Goal: Contribute content: Contribute content

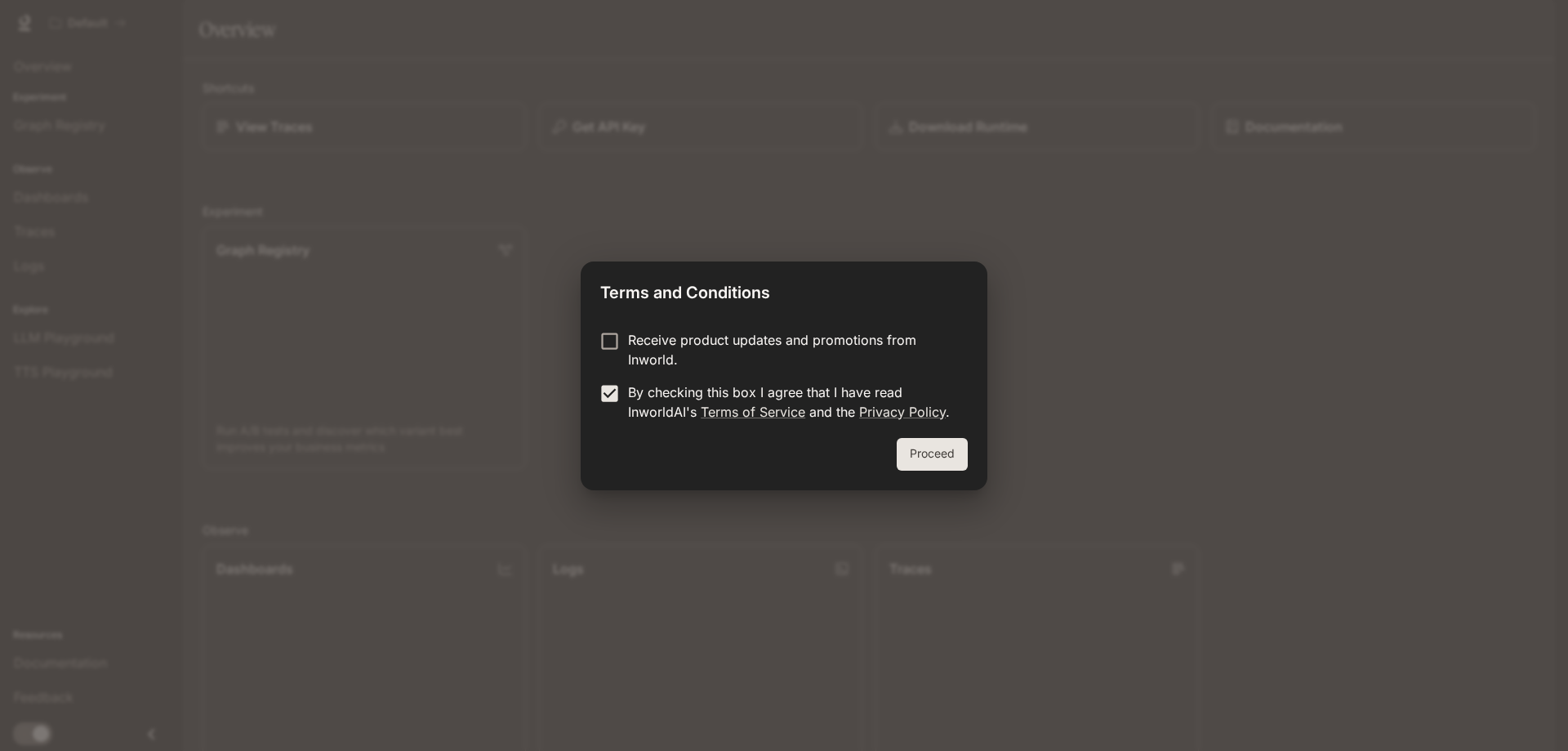
click at [928, 453] on button "Proceed" at bounding box center [932, 453] width 71 height 32
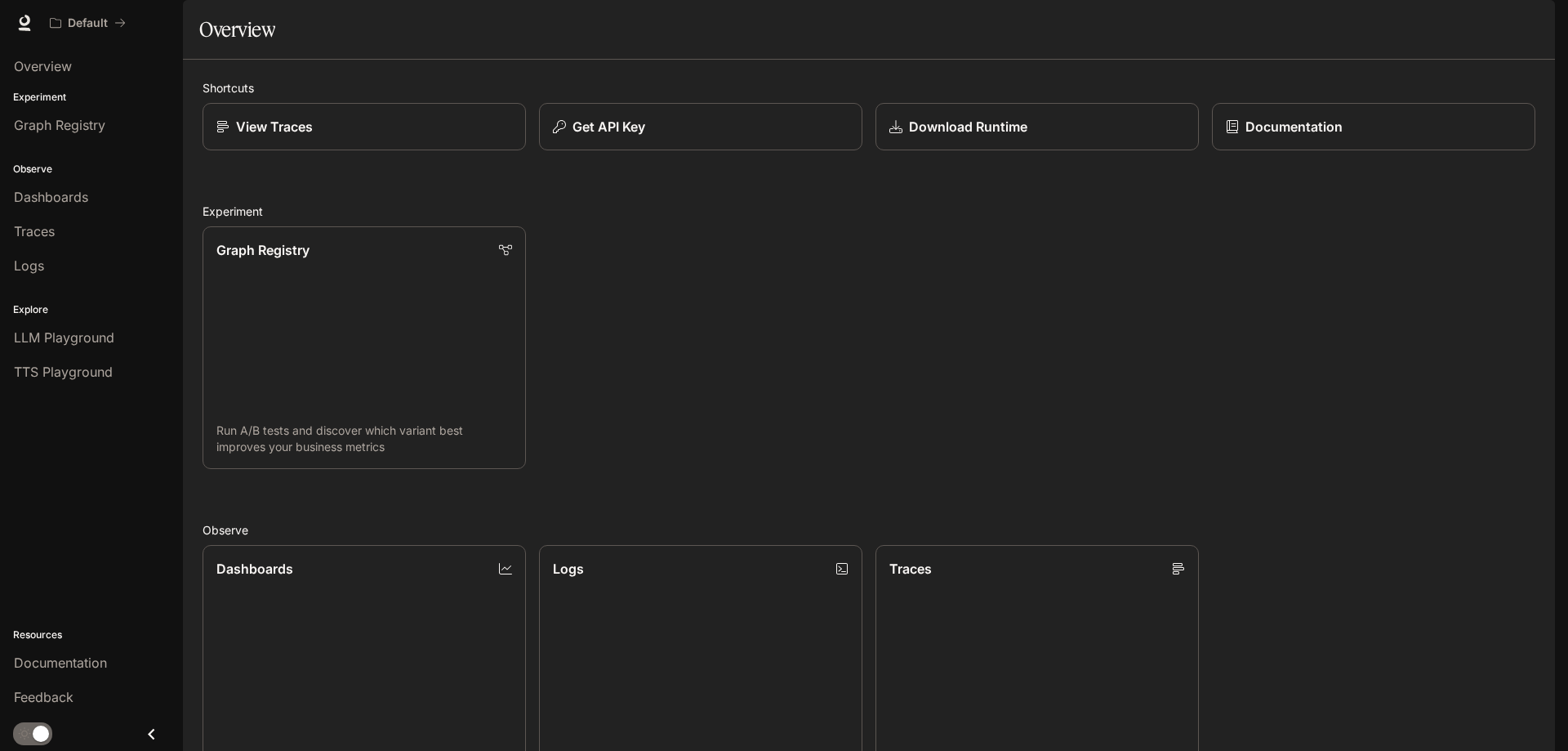
click at [1535, 25] on img "button" at bounding box center [1532, 23] width 23 height 23
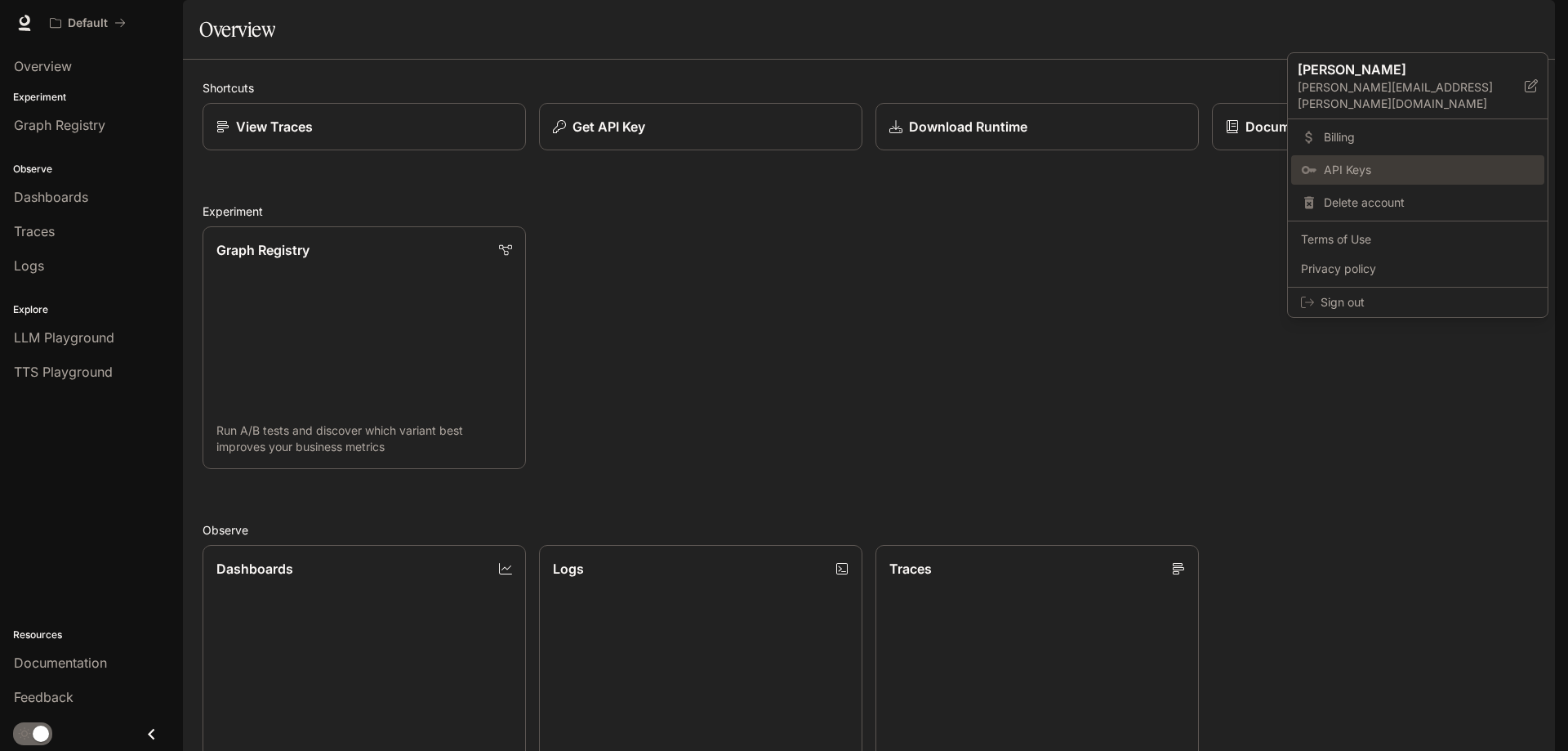
click at [1340, 155] on link "API Keys" at bounding box center [1418, 169] width 254 height 29
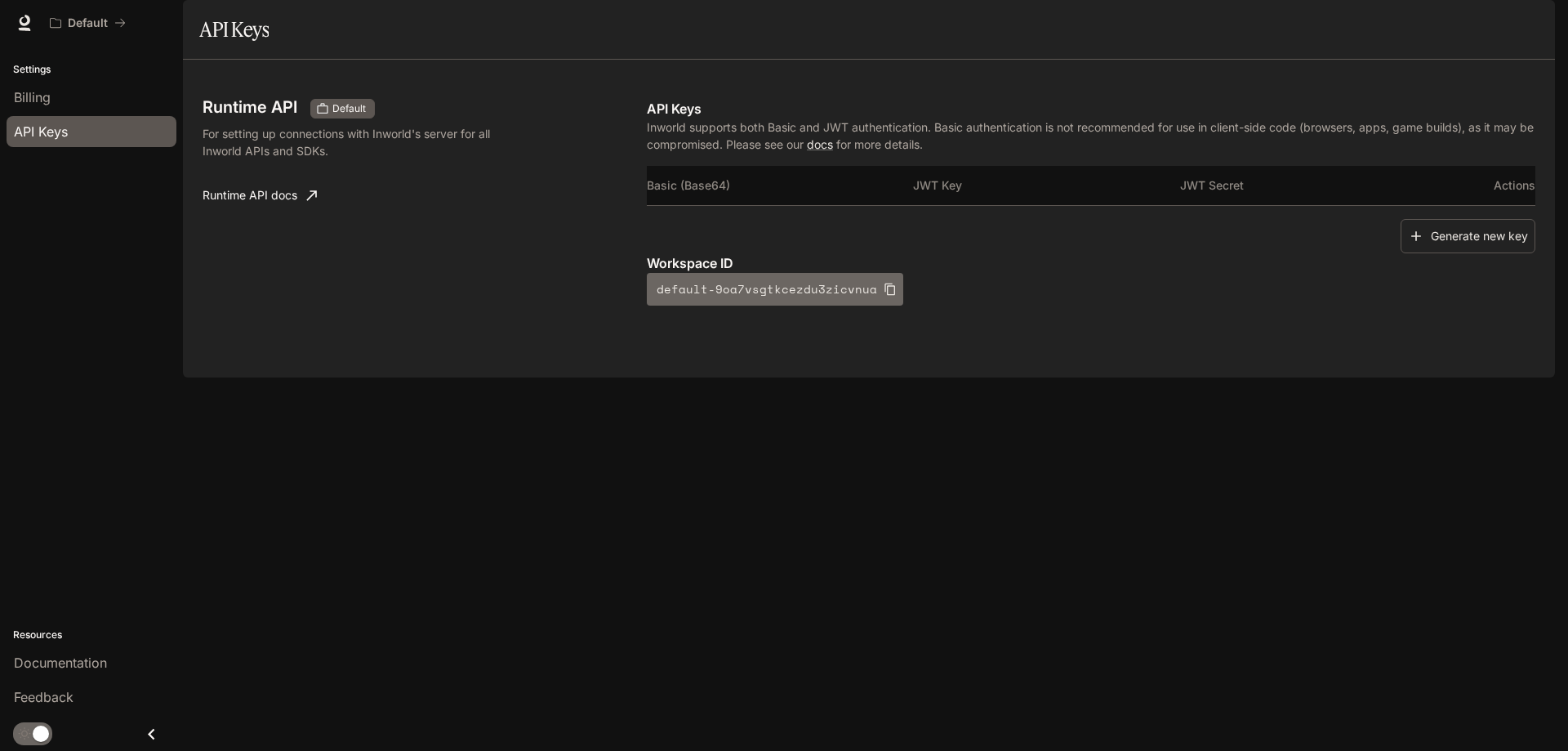
click at [883, 296] on icon "button" at bounding box center [890, 289] width 13 height 13
click at [1461, 254] on button "Generate new key" at bounding box center [1468, 236] width 135 height 35
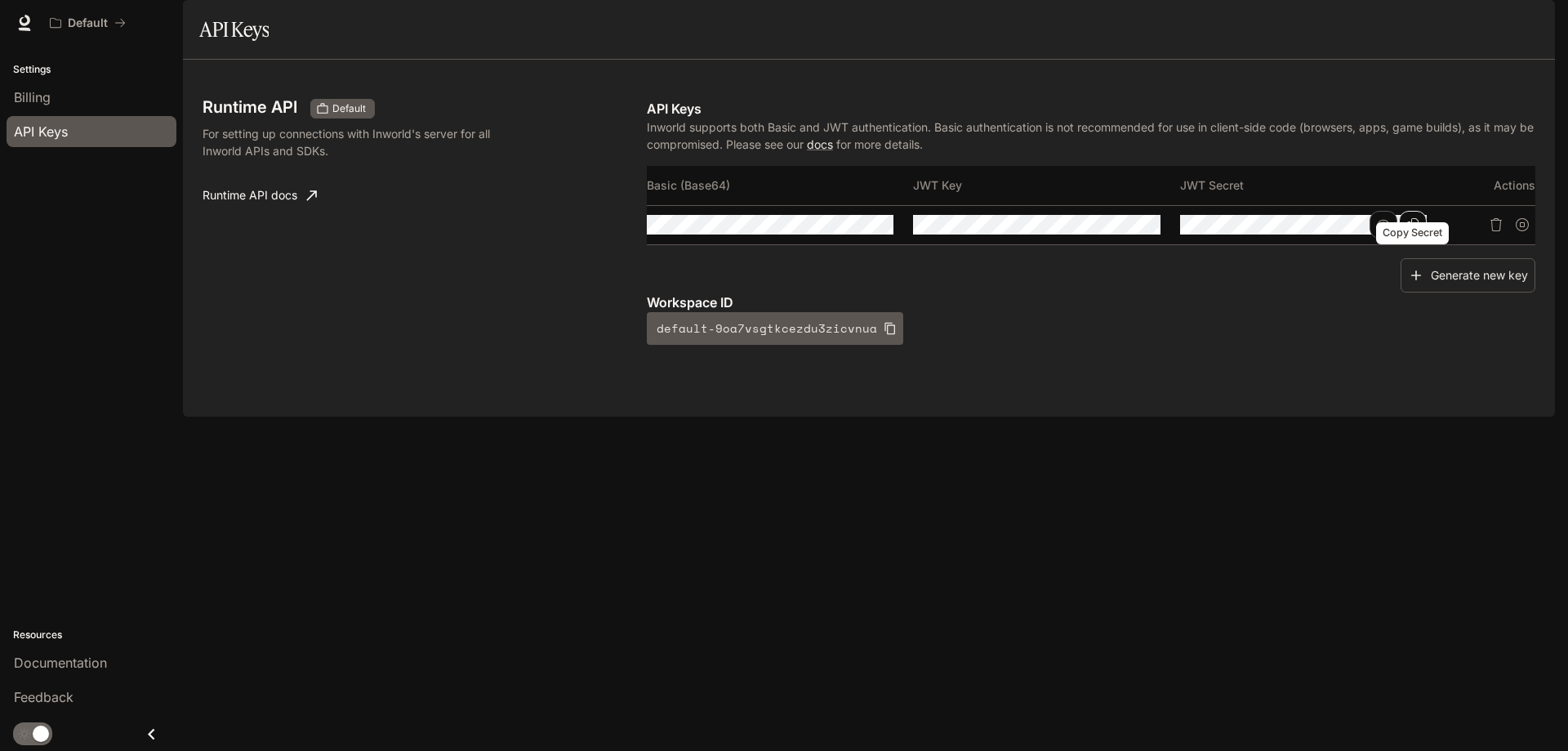
click at [1409, 231] on icon "Copy Secret" at bounding box center [1413, 225] width 13 height 13
click at [1140, 231] on icon "Copy Key" at bounding box center [1147, 225] width 13 height 13
click at [1408, 231] on icon "Copy Secret" at bounding box center [1413, 225] width 12 height 13
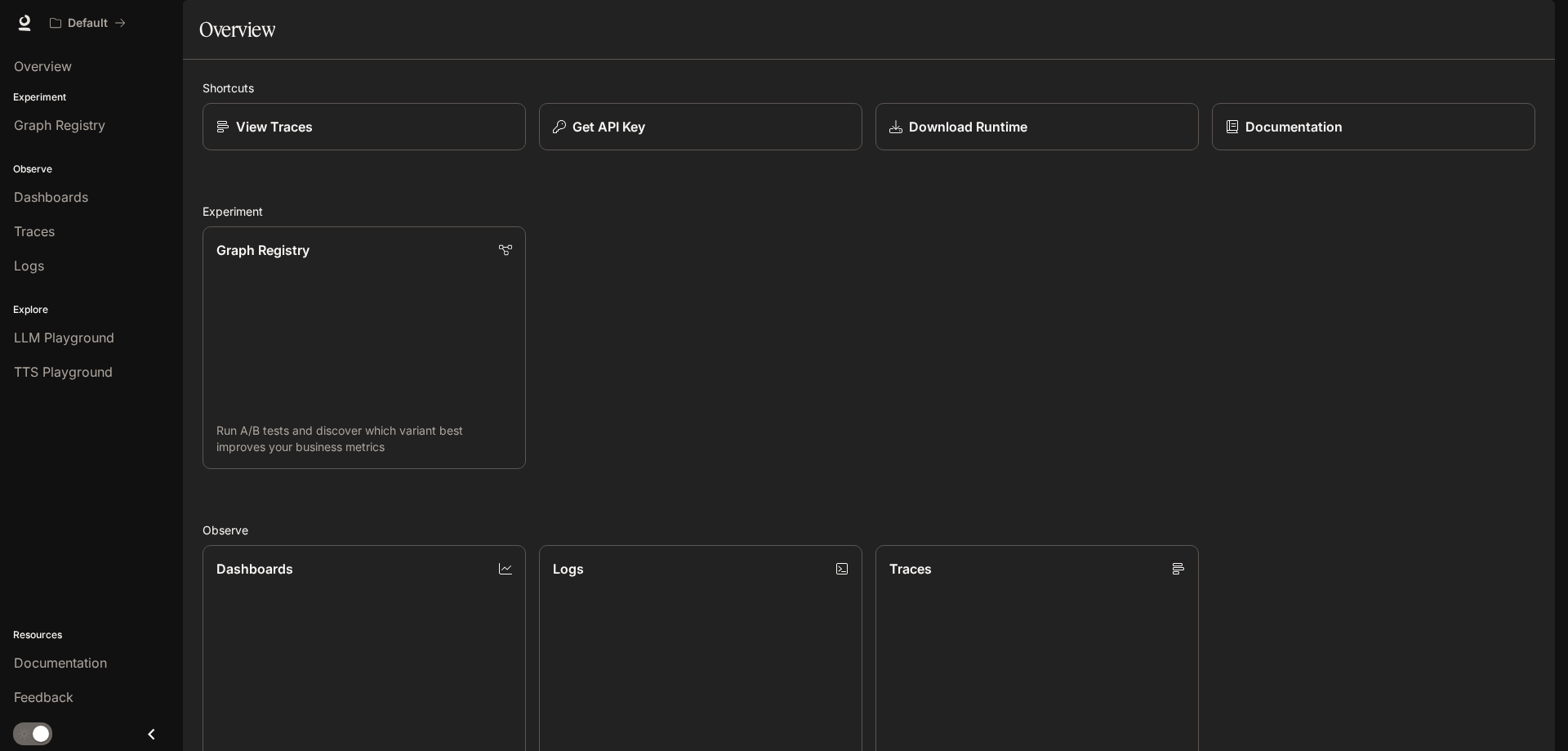
scroll to position [347, 0]
click at [78, 71] on div "Overview" at bounding box center [91, 66] width 155 height 20
click at [1487, 22] on span "Documentation" at bounding box center [1457, 23] width 81 height 21
click at [1531, 27] on img "button" at bounding box center [1532, 23] width 23 height 23
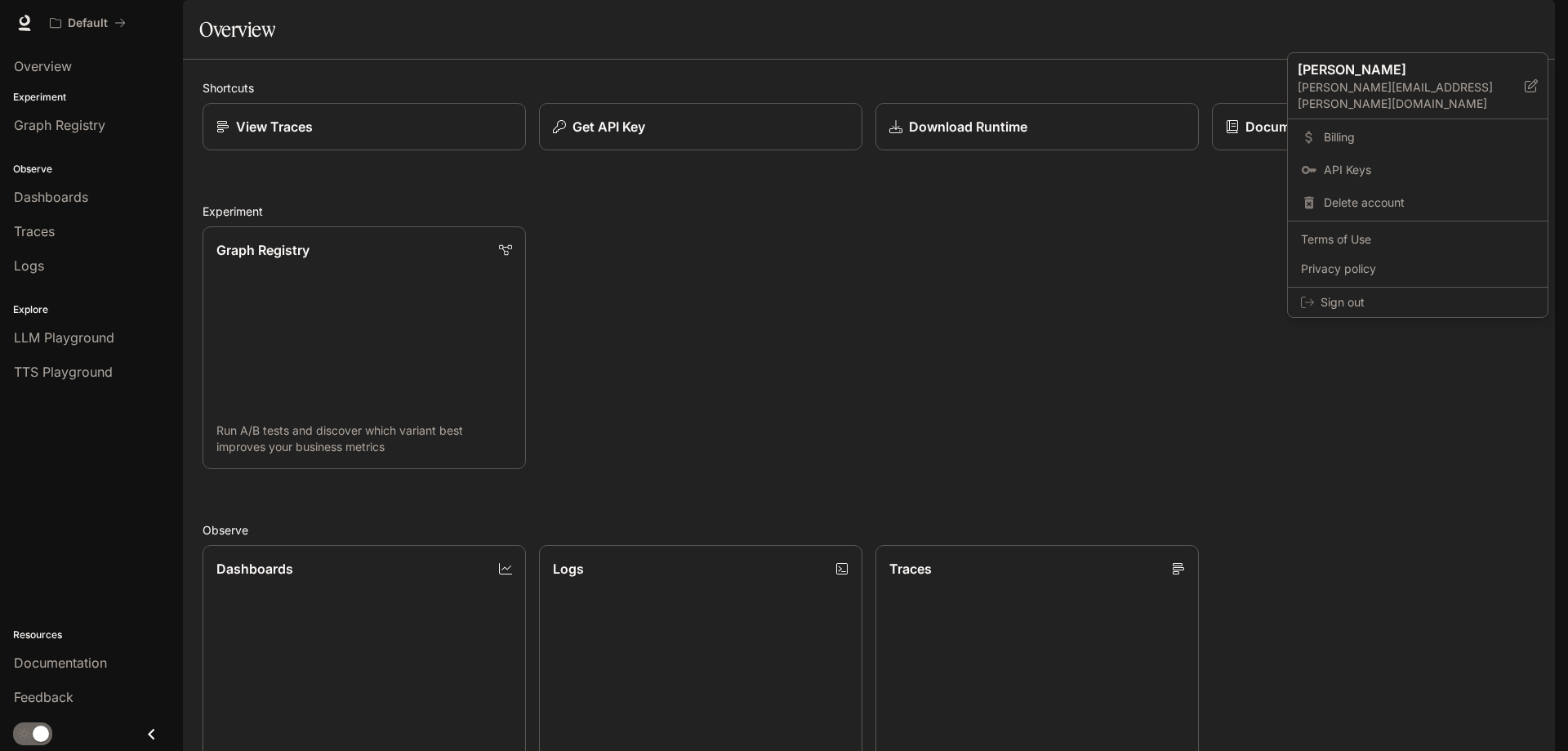
click at [1034, 311] on div at bounding box center [784, 376] width 1568 height 751
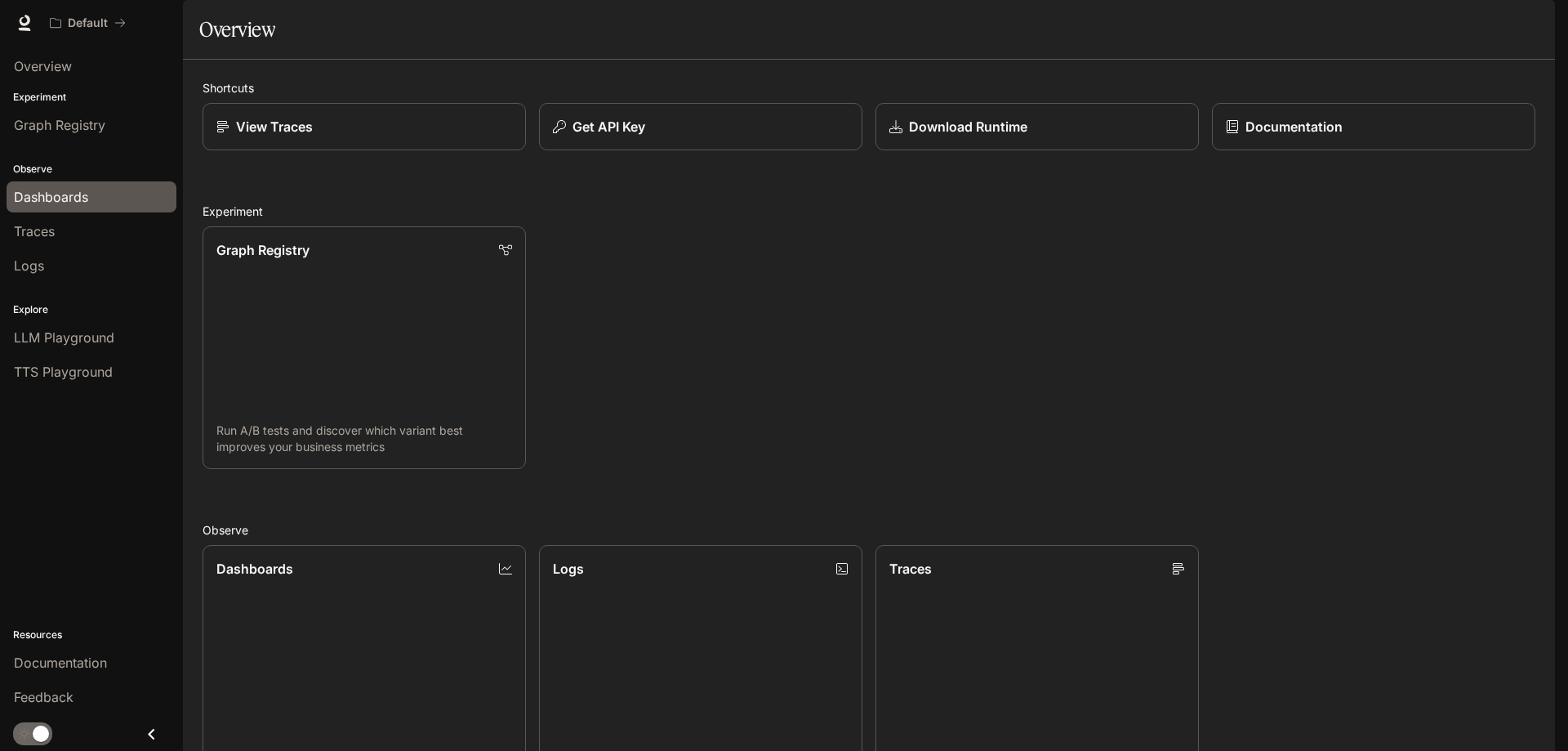
click at [82, 192] on span "Dashboards" at bounding box center [51, 197] width 75 height 20
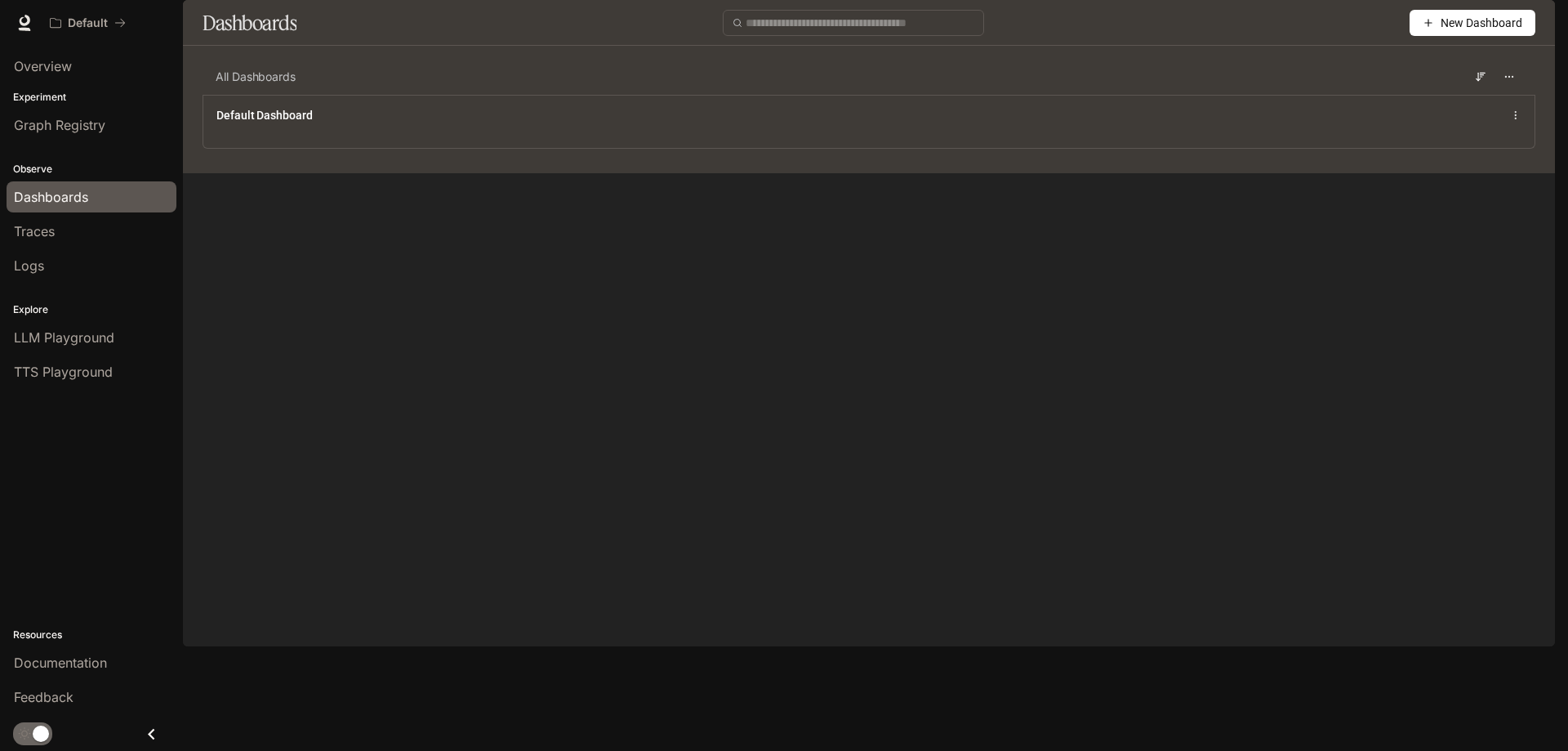
click at [1465, 31] on span "New Dashboard" at bounding box center [1482, 23] width 82 height 18
click at [1400, 99] on div "Create dashboard" at bounding box center [1454, 104] width 136 height 18
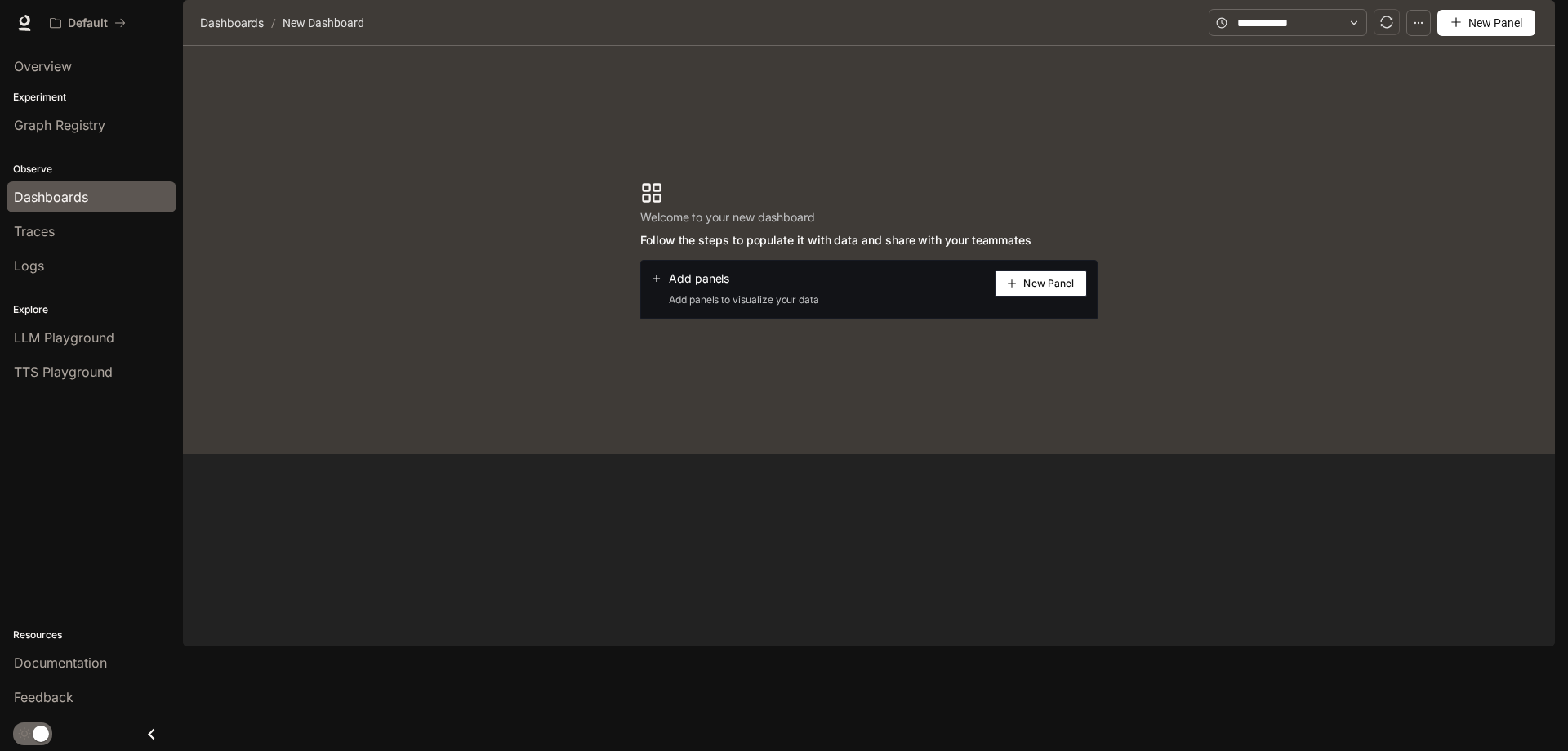
click at [1033, 288] on span "New Panel" at bounding box center [1048, 283] width 51 height 8
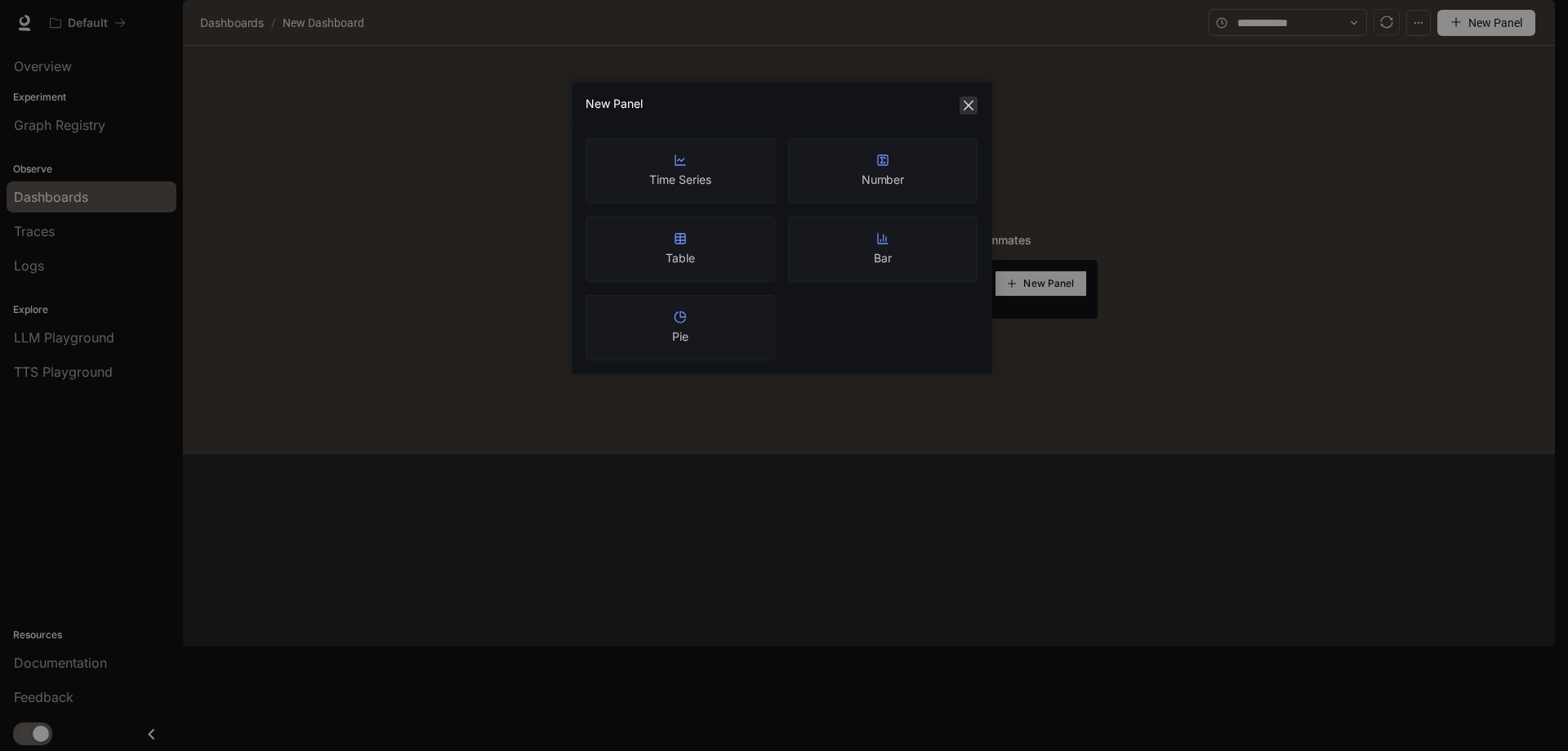
click at [970, 105] on icon "close" at bounding box center [969, 105] width 10 height 10
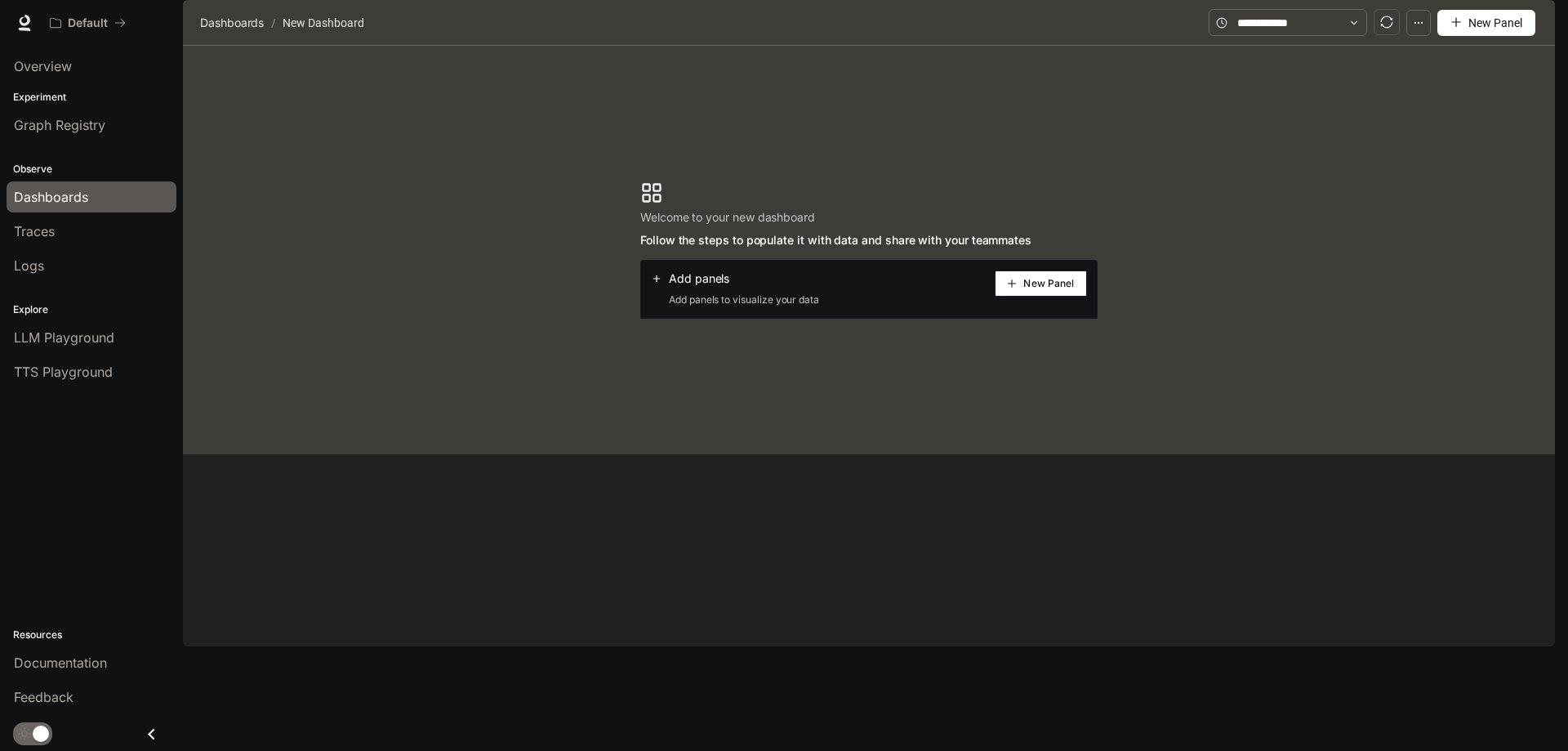
click at [687, 287] on span "Add panels" at bounding box center [699, 279] width 60 height 17
click at [654, 284] on icon at bounding box center [657, 279] width 12 height 12
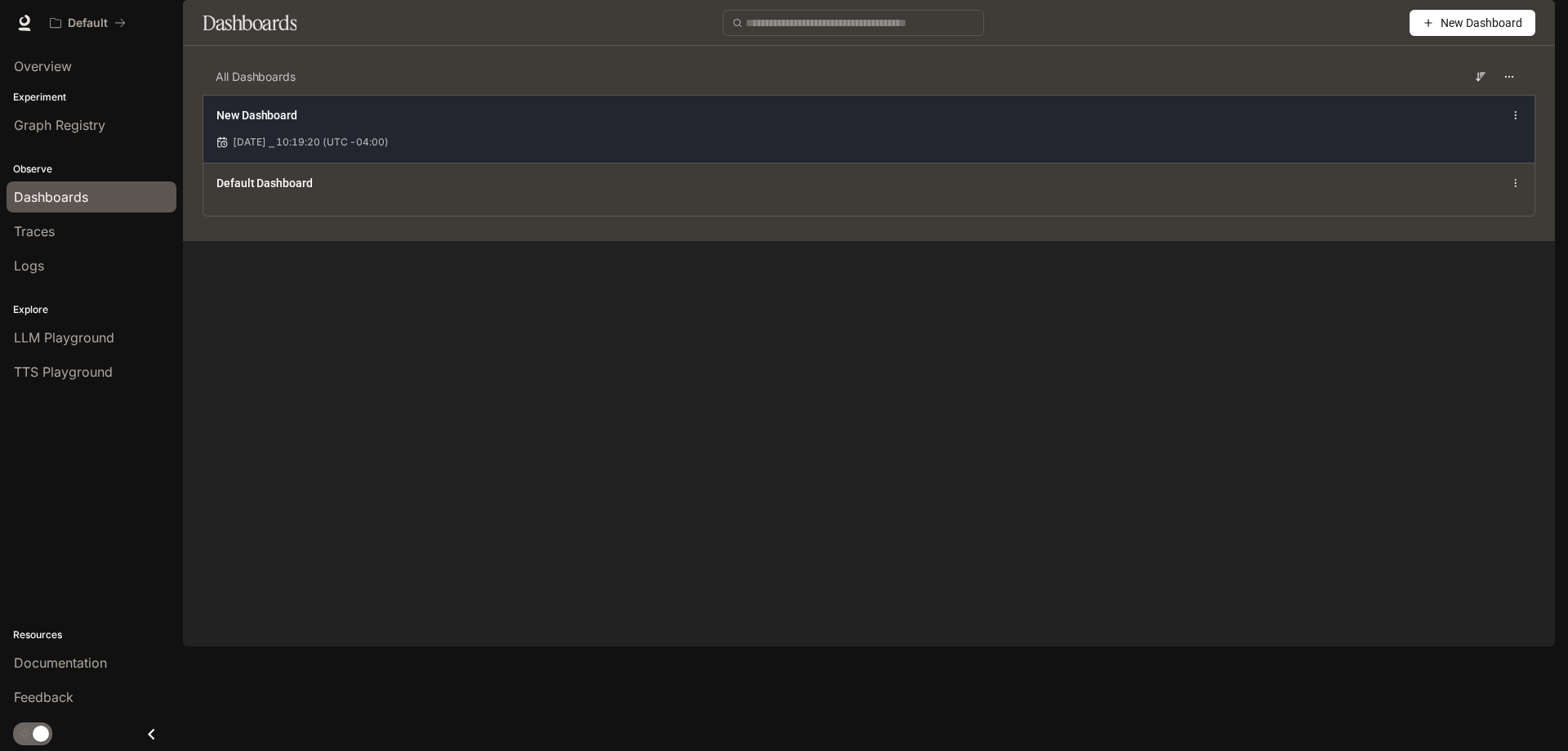
click at [1512, 125] on div "New Dashboard" at bounding box center [869, 115] width 1305 height 20
click at [1517, 121] on icon at bounding box center [1516, 115] width 12 height 12
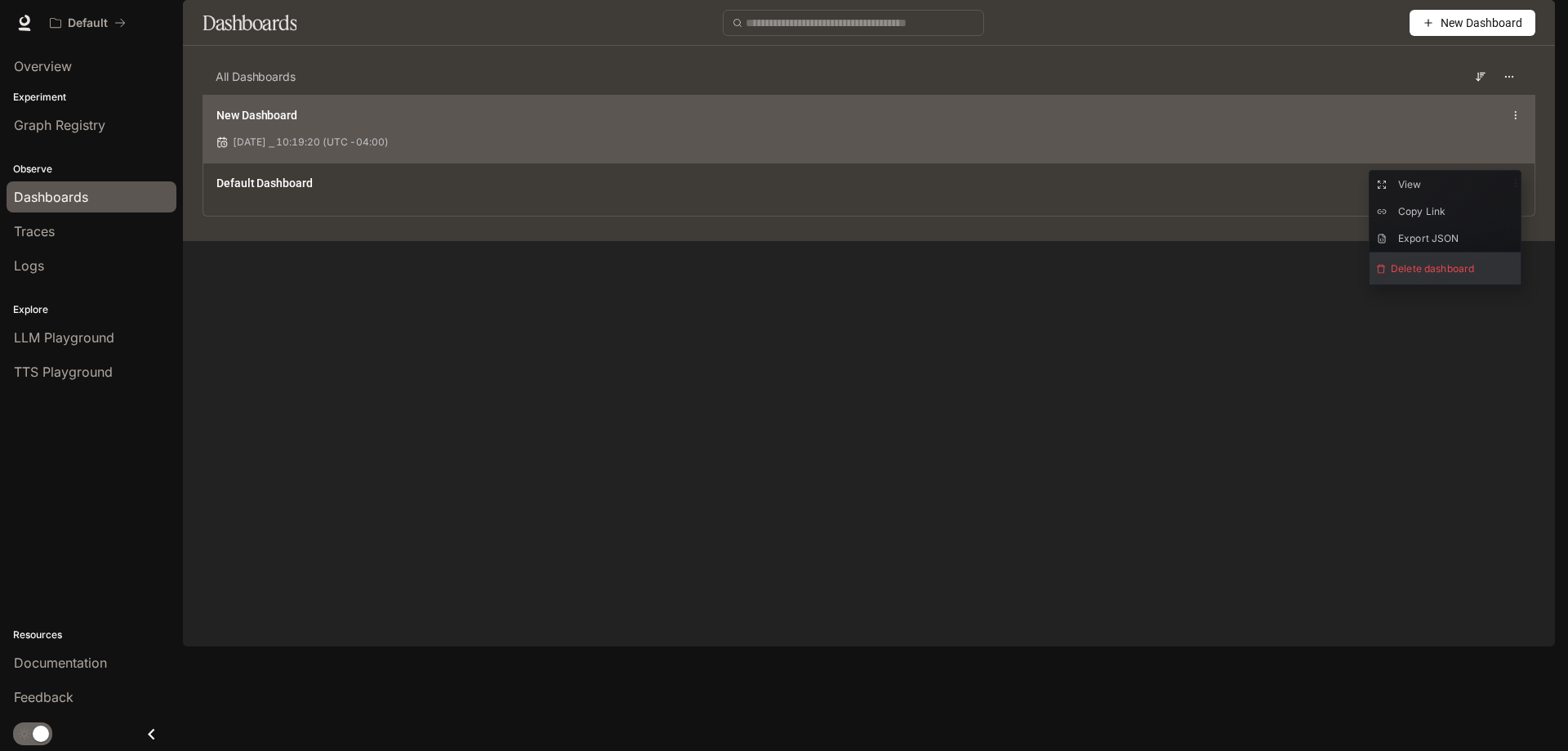
click at [1446, 264] on span "Delete dashboard" at bounding box center [1445, 269] width 151 height 31
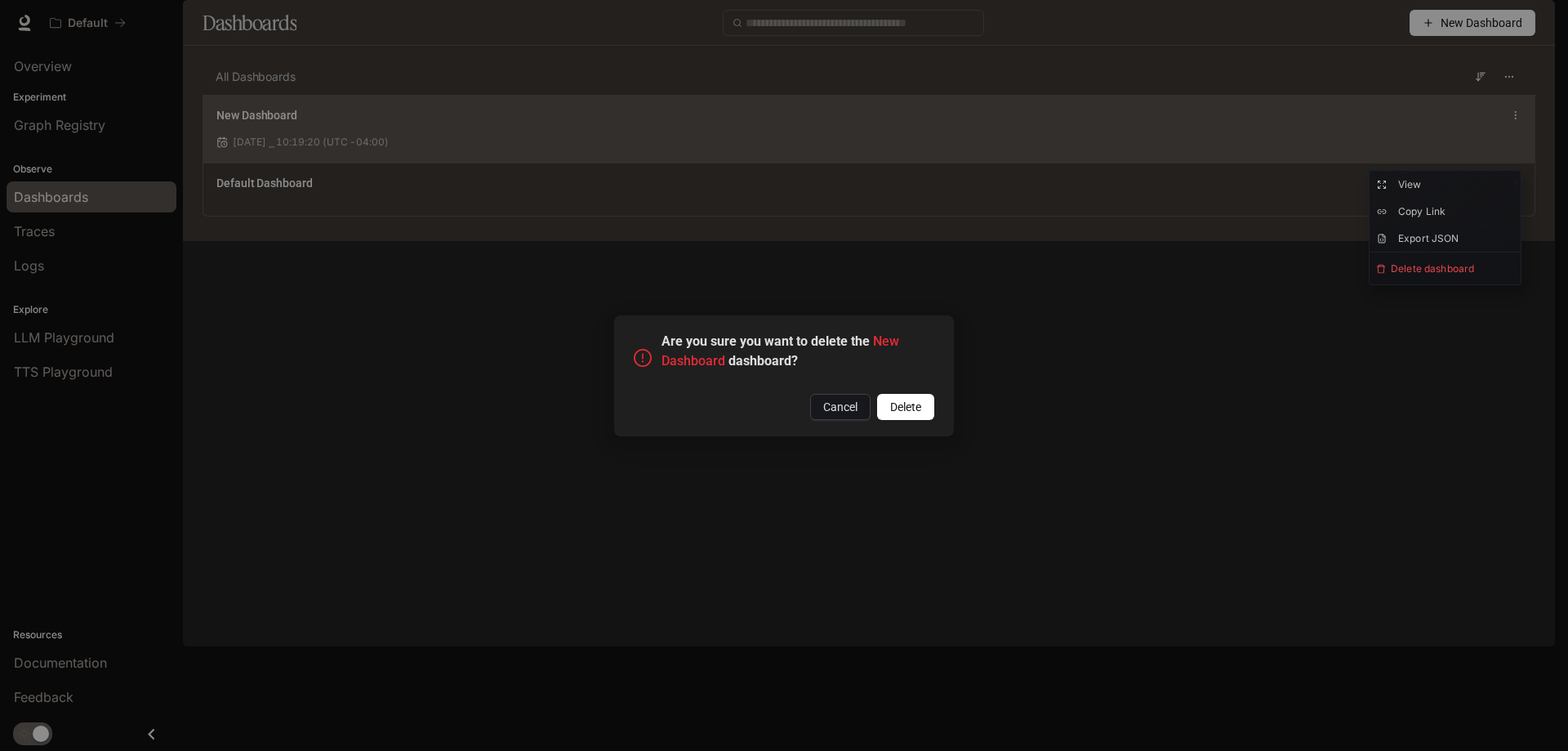
click at [903, 403] on span "Delete" at bounding box center [905, 407] width 31 height 18
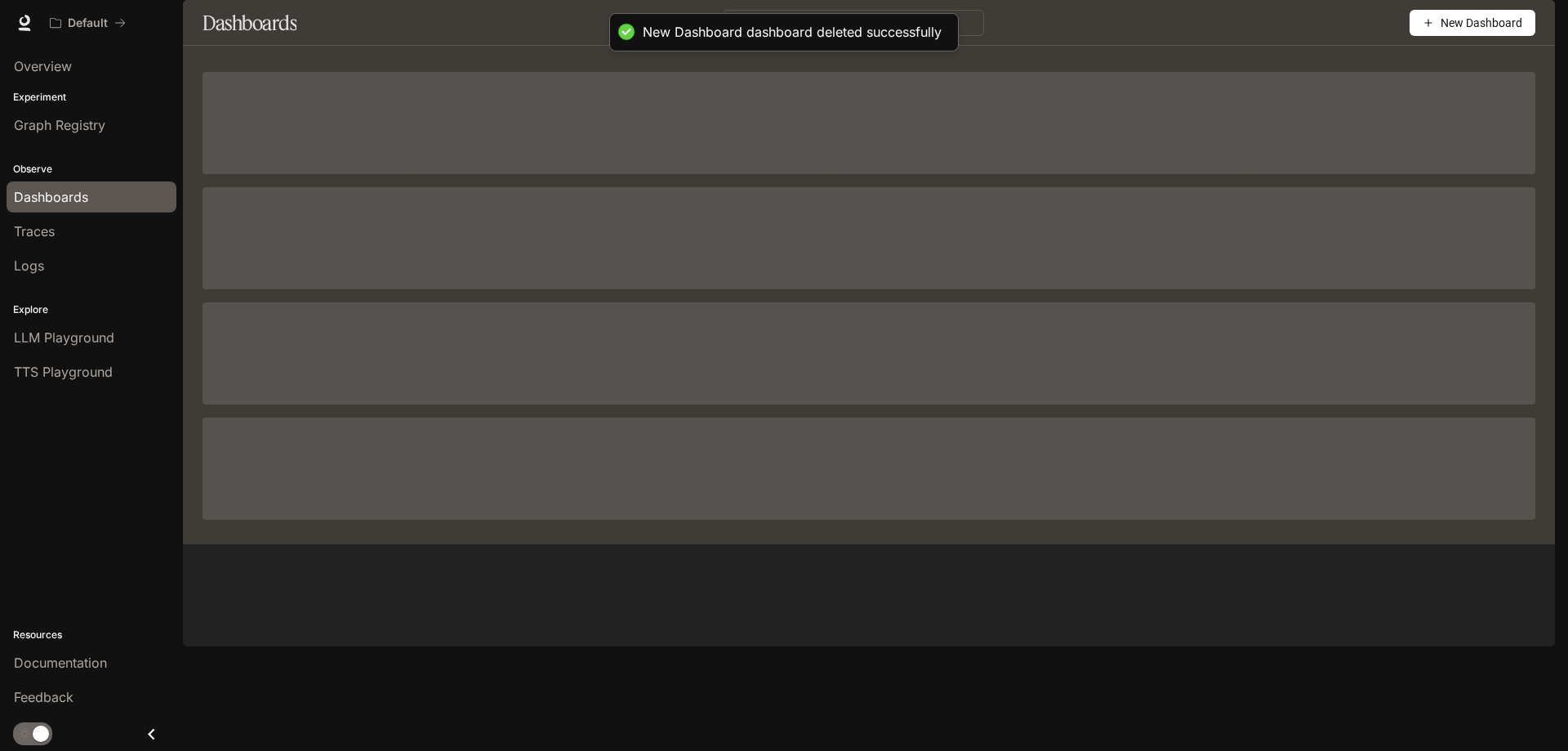
click at [1458, 31] on span "New Dashboard" at bounding box center [1482, 23] width 82 height 18
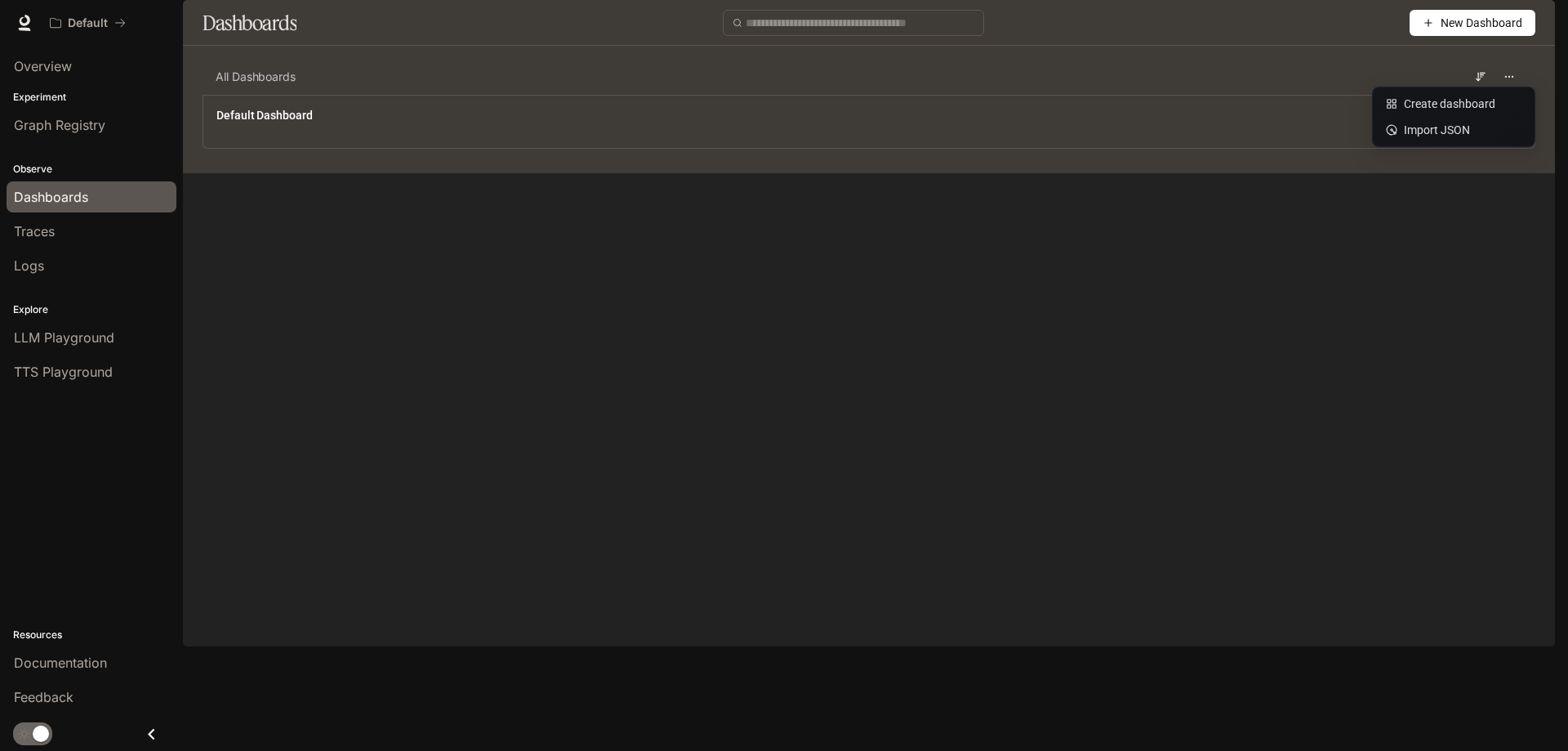
click at [63, 203] on span "Dashboards" at bounding box center [51, 197] width 75 height 20
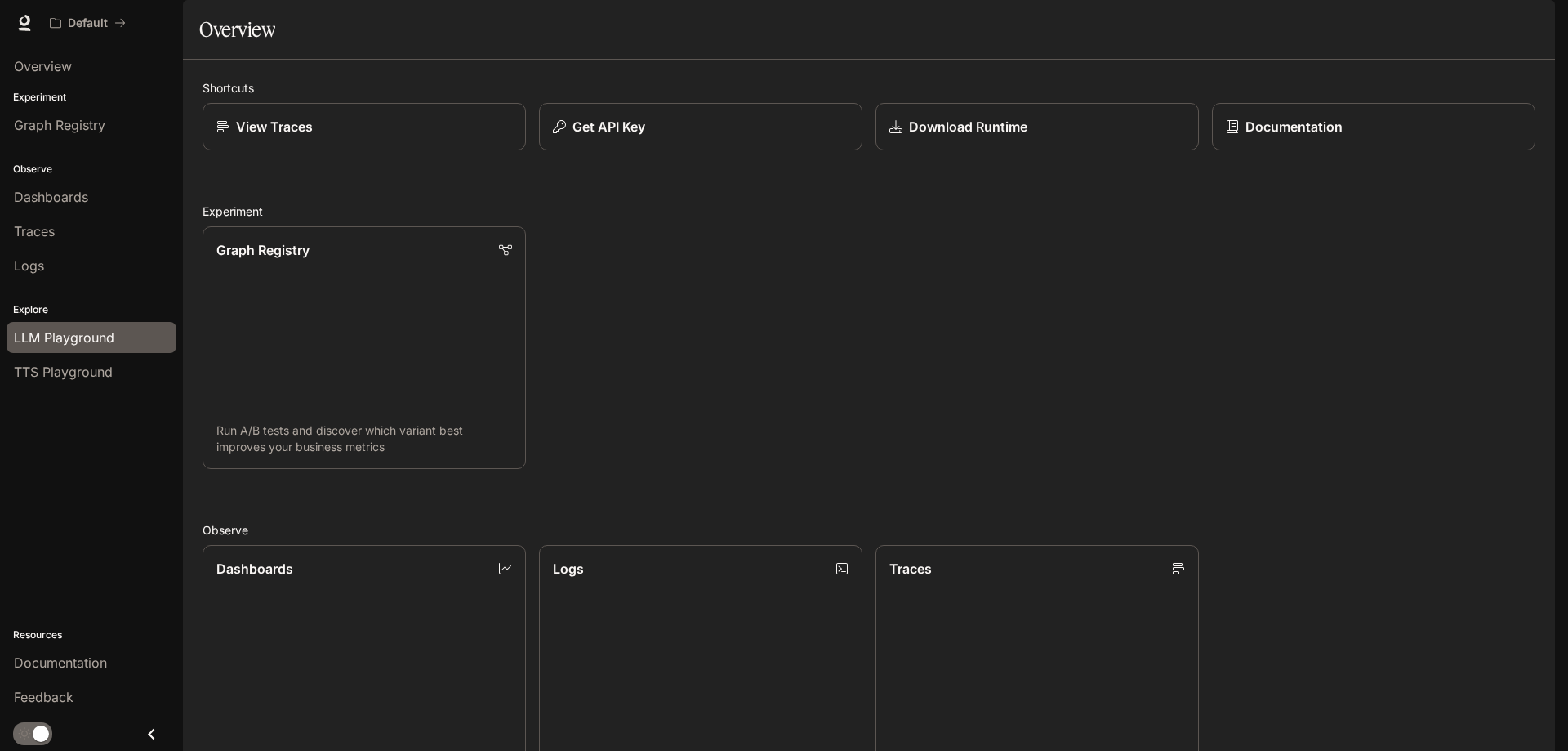
click at [60, 338] on span "LLM Playground" at bounding box center [64, 337] width 100 height 20
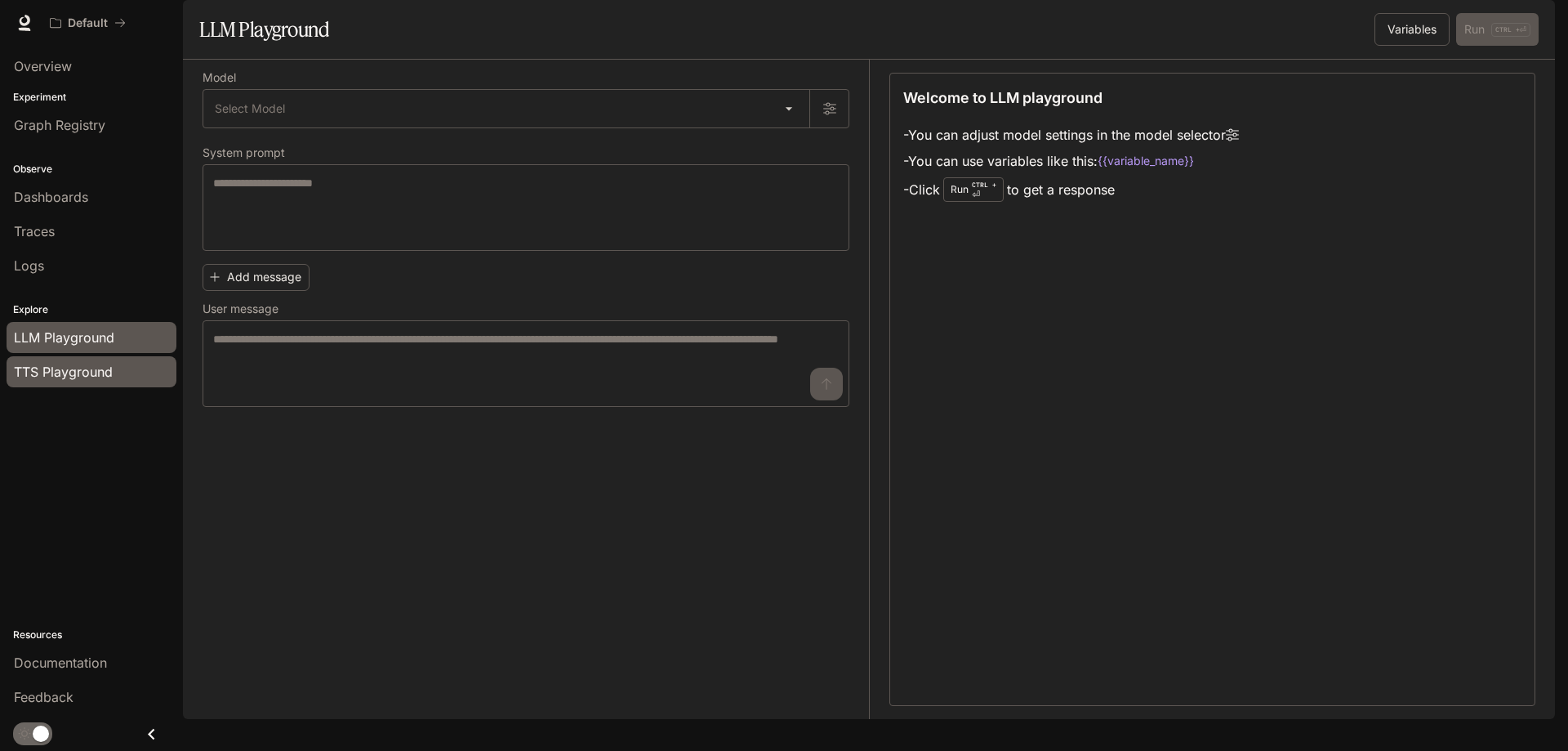
click at [60, 370] on span "TTS Playground" at bounding box center [63, 372] width 99 height 20
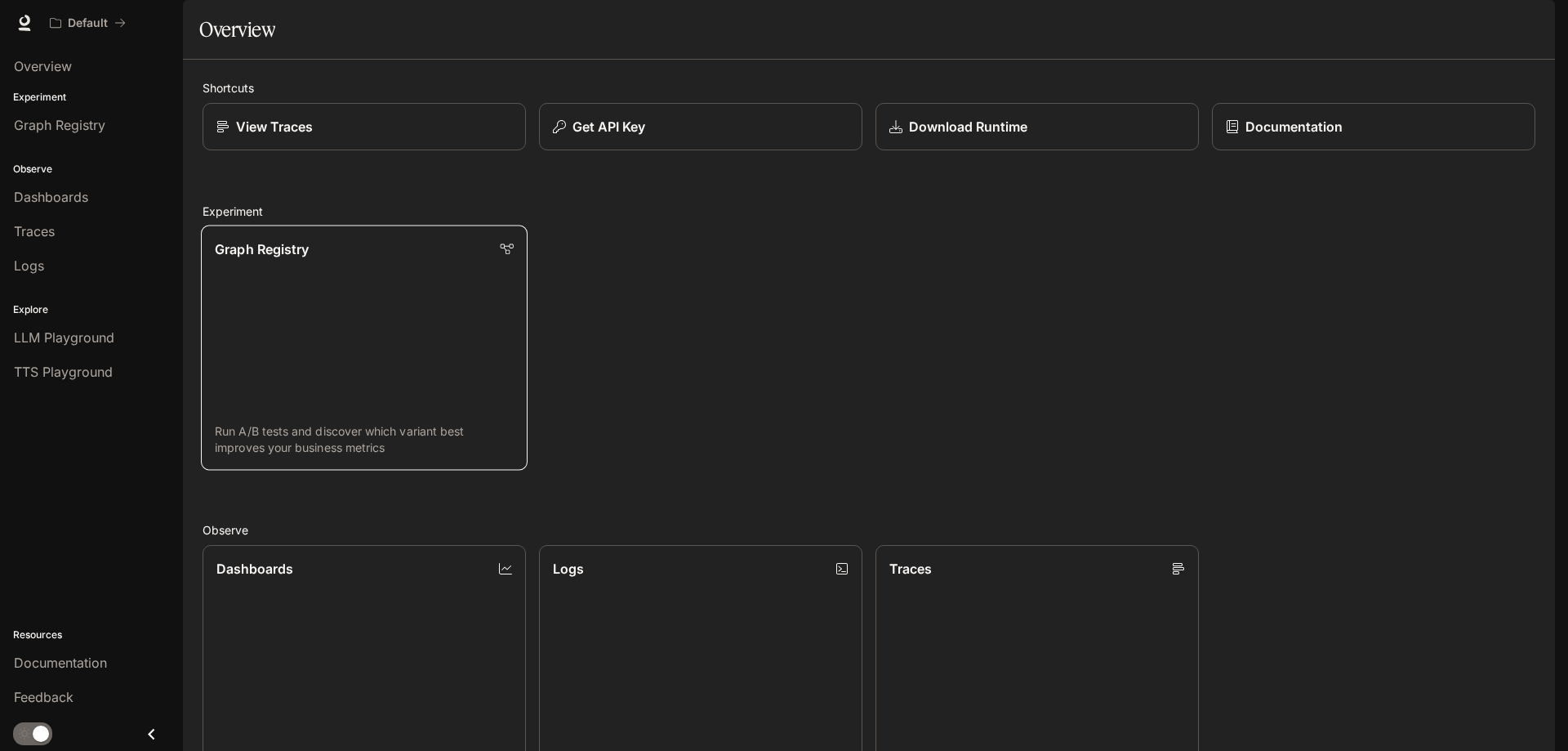
click at [318, 316] on link "Graph Registry Run A/B tests and discover which variant best improves your busi…" at bounding box center [364, 348] width 327 height 245
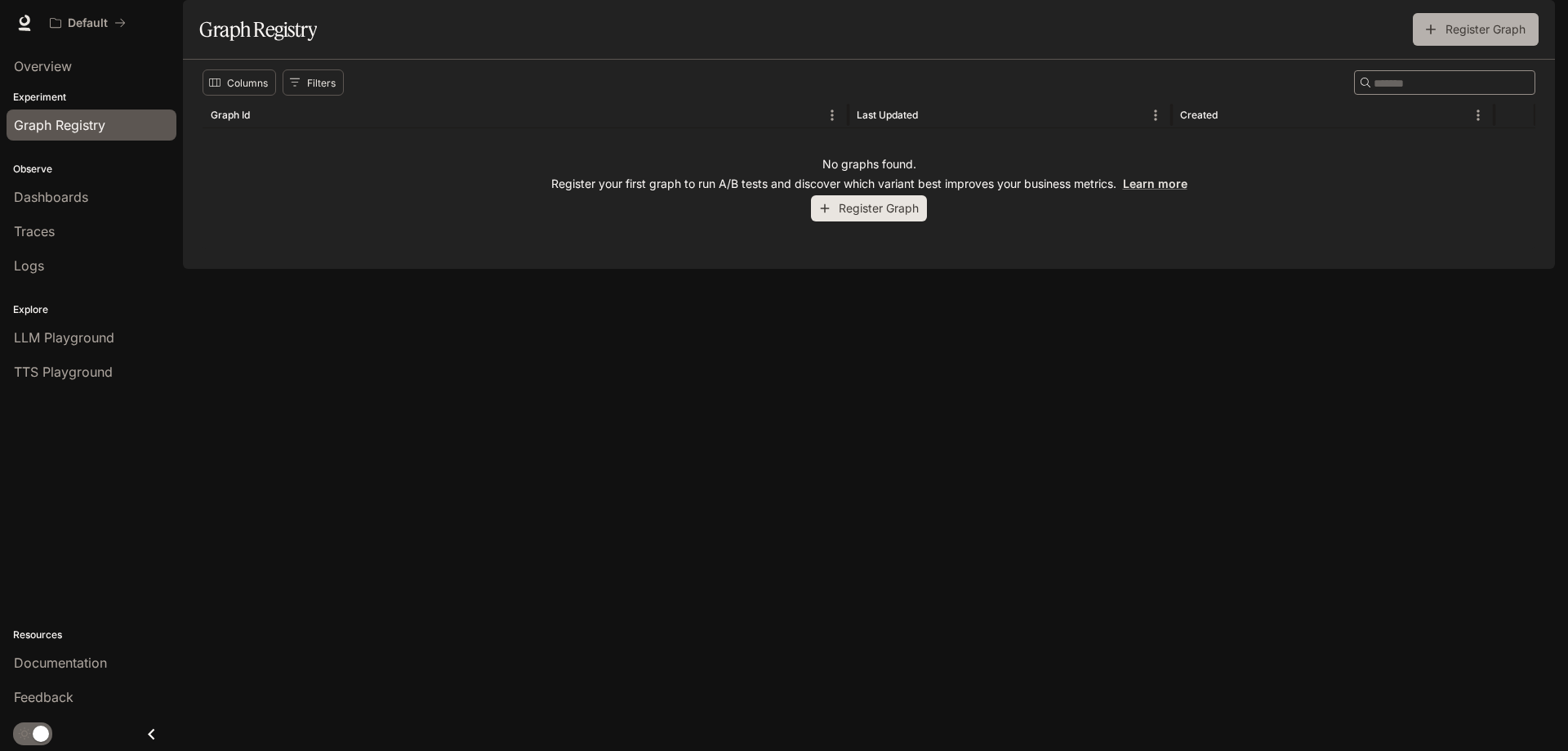
click at [1500, 46] on button "Register Graph" at bounding box center [1476, 29] width 126 height 32
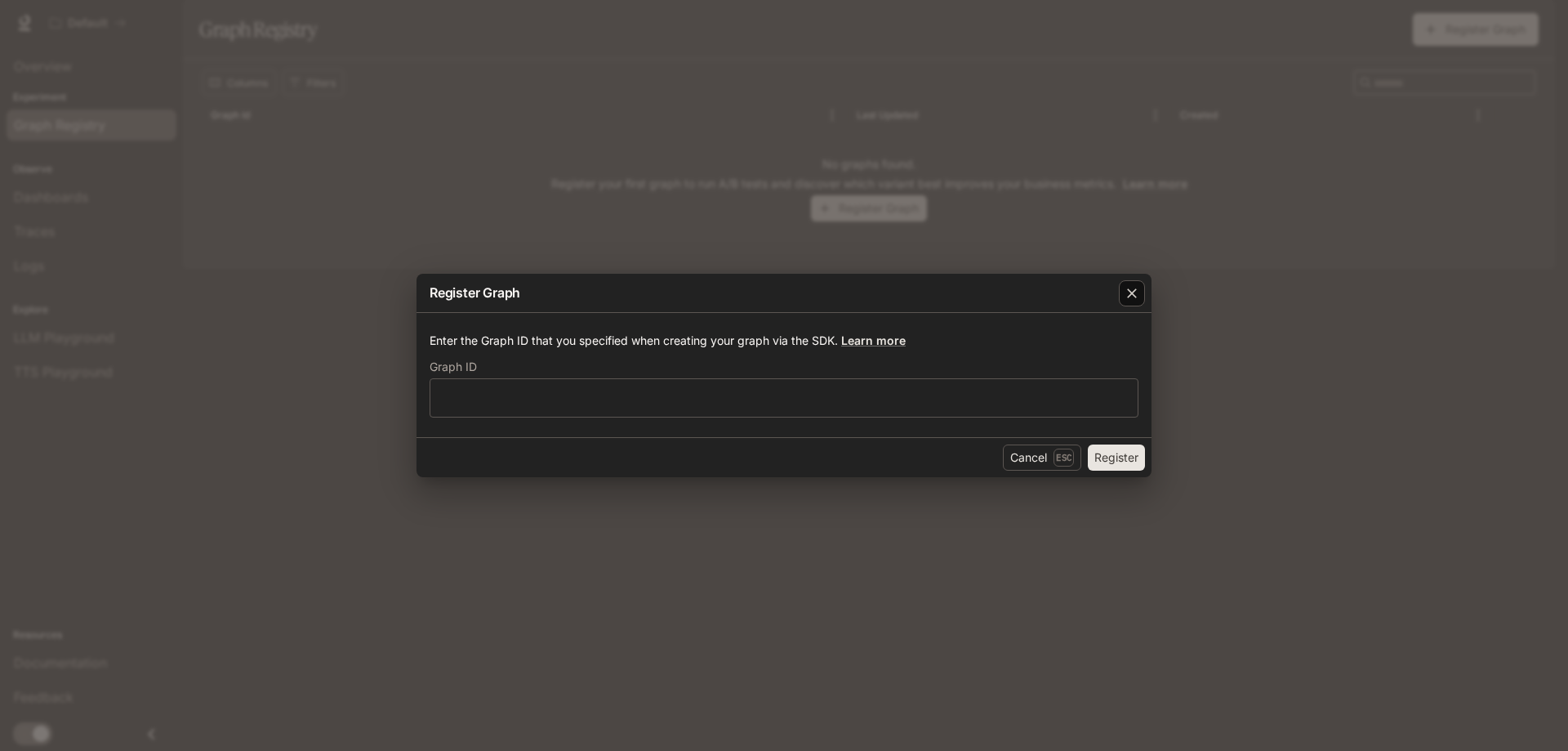
click at [1133, 298] on icon "button" at bounding box center [1132, 293] width 17 height 17
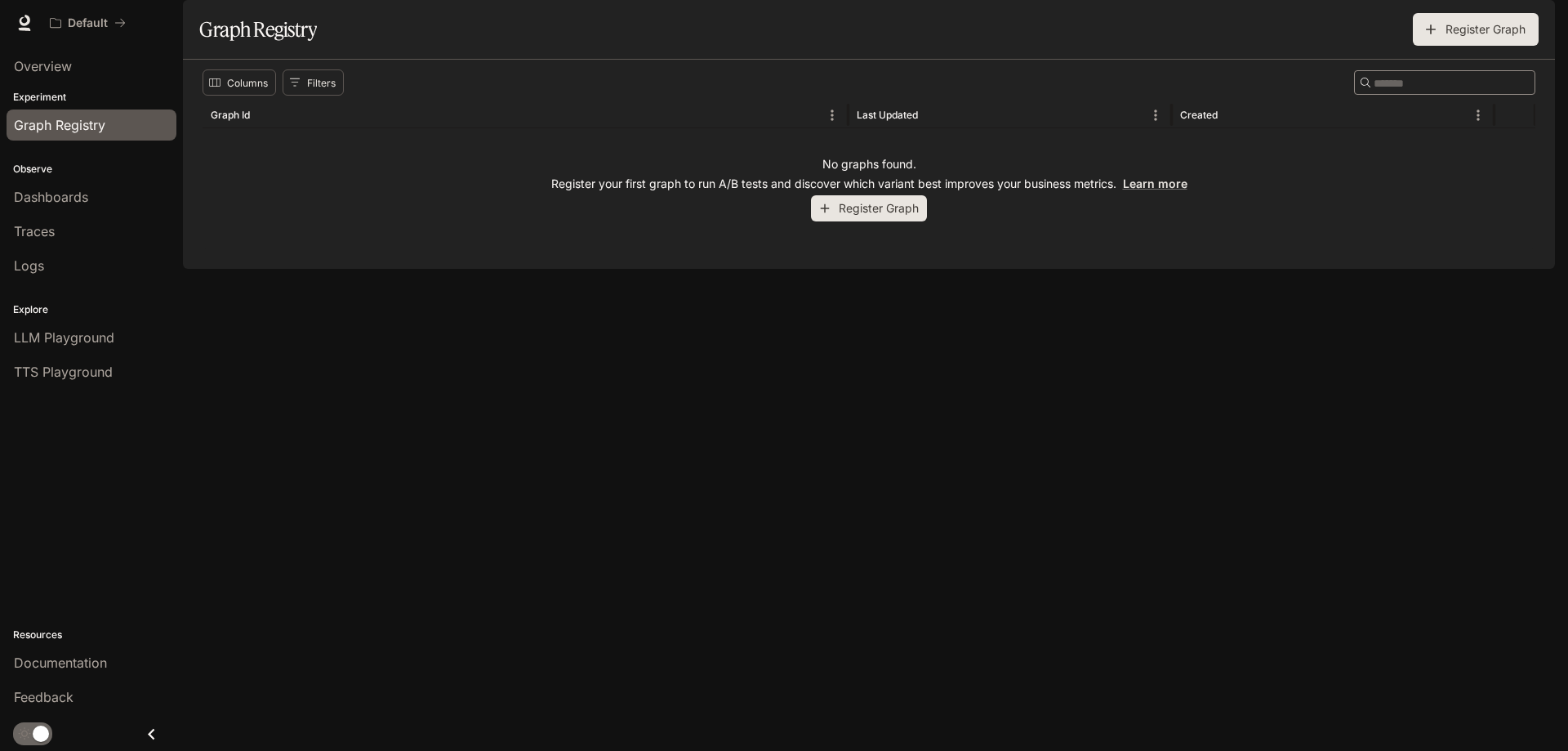
click at [1464, 46] on button "Register Graph" at bounding box center [1476, 29] width 126 height 32
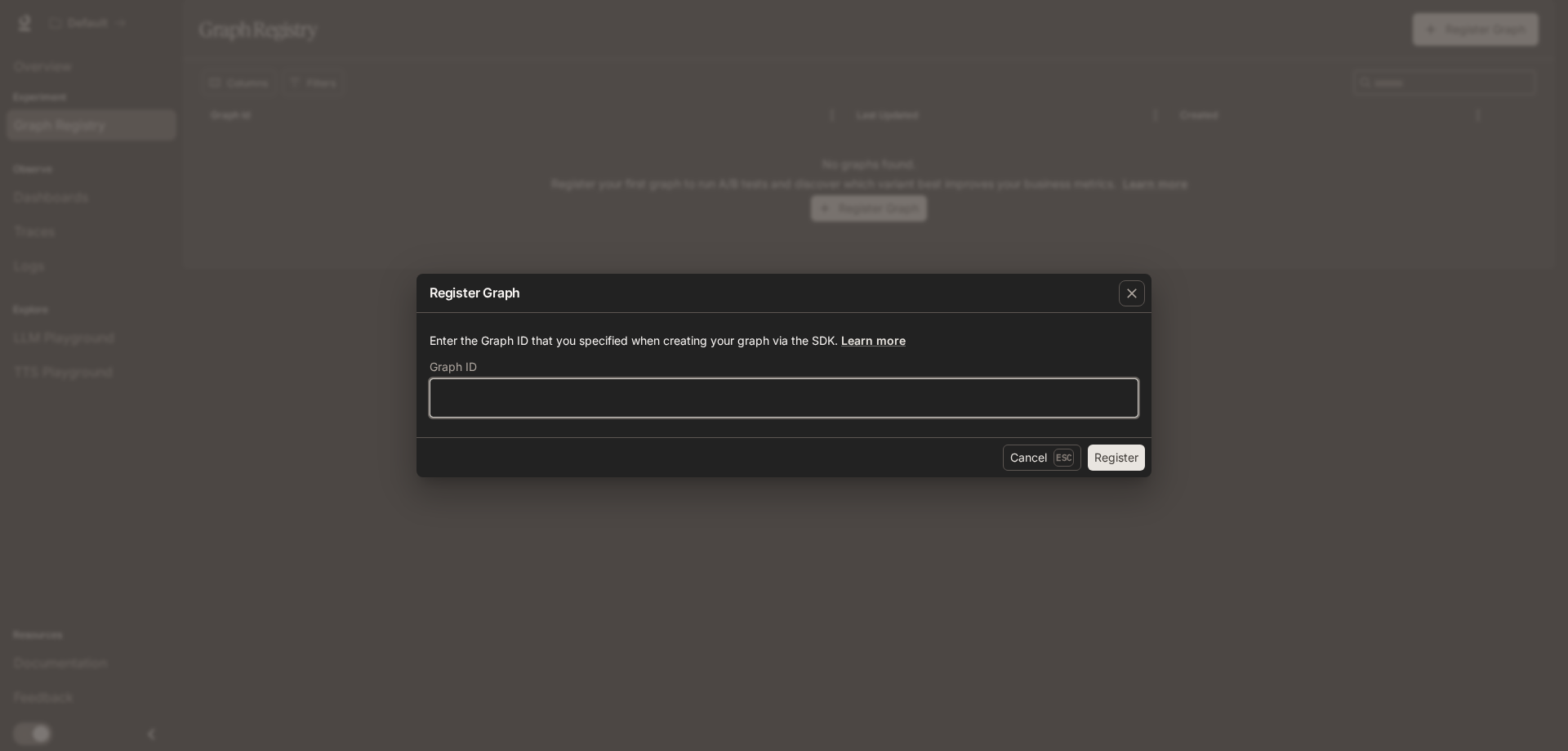
click at [897, 396] on input "text" at bounding box center [784, 398] width 708 height 17
paste input "**********"
type input "**********"
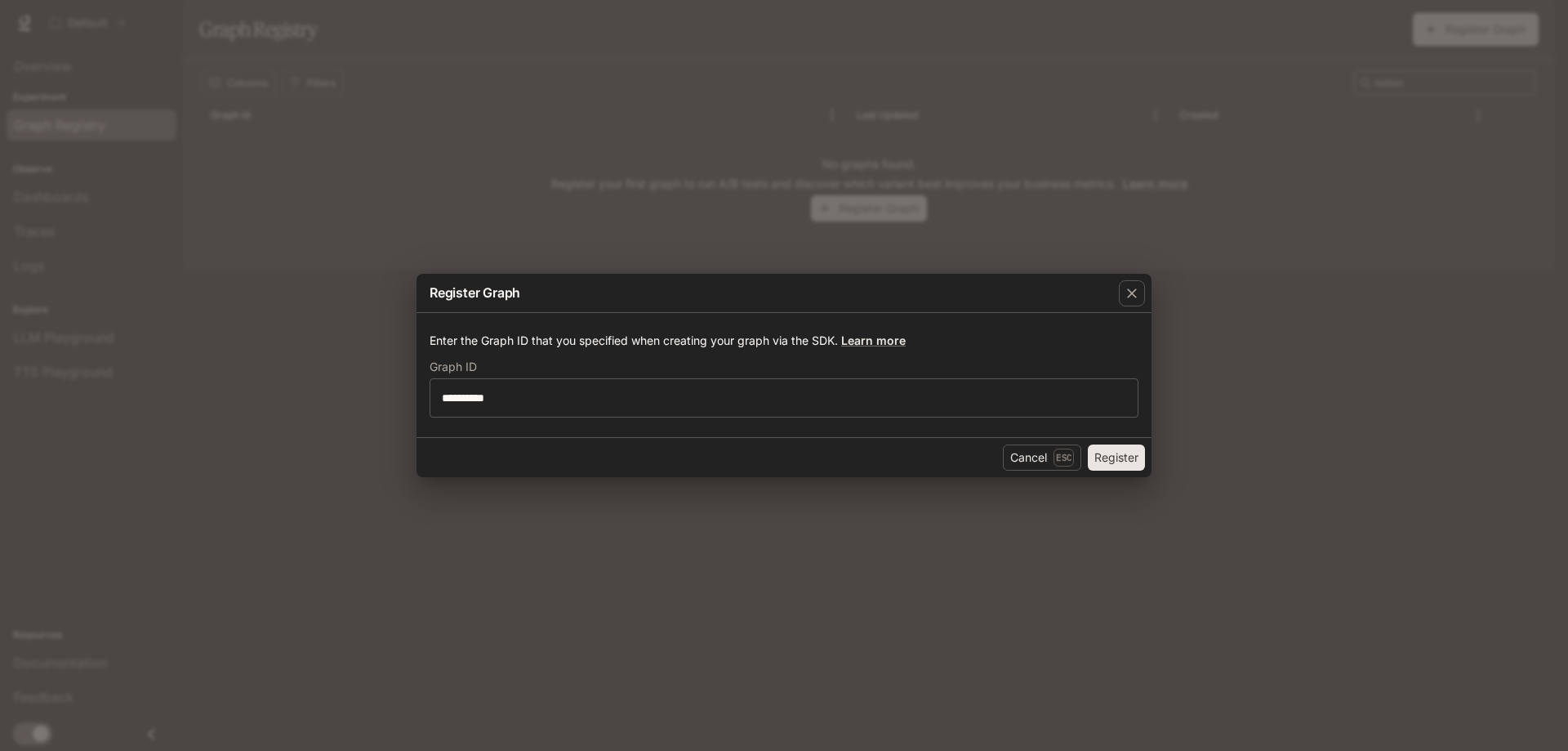
click at [1114, 453] on button "Register" at bounding box center [1116, 458] width 57 height 27
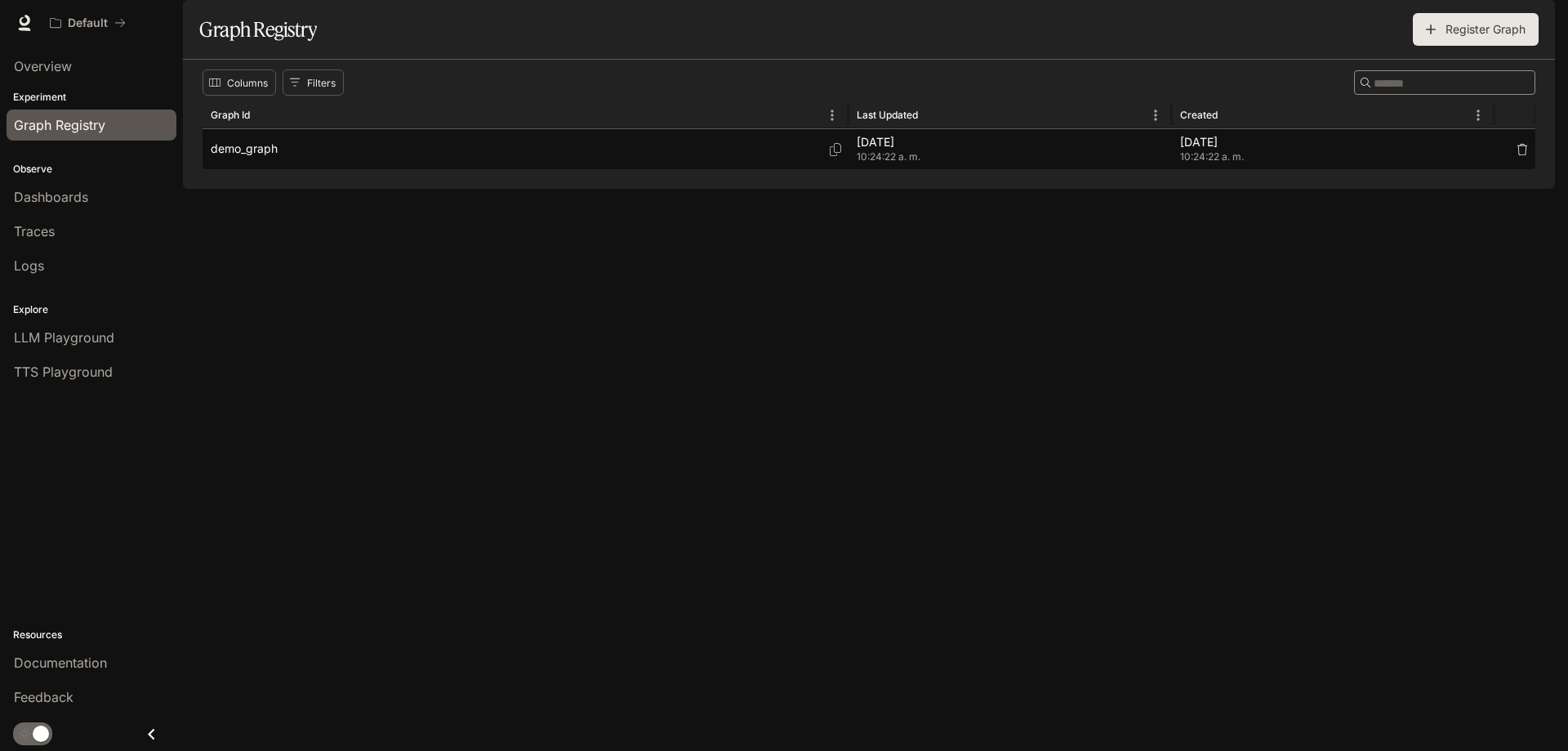
click at [464, 169] on div "demo_graph" at bounding box center [525, 149] width 630 height 40
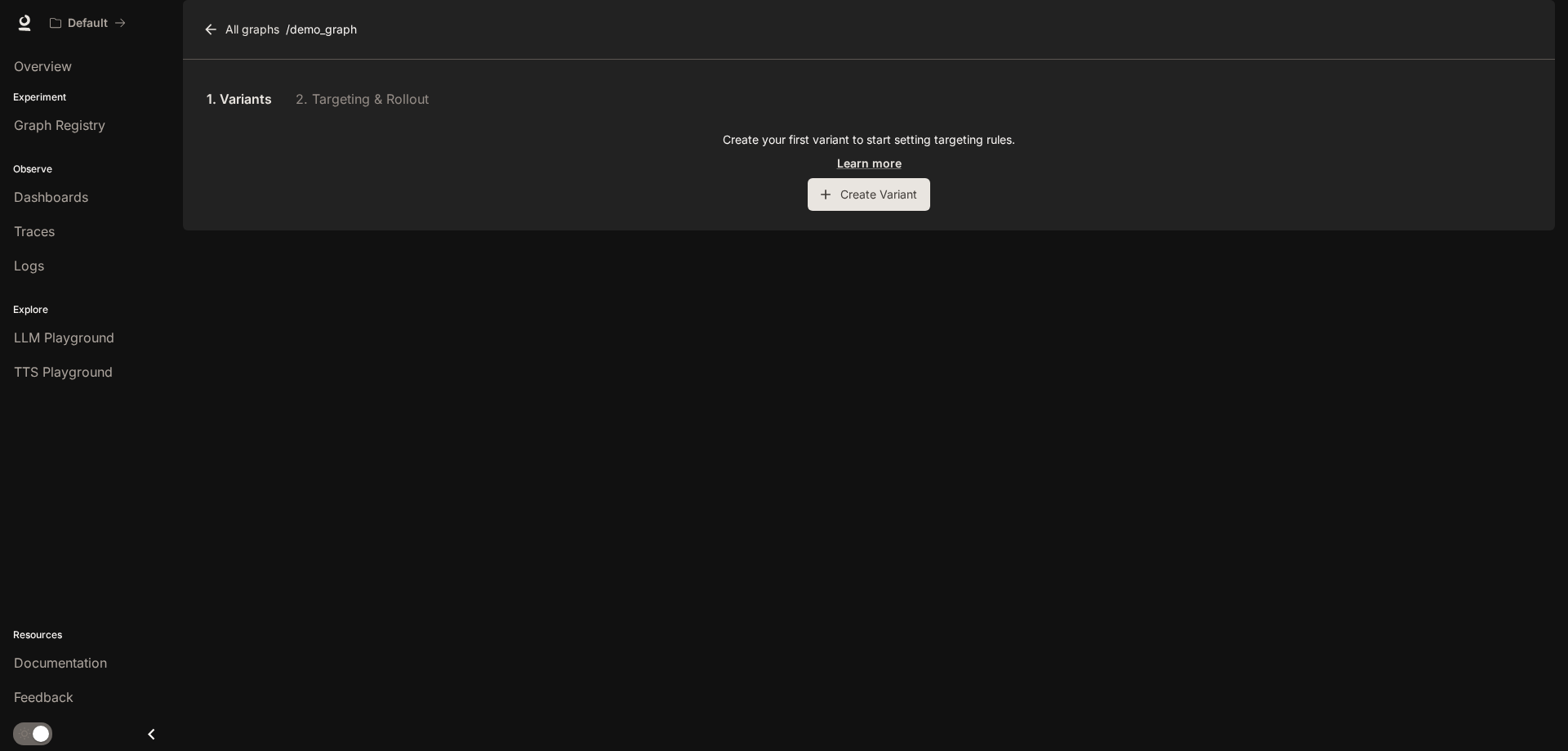
click at [849, 211] on button "Create Variant" at bounding box center [869, 194] width 123 height 32
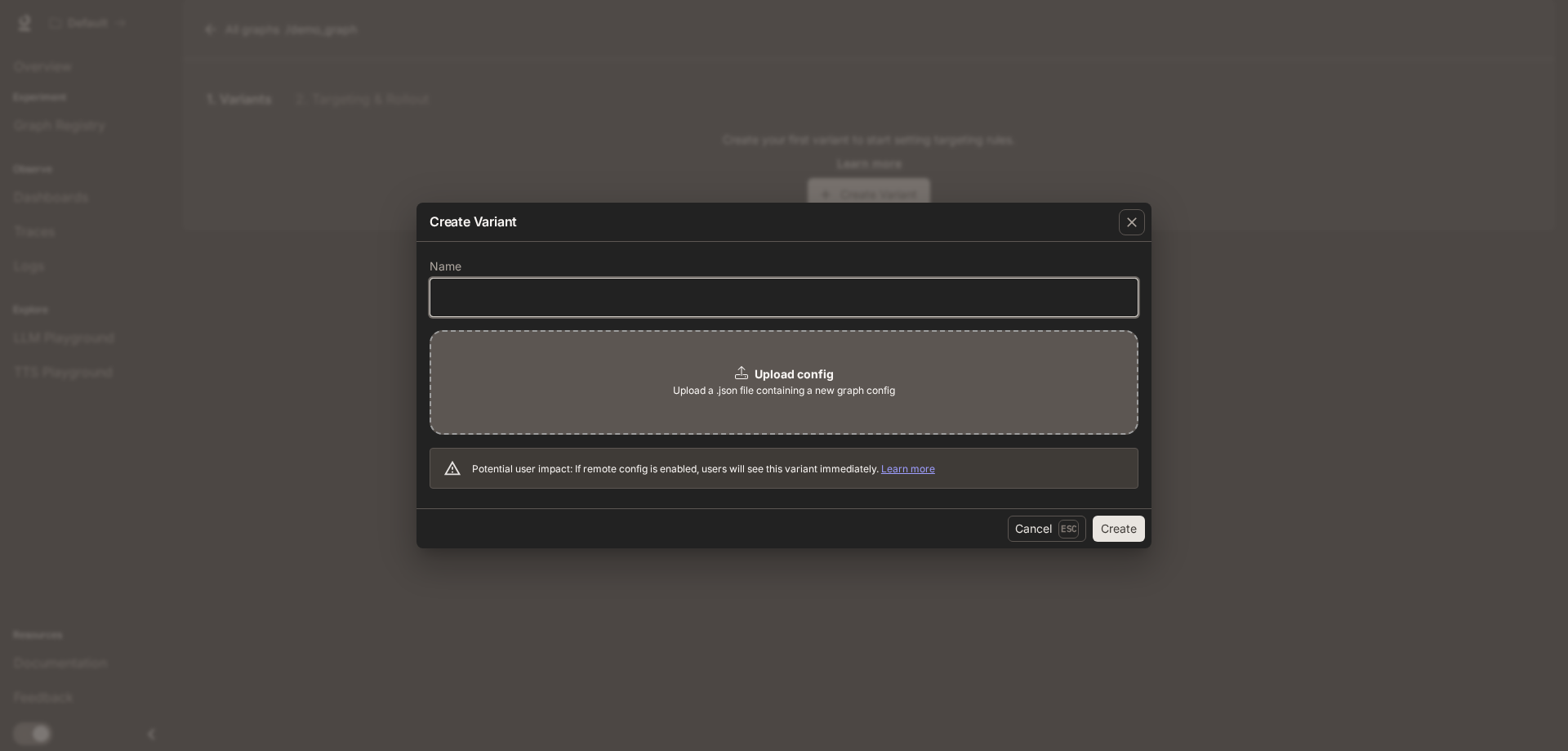
click at [702, 298] on input "text" at bounding box center [784, 297] width 708 height 17
paste input "*********"
type input "*********"
click at [1123, 529] on button "Create" at bounding box center [1119, 529] width 52 height 27
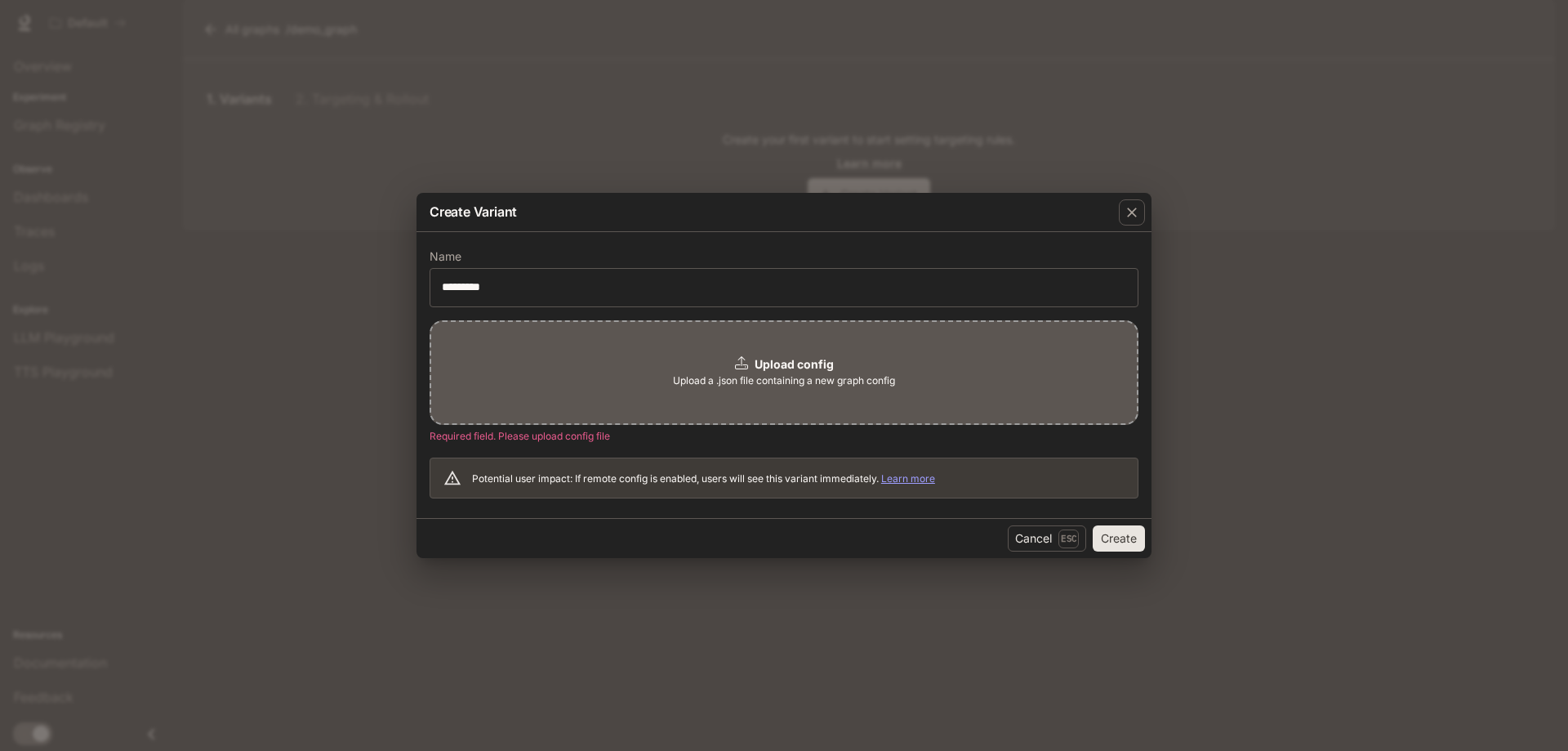
click at [791, 382] on span "Upload a .json file containing a new graph config" at bounding box center [784, 380] width 222 height 17
click at [1131, 204] on icon "button" at bounding box center [1132, 212] width 17 height 17
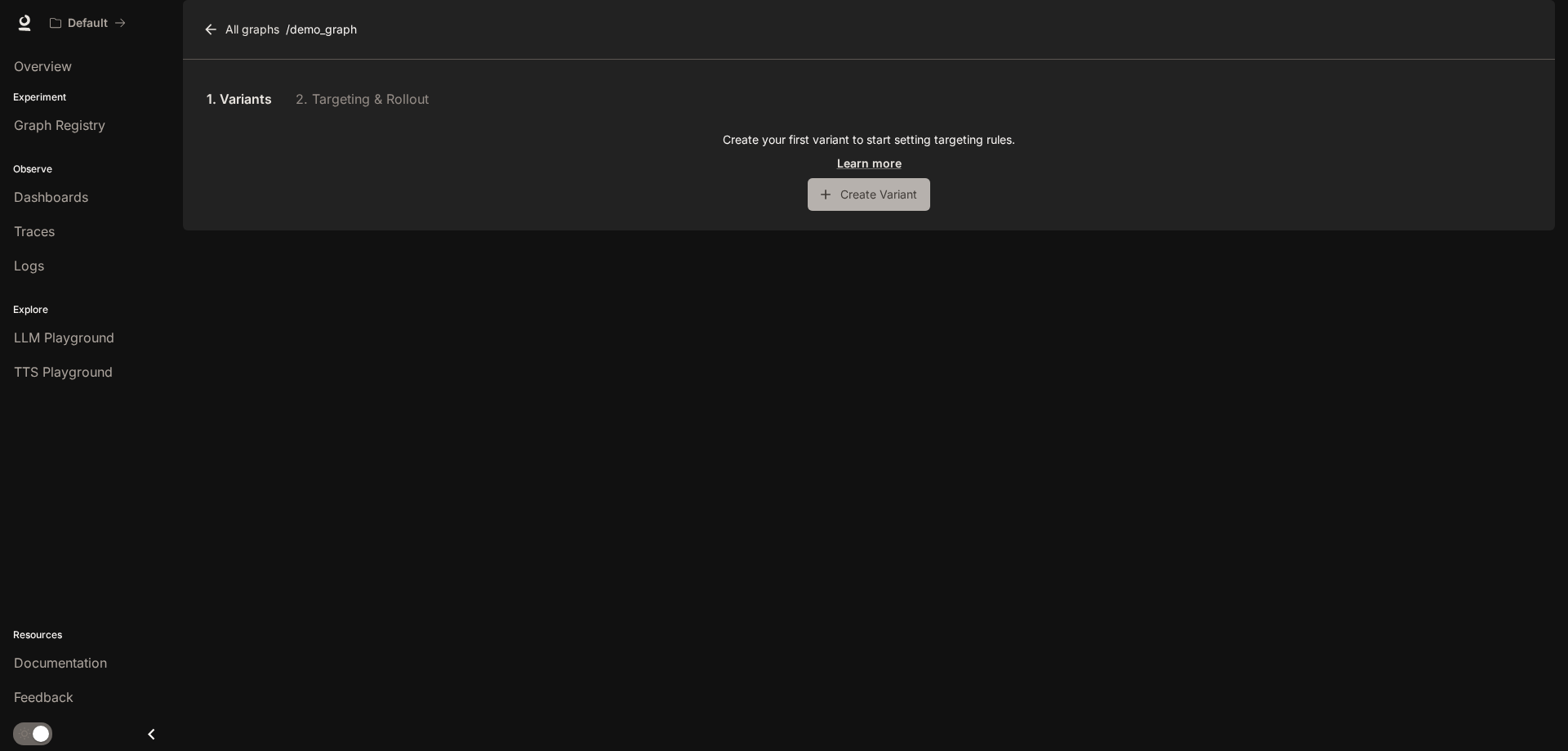
click at [860, 211] on button "Create Variant" at bounding box center [869, 194] width 123 height 32
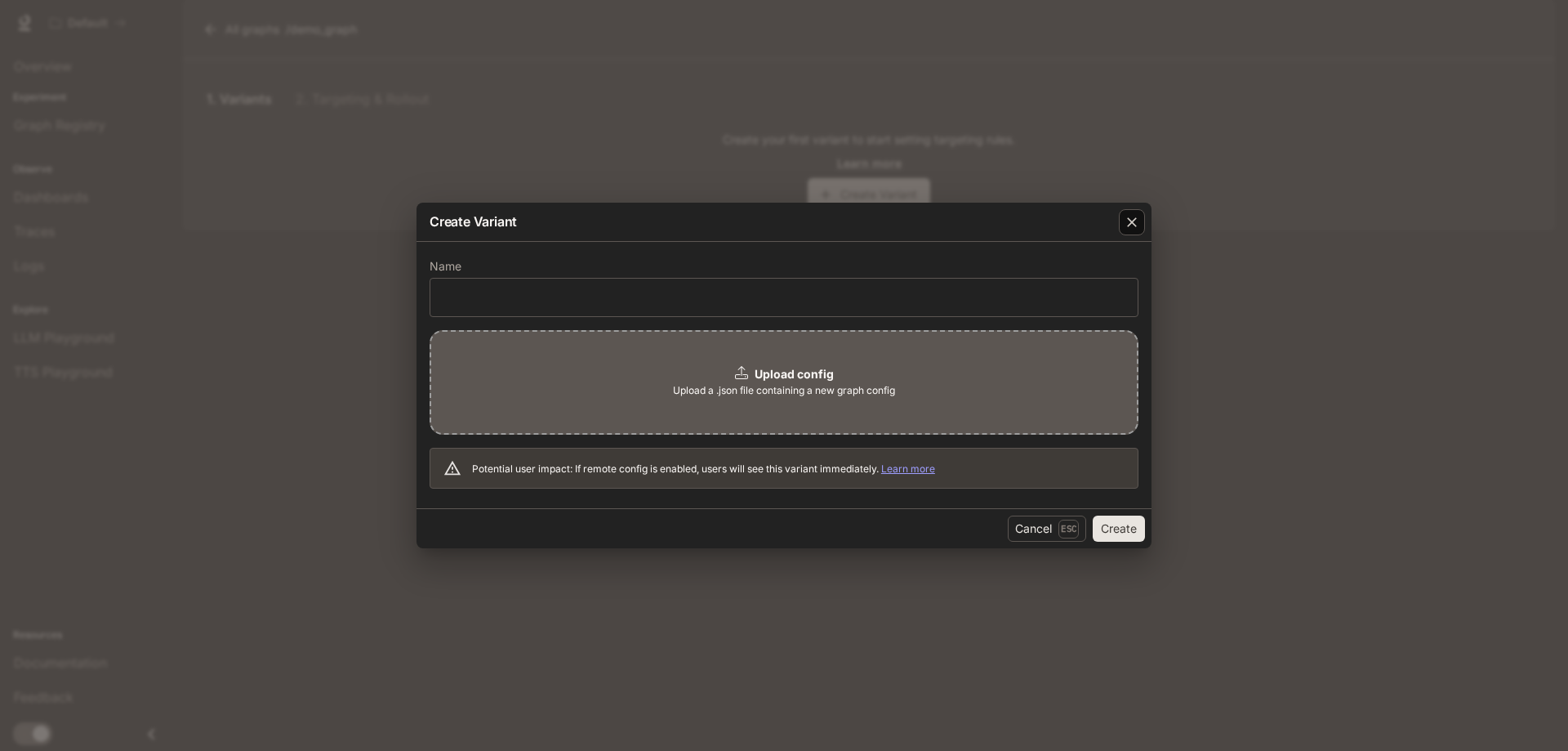
click at [1136, 224] on icon "button" at bounding box center [1132, 222] width 17 height 17
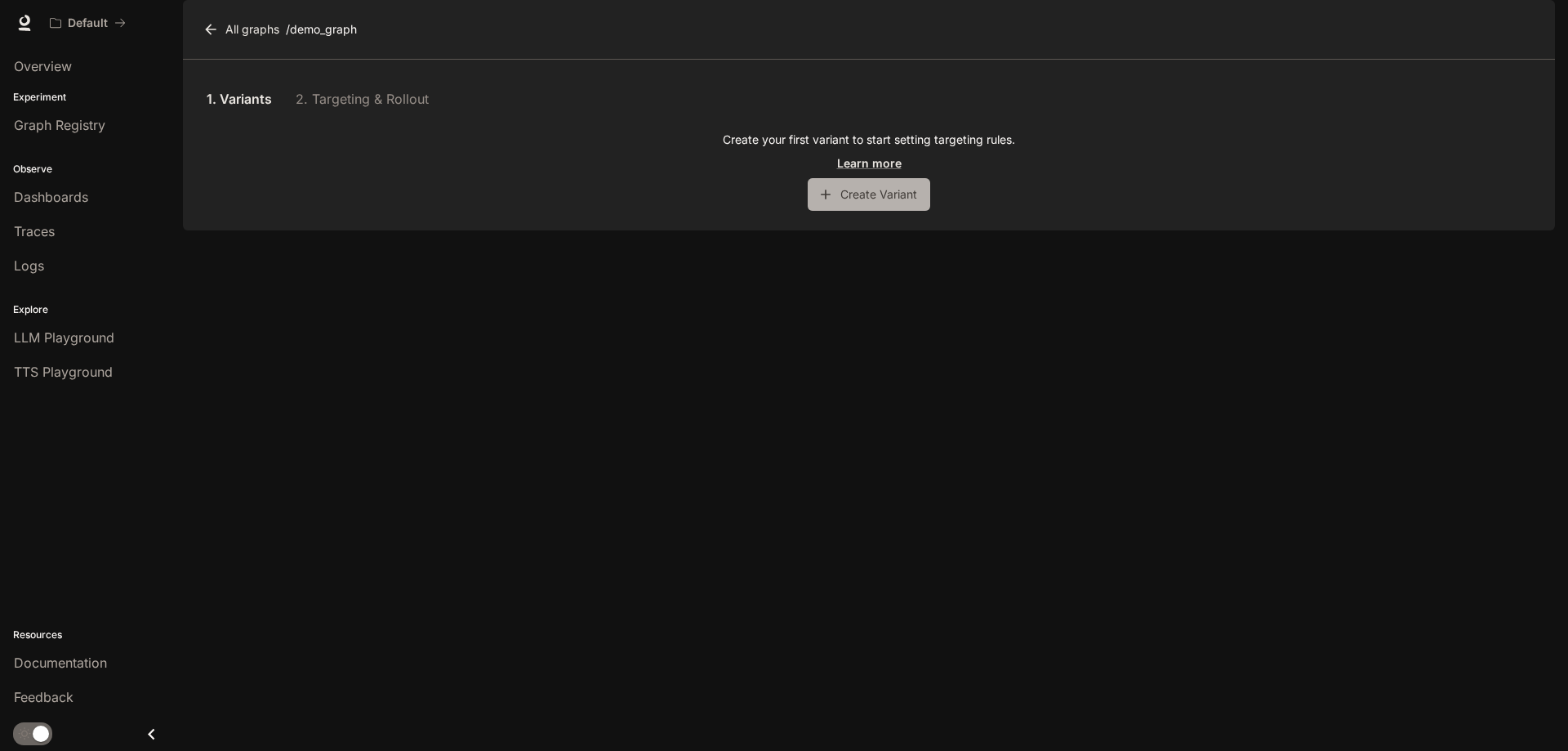
click at [858, 211] on button "Create Variant" at bounding box center [869, 194] width 123 height 32
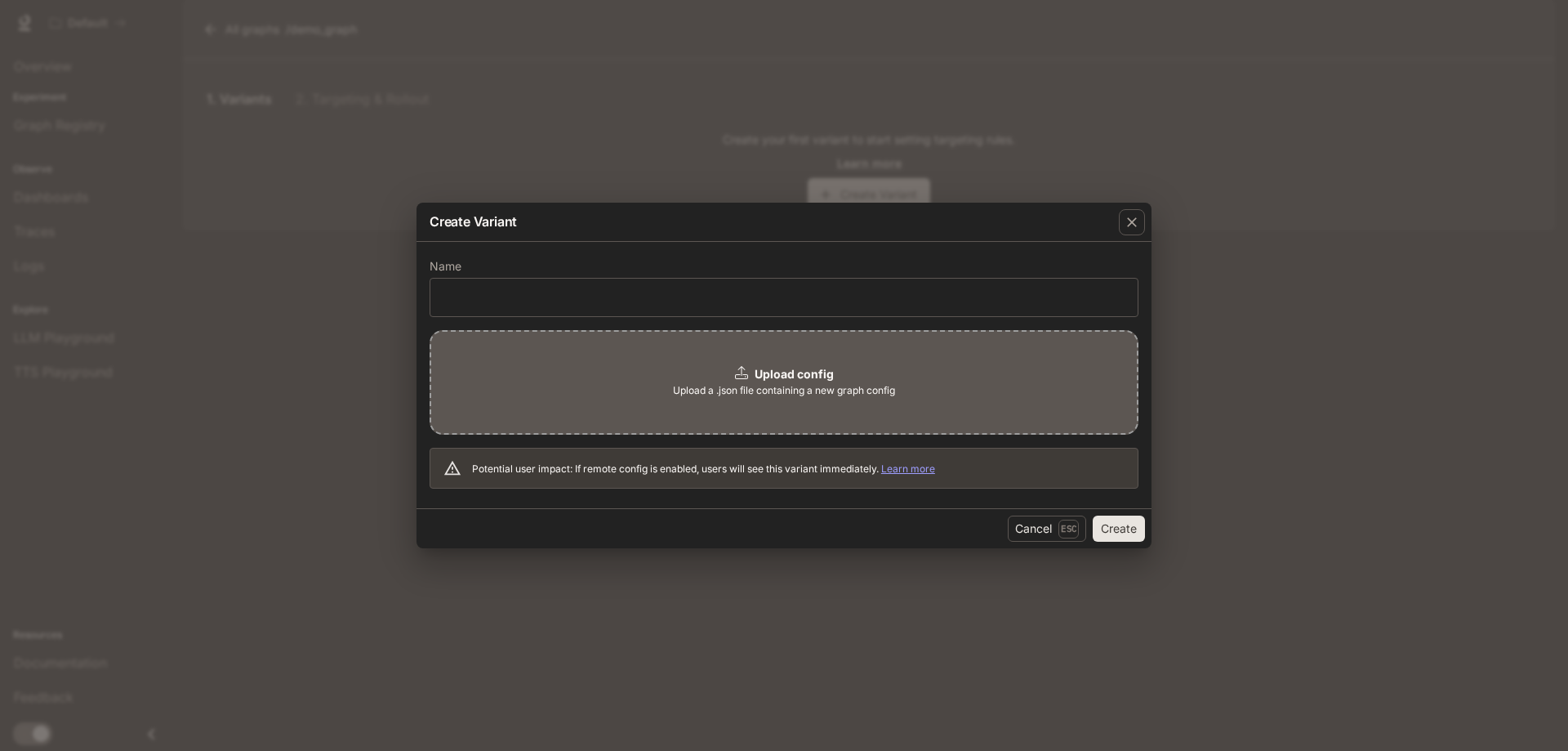
click at [739, 371] on icon at bounding box center [742, 373] width 13 height 13
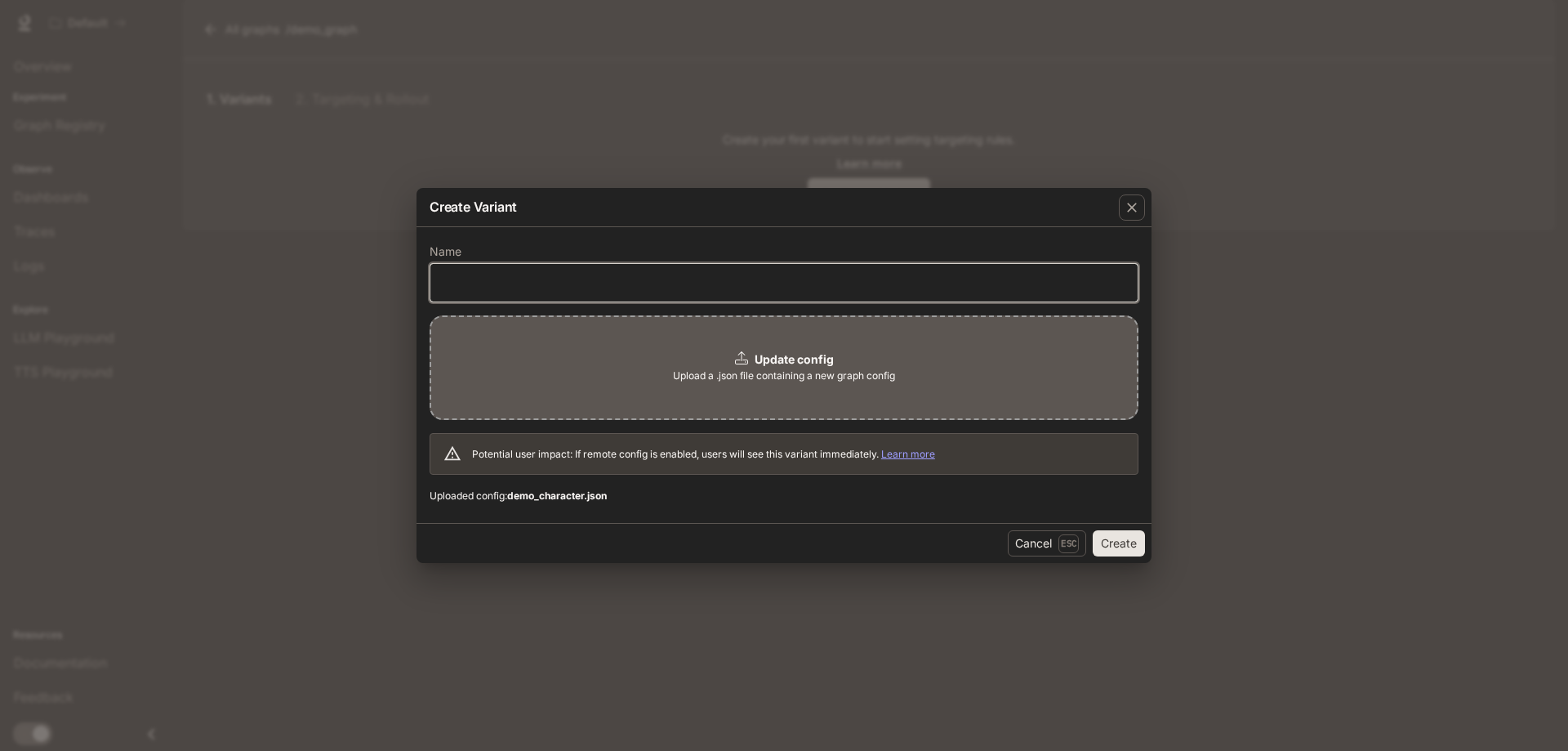
click at [694, 282] on input "text" at bounding box center [784, 283] width 708 height 17
type input "**"
click at [752, 244] on div "Name ** ​ Update config Upload a .json file containing a new graph config Poten…" at bounding box center [784, 376] width 735 height 297
drag, startPoint x: 1120, startPoint y: 545, endPoint x: 1111, endPoint y: 545, distance: 9.0
click at [1120, 545] on button "Create" at bounding box center [1119, 544] width 52 height 27
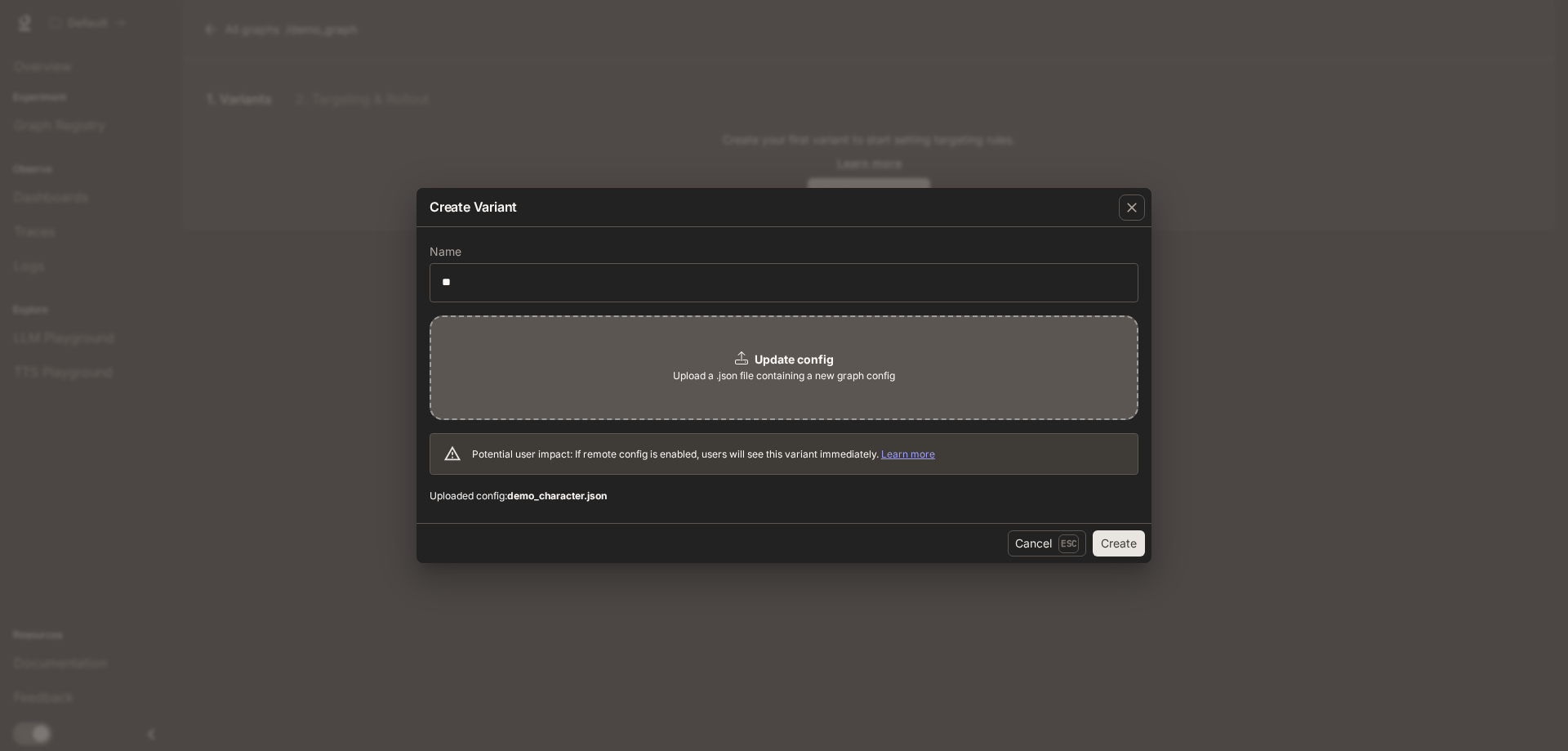
click at [733, 383] on span "Upload a .json file containing a new graph config" at bounding box center [784, 376] width 222 height 17
click at [1125, 540] on button "Create" at bounding box center [1119, 544] width 52 height 27
click at [708, 361] on div "Update config Upload a .json file containing a new graph config" at bounding box center [784, 367] width 709 height 104
click at [1125, 542] on button "Create" at bounding box center [1119, 544] width 52 height 27
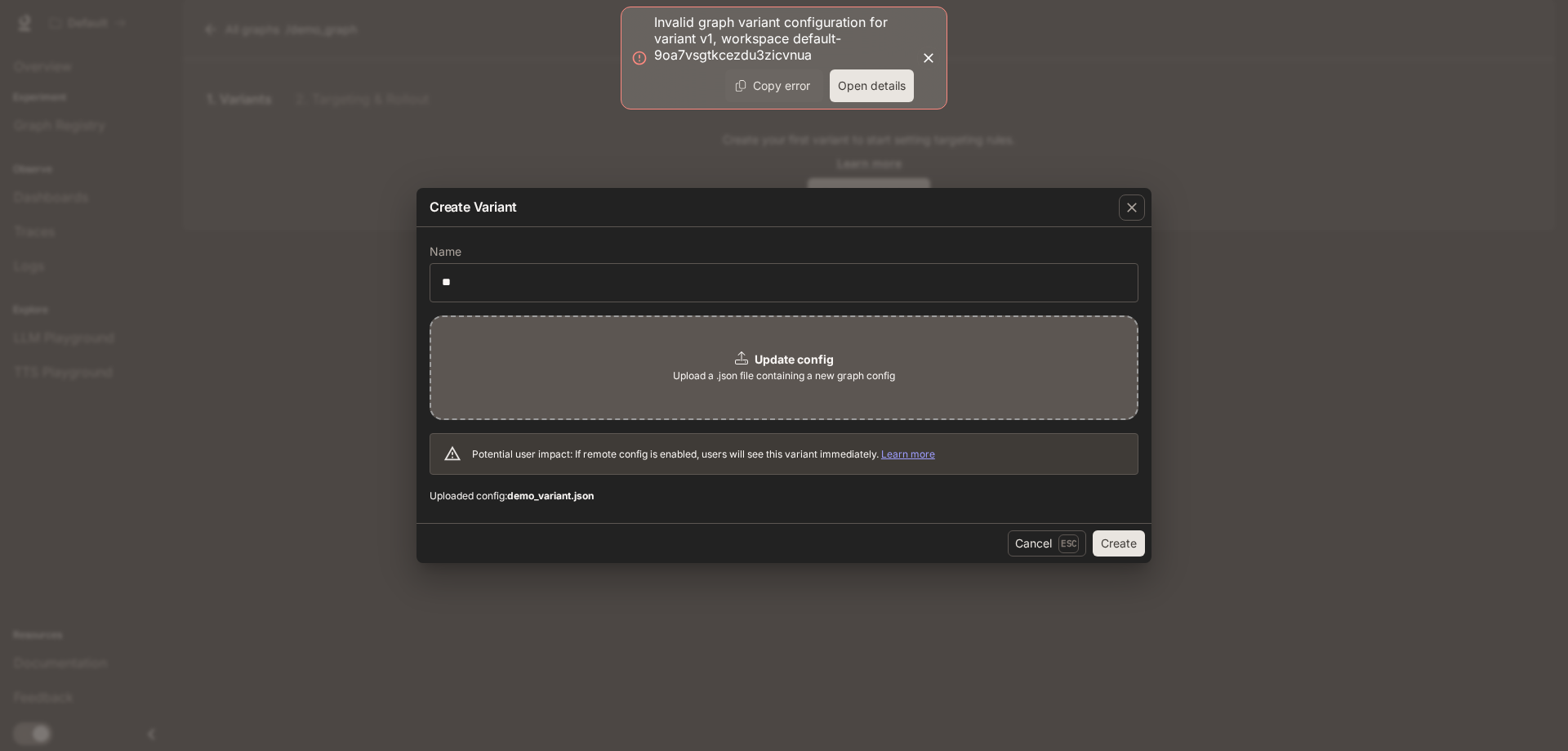
click at [1124, 544] on button "Create" at bounding box center [1119, 544] width 52 height 27
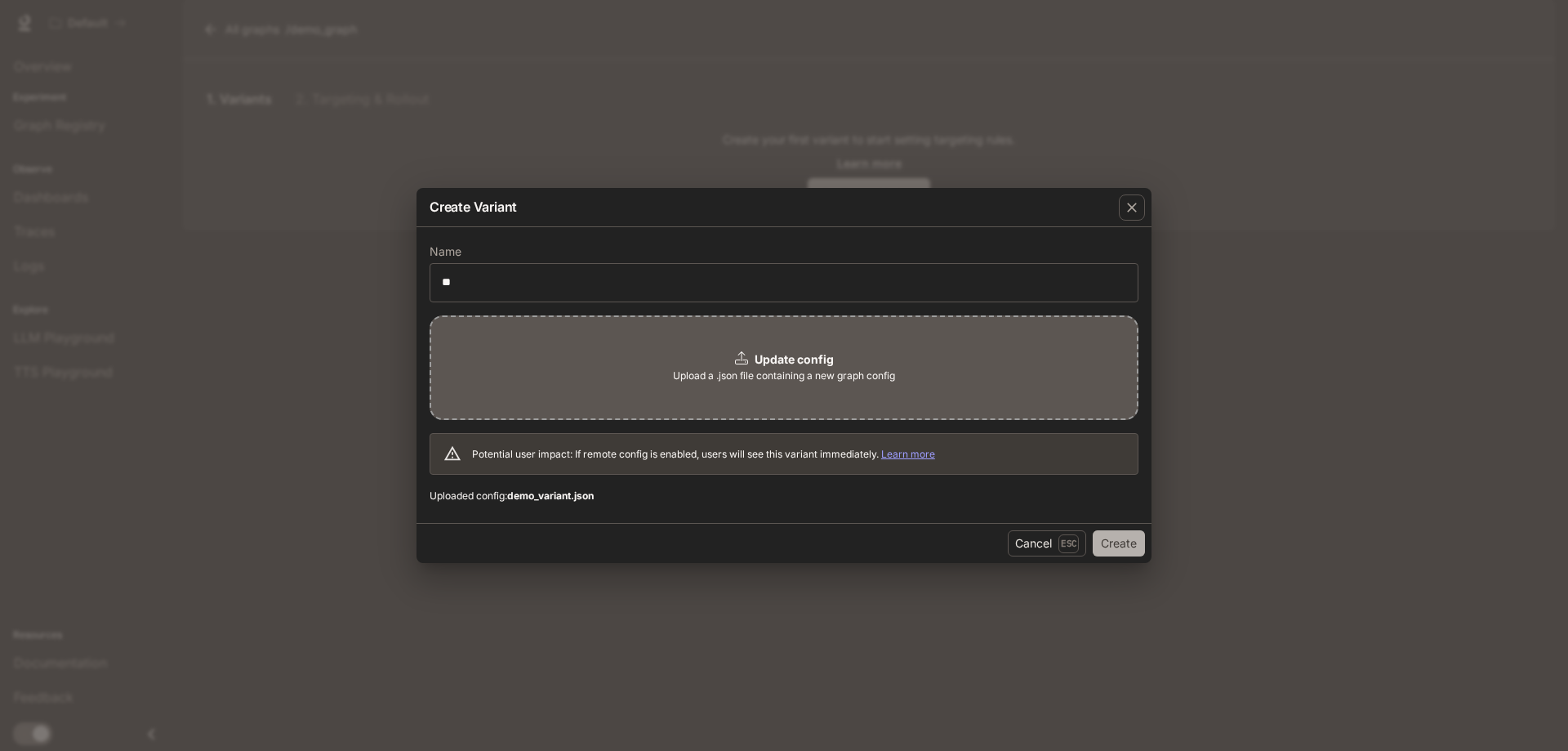
click at [1120, 550] on button "Create" at bounding box center [1119, 544] width 52 height 27
click at [1120, 543] on button "Create" at bounding box center [1119, 544] width 52 height 27
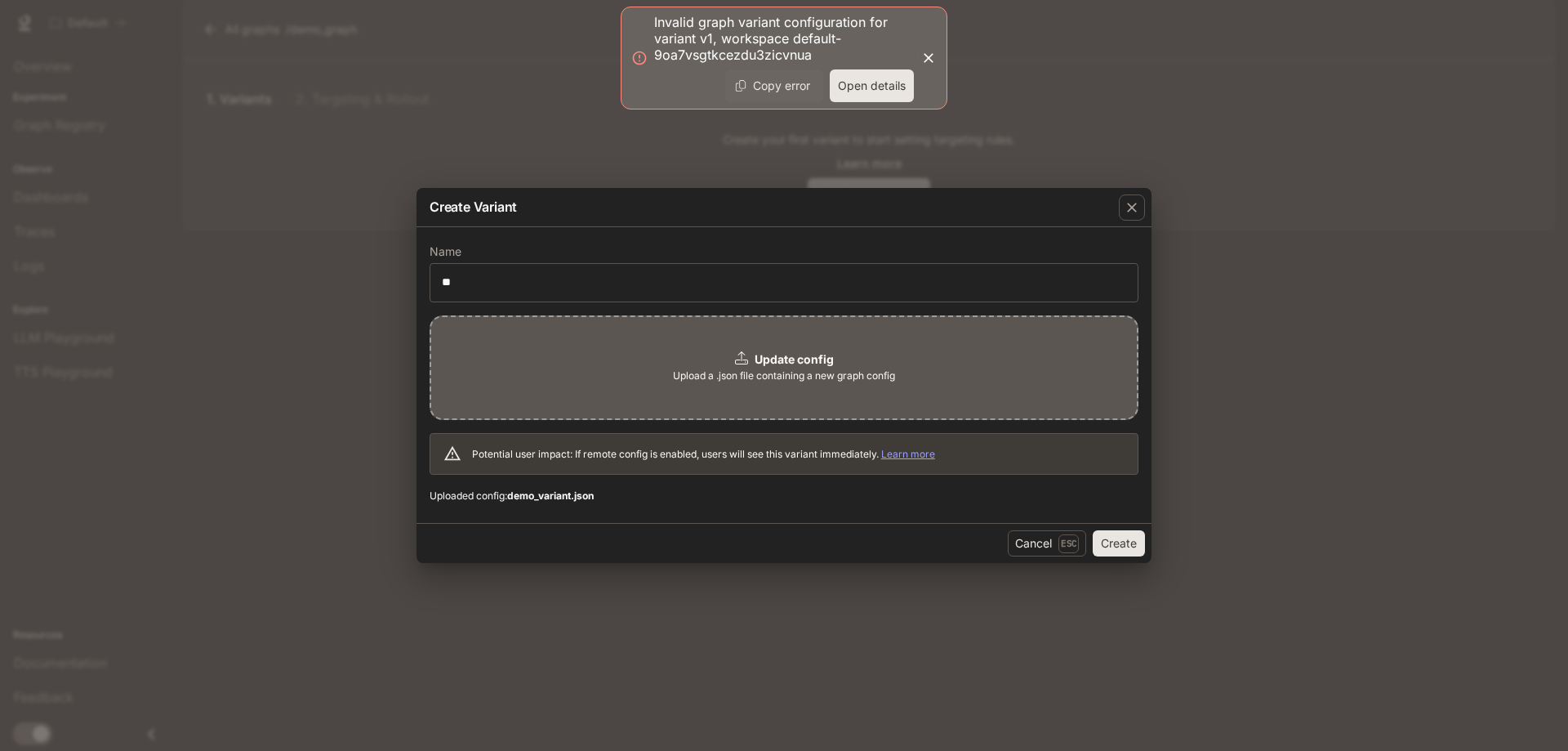
click at [853, 80] on button "Open details" at bounding box center [872, 85] width 85 height 32
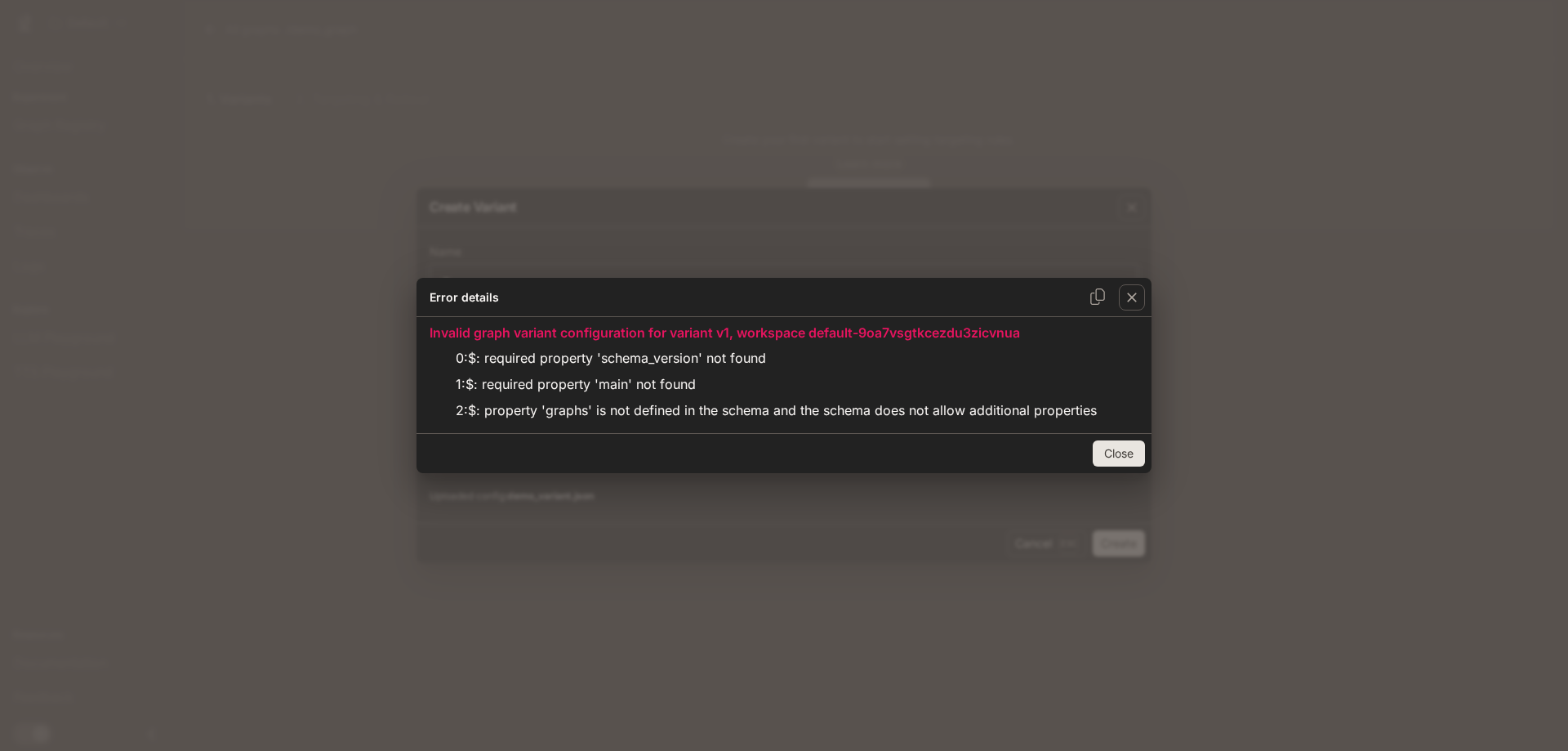
click at [1125, 448] on button "Close" at bounding box center [1119, 453] width 52 height 27
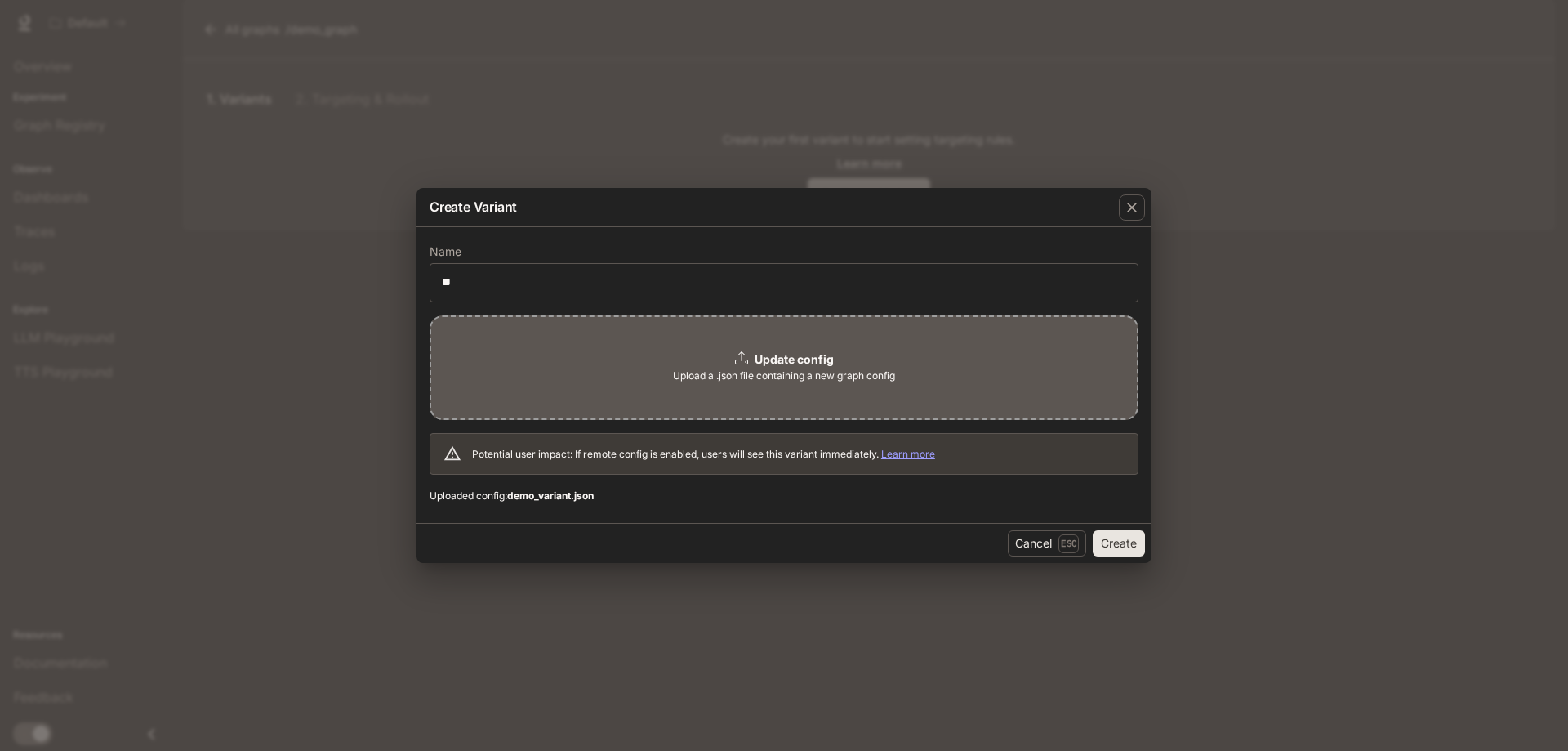
click at [712, 371] on span "Upload a .json file containing a new graph config" at bounding box center [784, 376] width 222 height 17
click at [1122, 537] on button "Create" at bounding box center [1119, 544] width 52 height 27
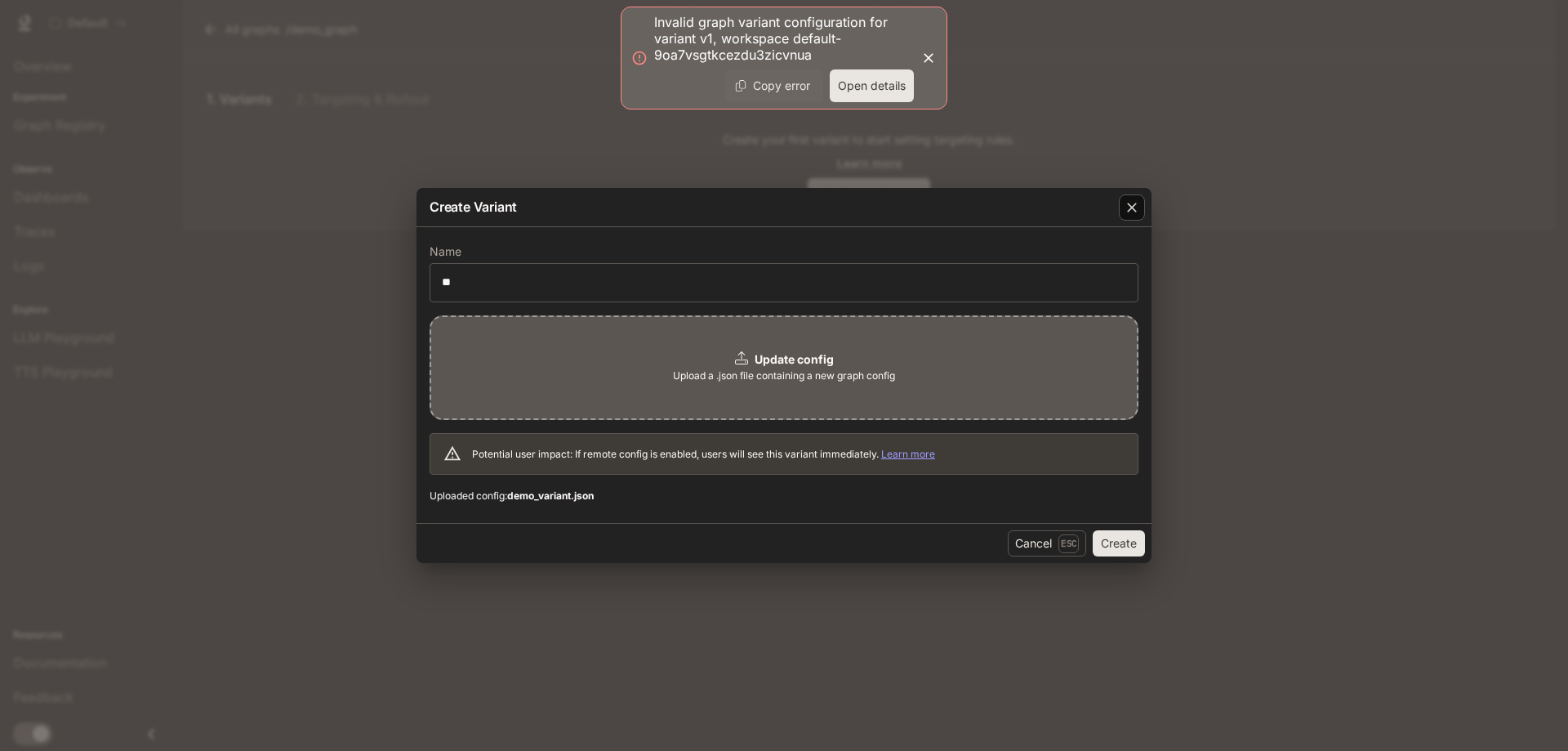
click at [1135, 200] on icon "button" at bounding box center [1132, 208] width 17 height 17
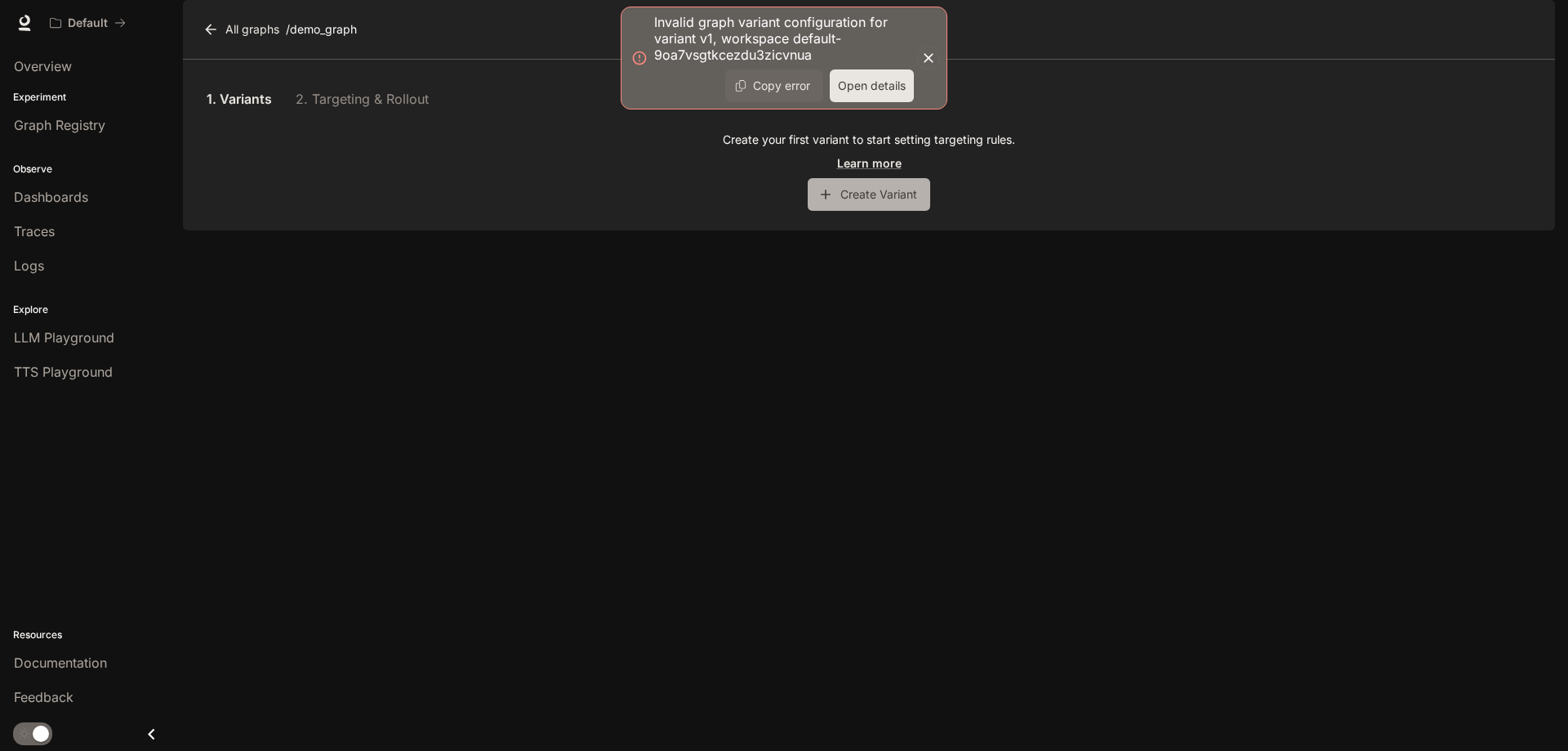
click at [851, 211] on button "Create Variant" at bounding box center [869, 194] width 123 height 32
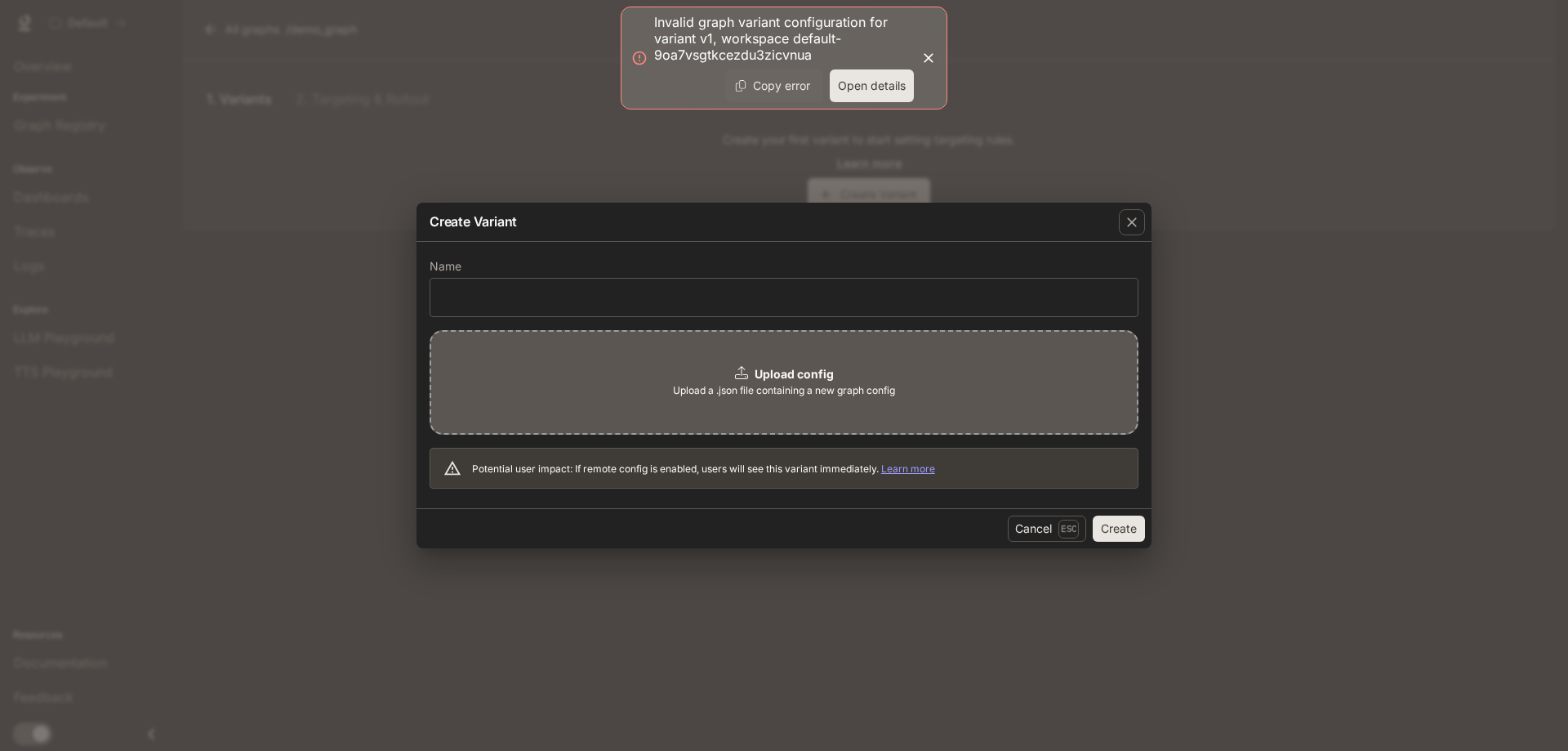
click at [634, 320] on form "Name ​ Upload config Upload a .json file containing a new graph config Potentia…" at bounding box center [784, 375] width 709 height 228
click at [636, 298] on input "text" at bounding box center [784, 297] width 708 height 17
type input "**"
click at [688, 376] on div "Upload config Upload a .json file containing a new graph config" at bounding box center [784, 382] width 709 height 104
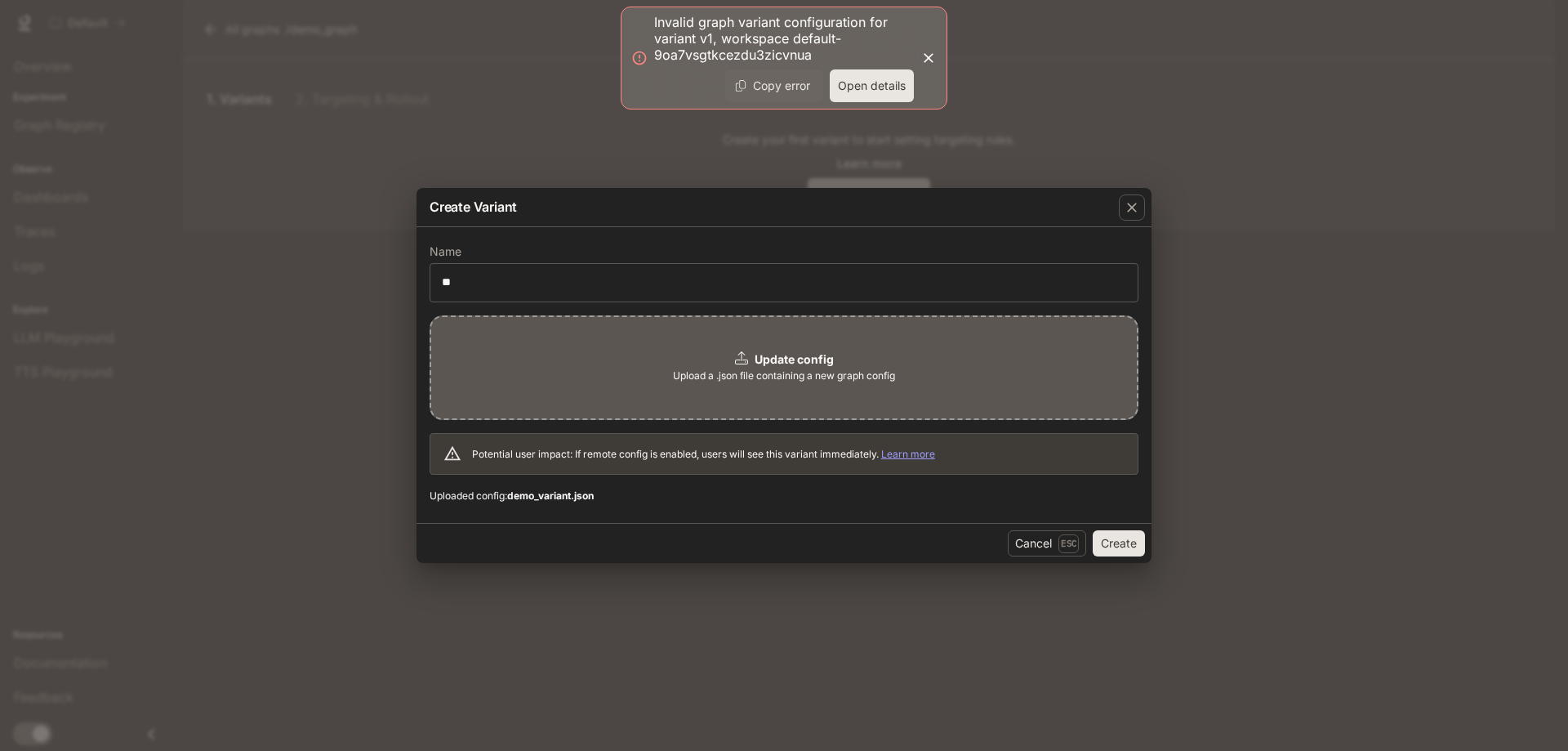
click at [1121, 536] on button "Create" at bounding box center [1119, 544] width 52 height 27
click at [929, 52] on icon "button" at bounding box center [929, 58] width 17 height 17
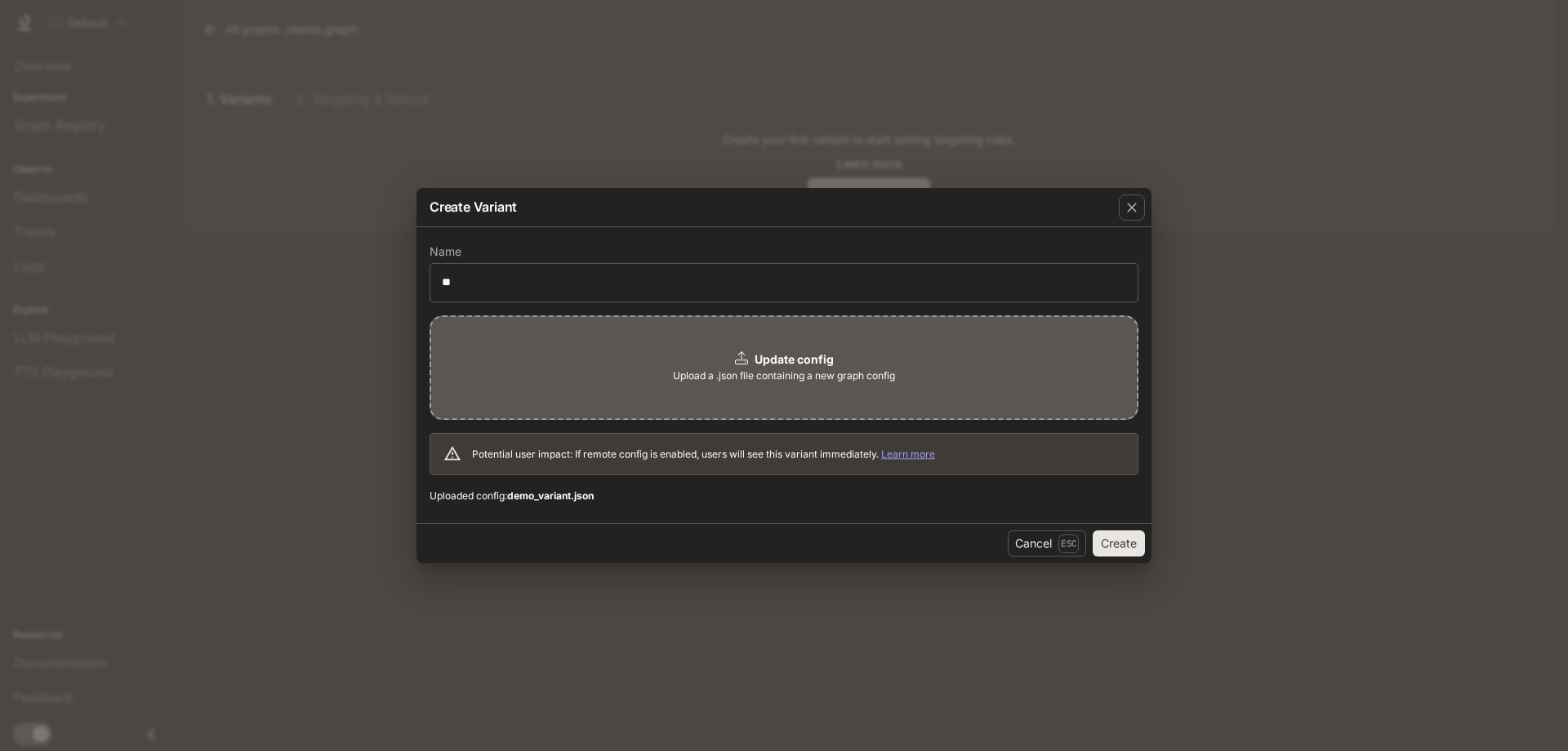
click at [1118, 531] on div "Cancel Esc Create" at bounding box center [784, 543] width 735 height 40
click at [1116, 550] on button "Create" at bounding box center [1119, 544] width 52 height 27
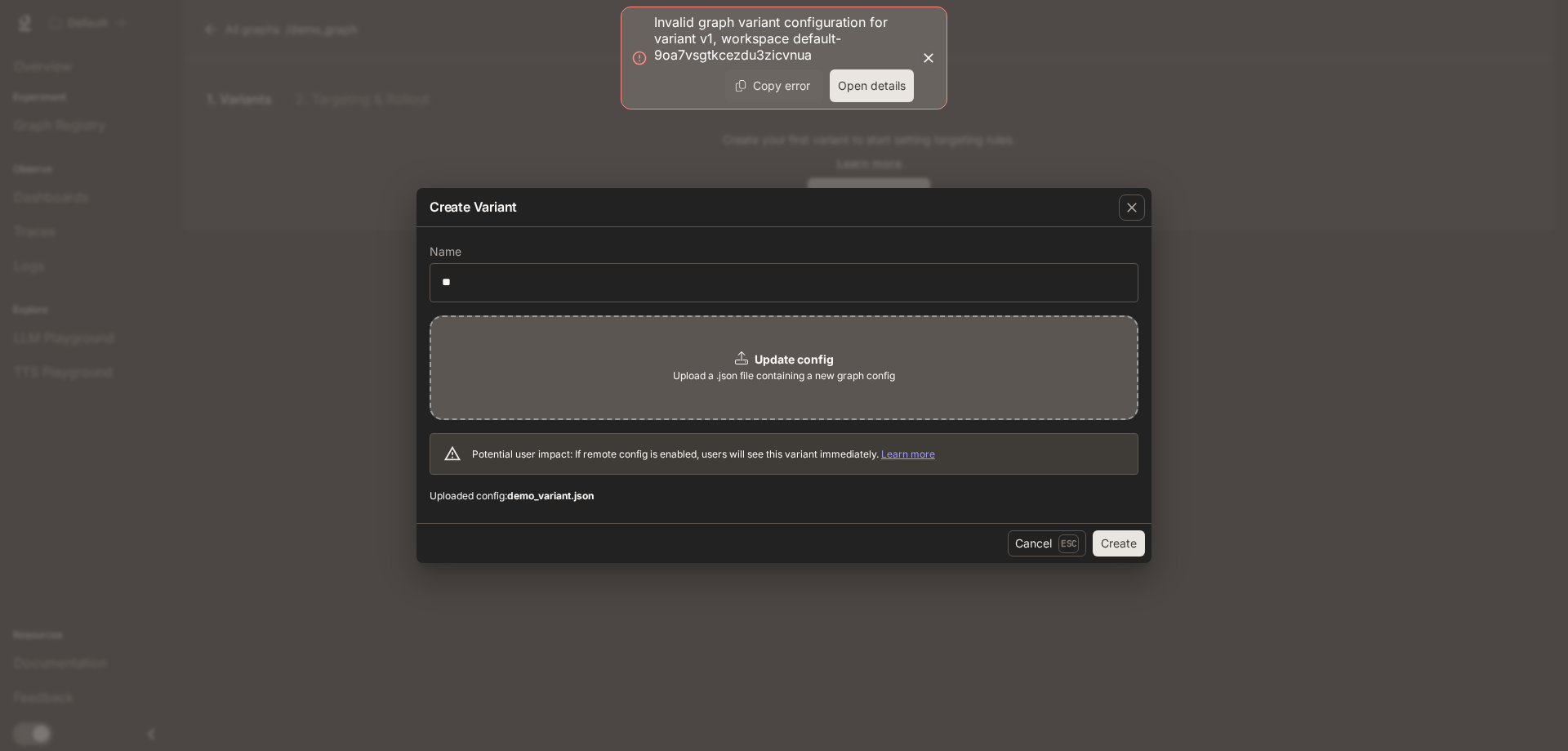
click at [930, 56] on icon "button" at bounding box center [929, 58] width 17 height 17
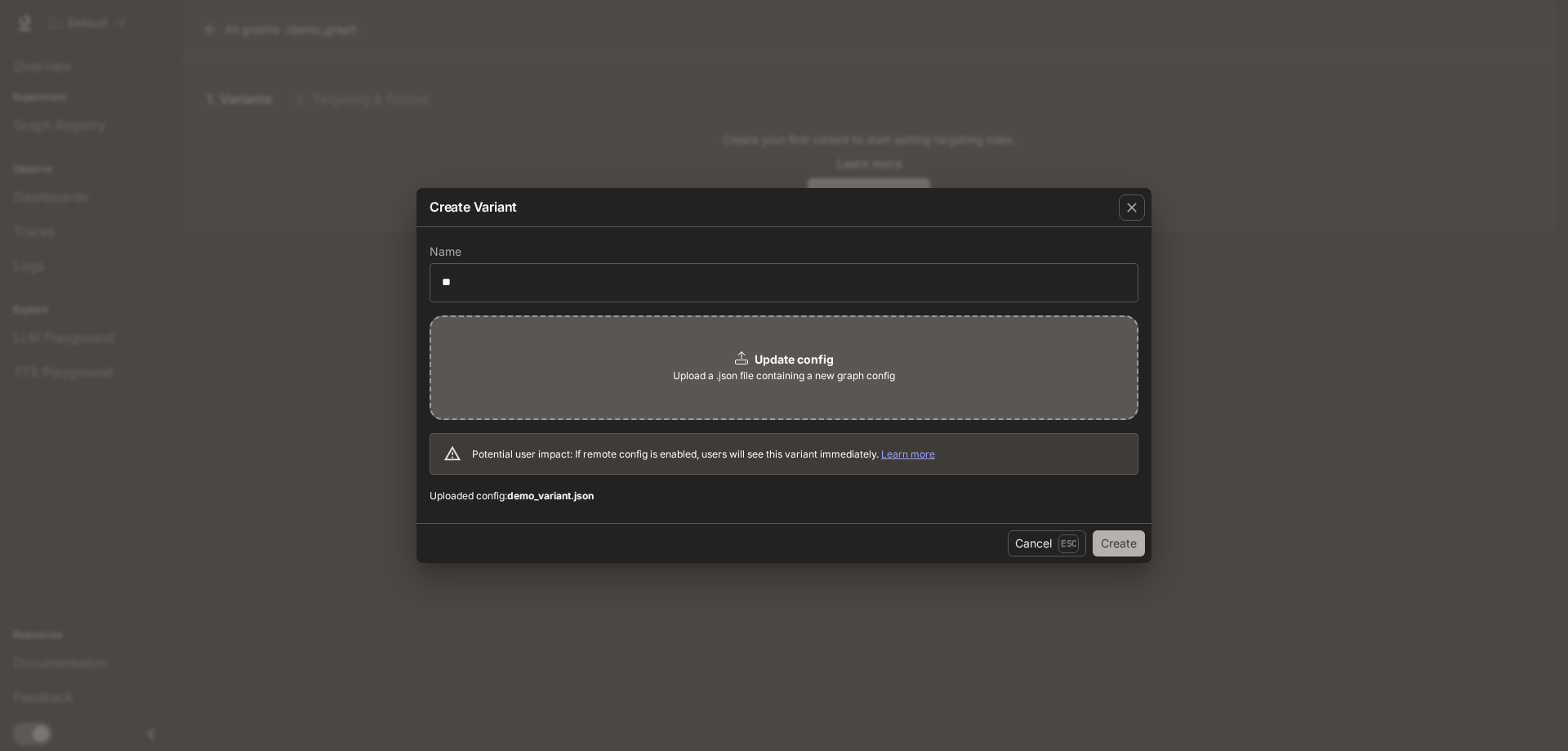
click at [1121, 537] on button "Create" at bounding box center [1119, 544] width 52 height 27
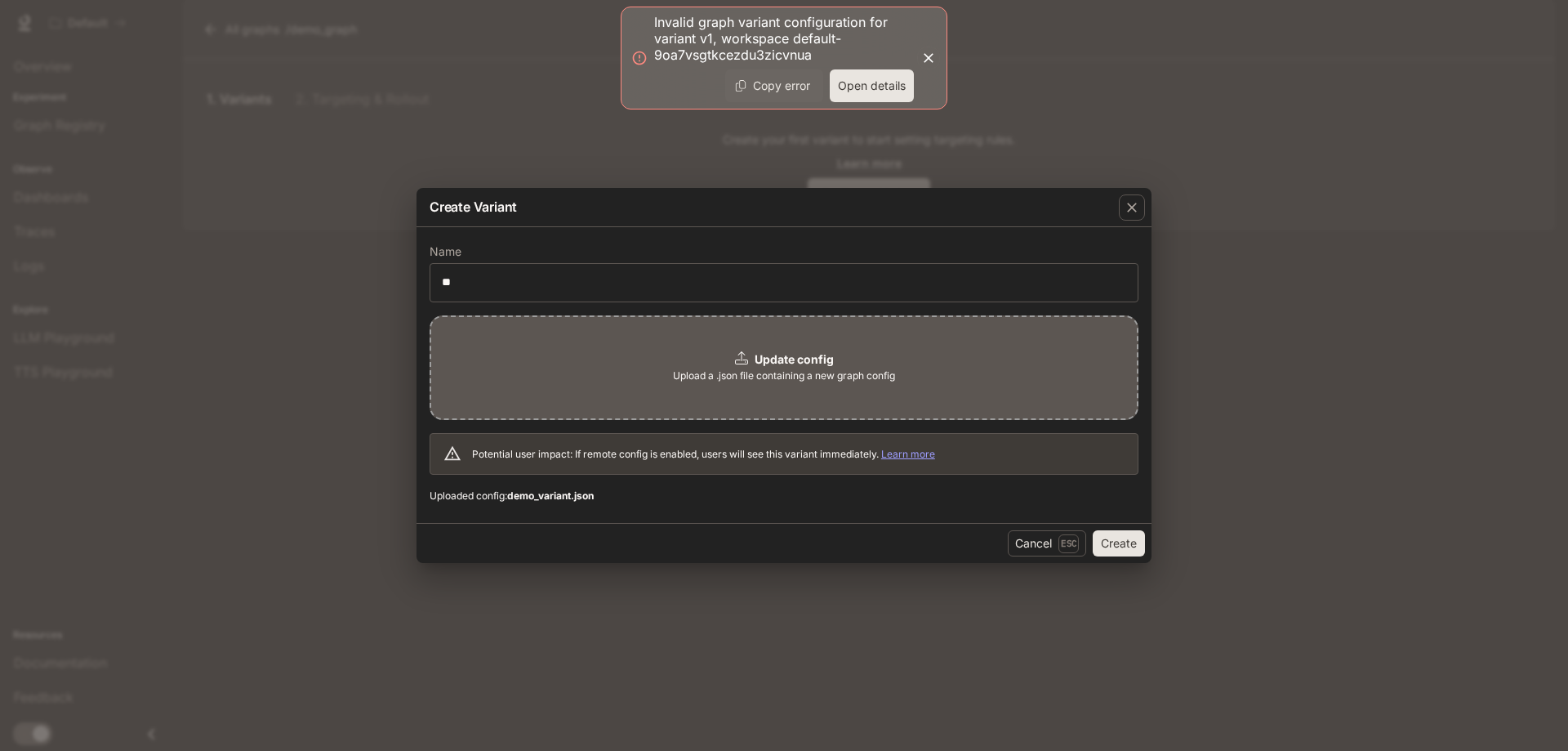
click at [879, 88] on button "Open details" at bounding box center [872, 85] width 85 height 32
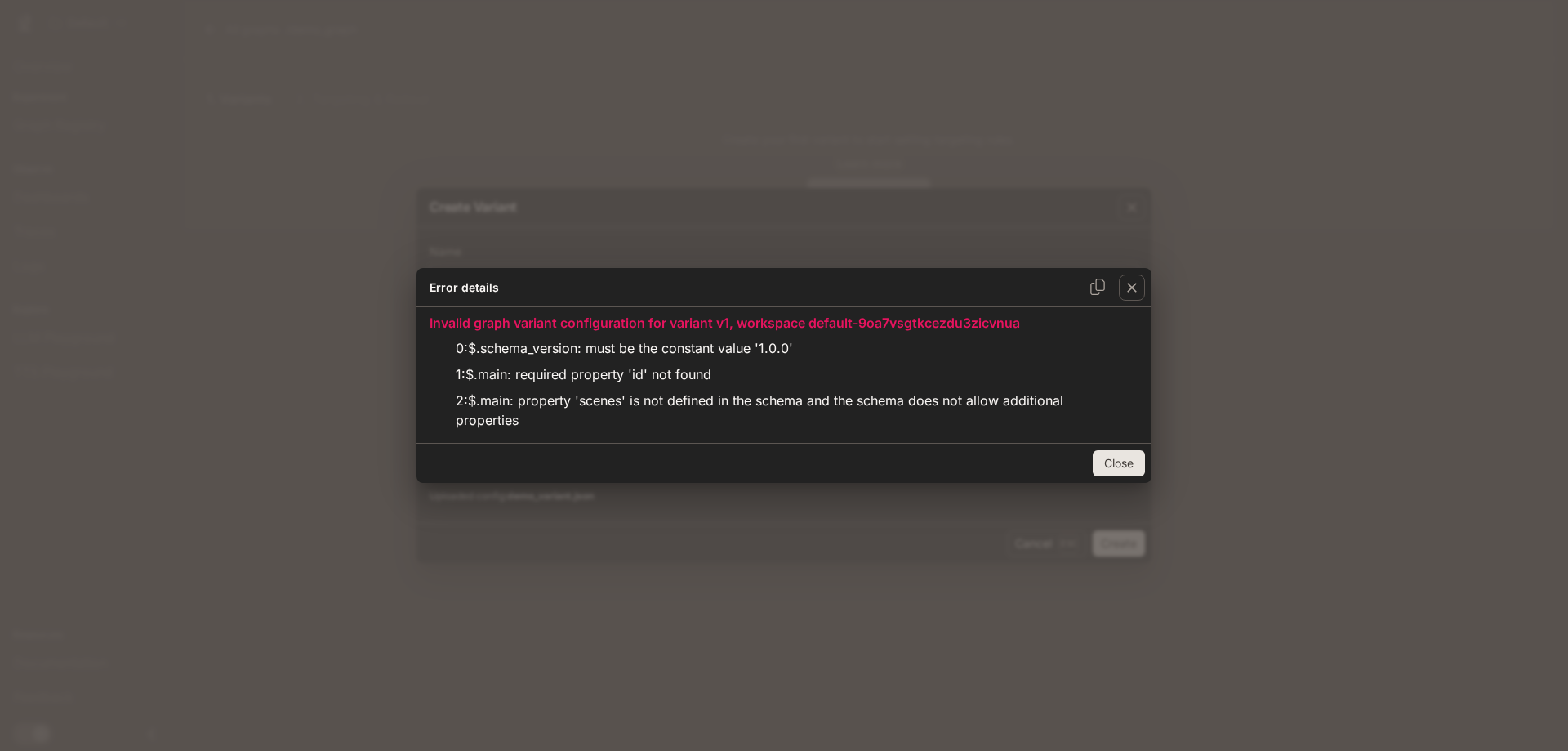
click at [1118, 468] on button "Close" at bounding box center [1119, 463] width 52 height 27
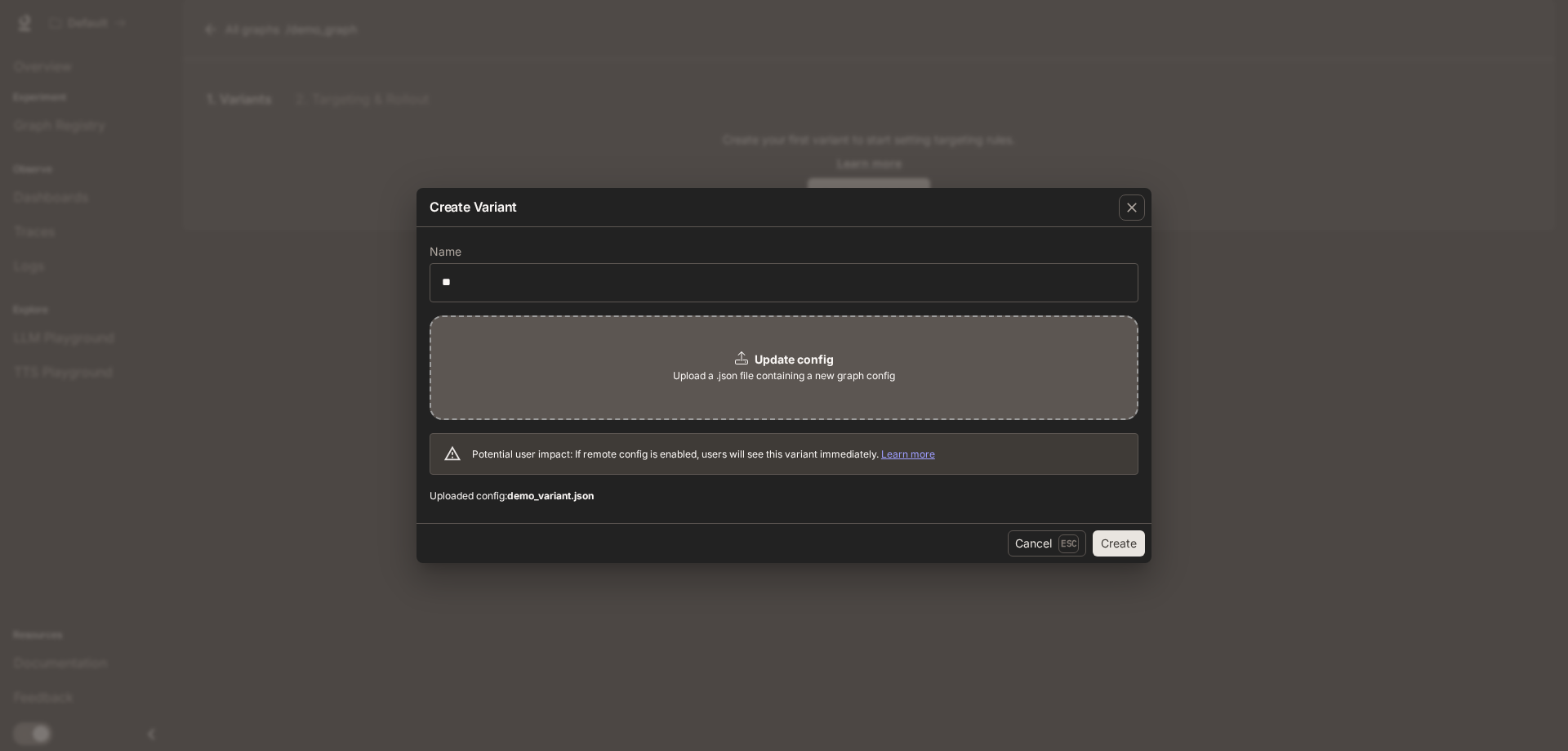
click at [818, 383] on span "Upload a .json file containing a new graph config" at bounding box center [784, 376] width 222 height 17
click at [1116, 541] on button "Create" at bounding box center [1119, 544] width 52 height 27
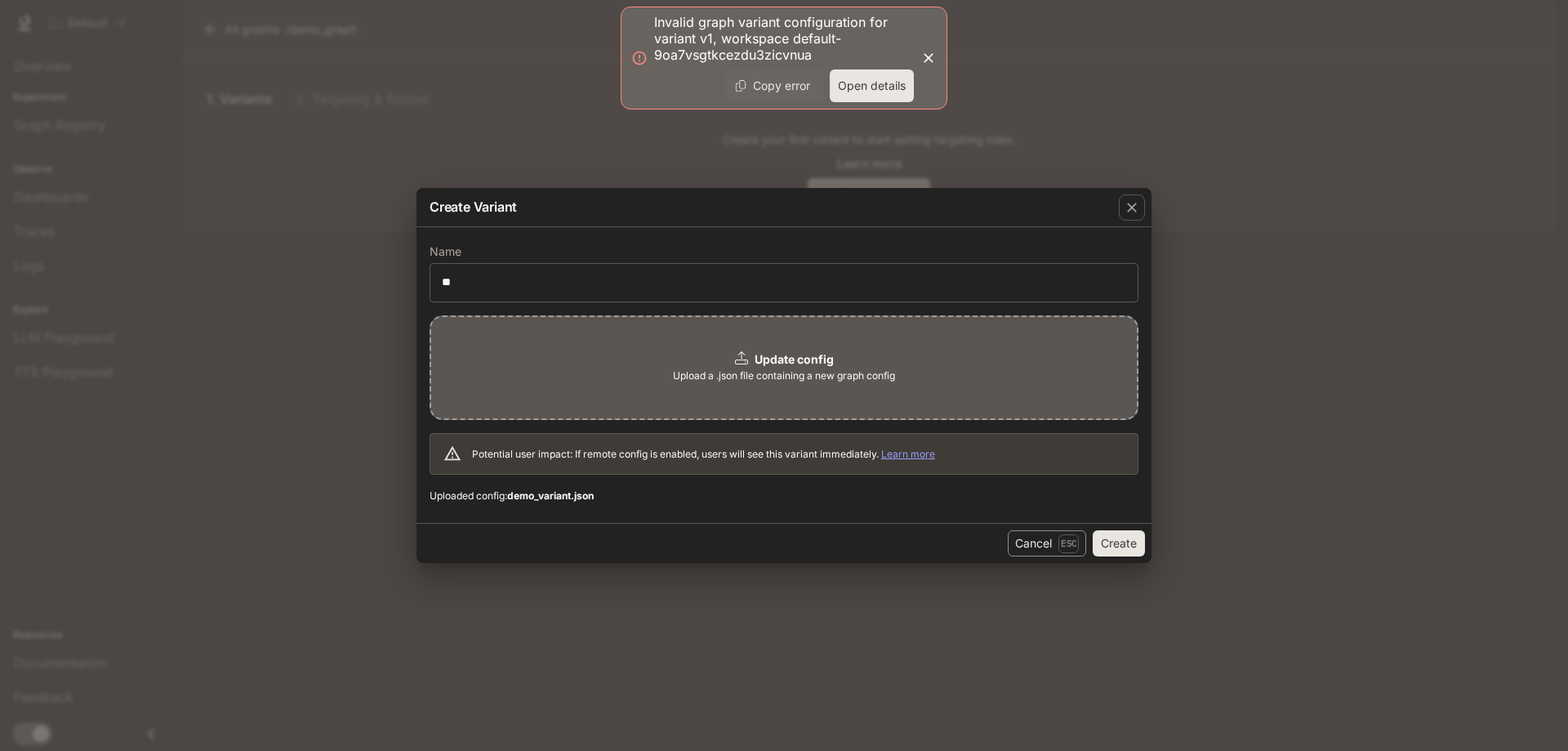
click at [1033, 540] on button "Cancel Esc" at bounding box center [1047, 544] width 79 height 27
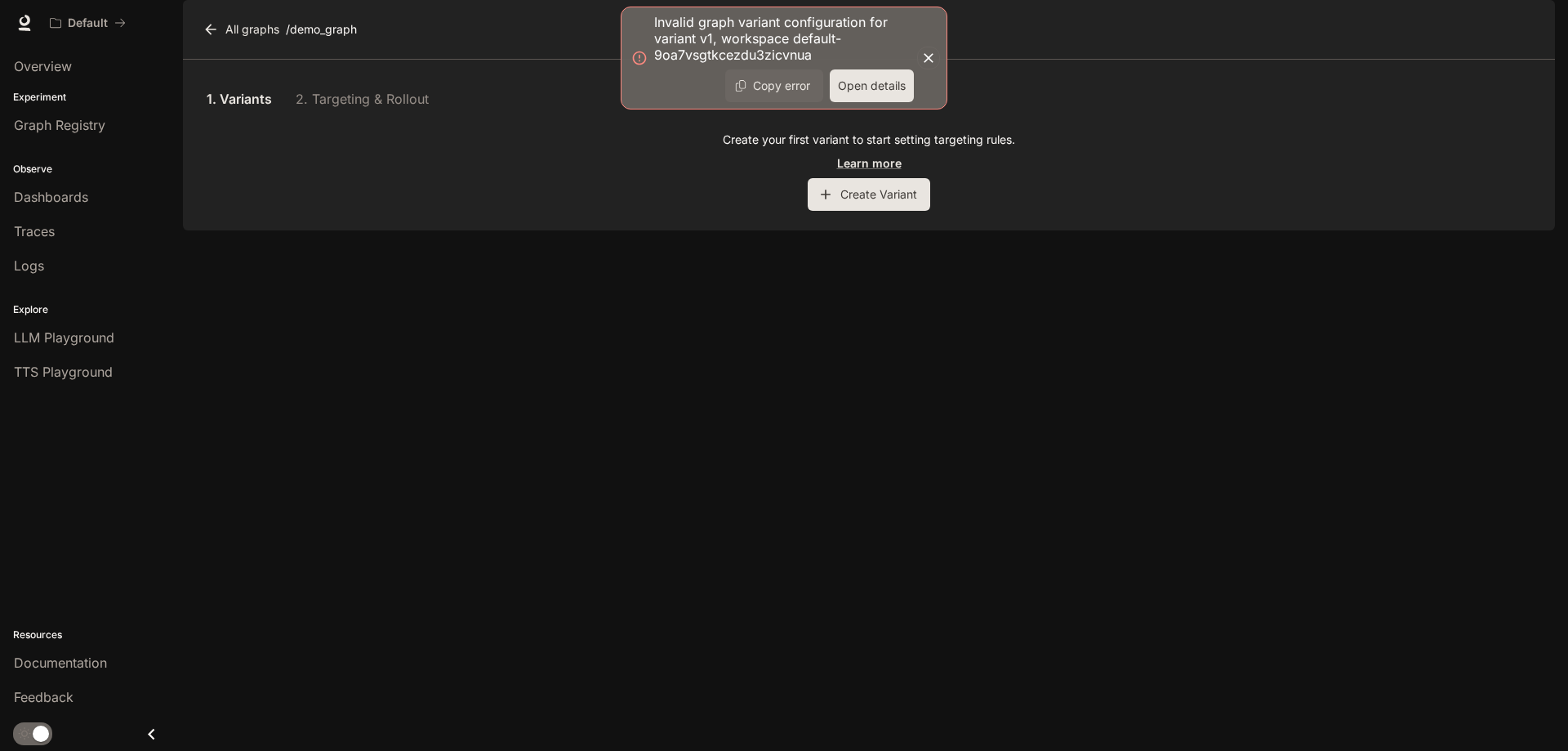
drag, startPoint x: 829, startPoint y: 445, endPoint x: 855, endPoint y: 356, distance: 92.7
click at [829, 230] on div "1. Variants 2. Targeting & Rollout Create your first variant to start setting t…" at bounding box center [869, 145] width 1372 height 171
click at [869, 211] on button "Create Variant" at bounding box center [869, 194] width 123 height 32
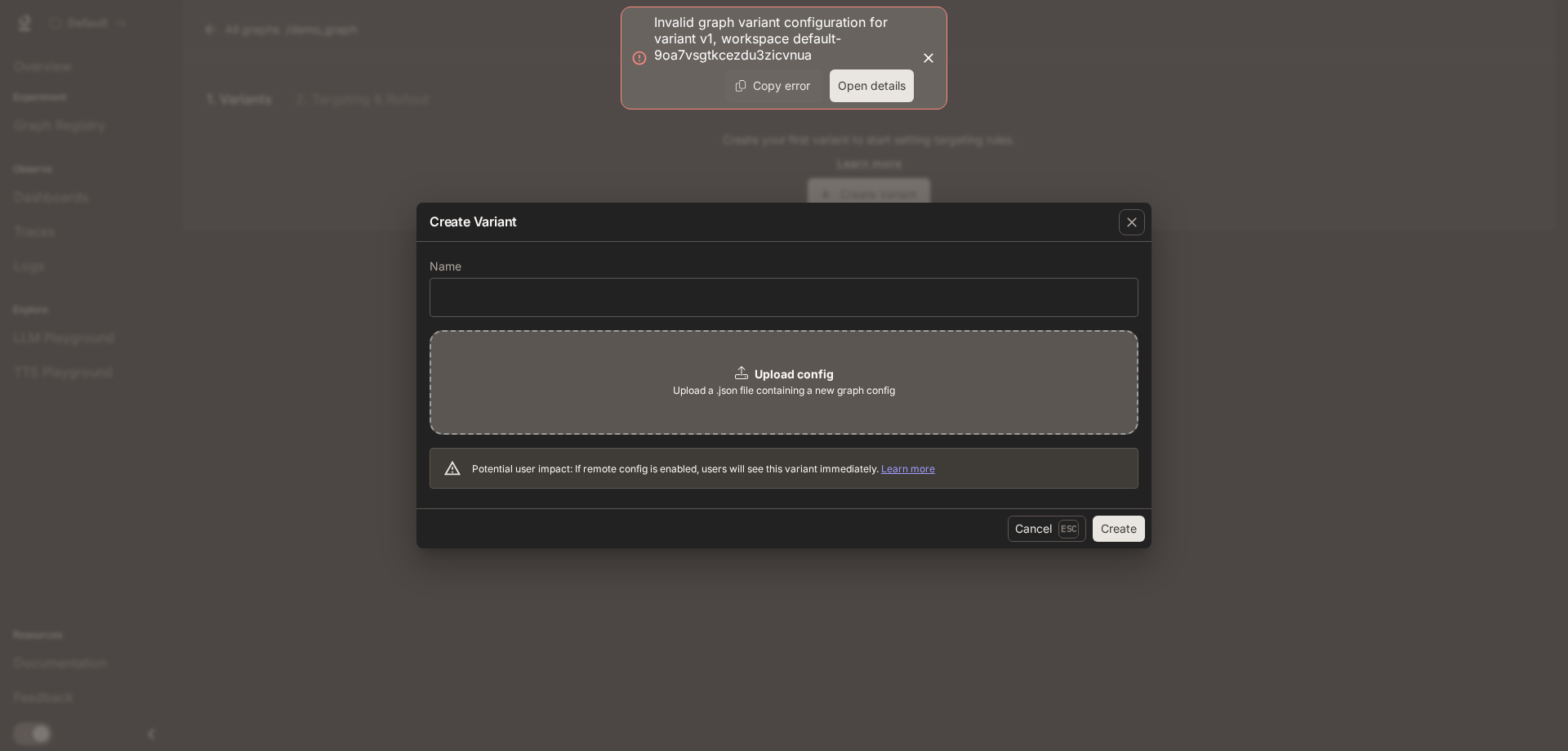
click at [789, 391] on span "Upload a .json file containing a new graph config" at bounding box center [784, 390] width 222 height 17
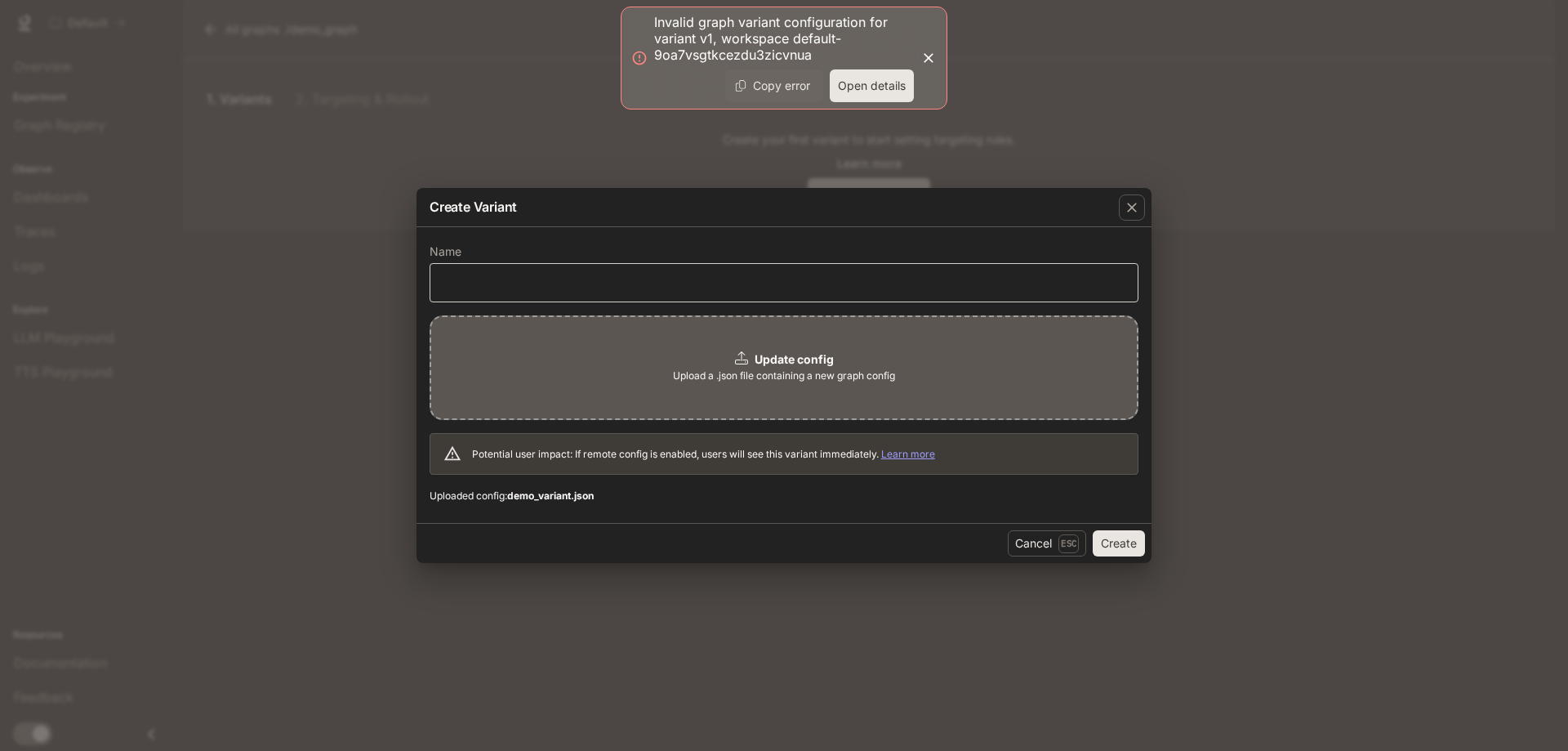
click at [728, 269] on div "​" at bounding box center [784, 282] width 709 height 39
type input "**"
click at [1120, 550] on button "Create" at bounding box center [1119, 544] width 52 height 27
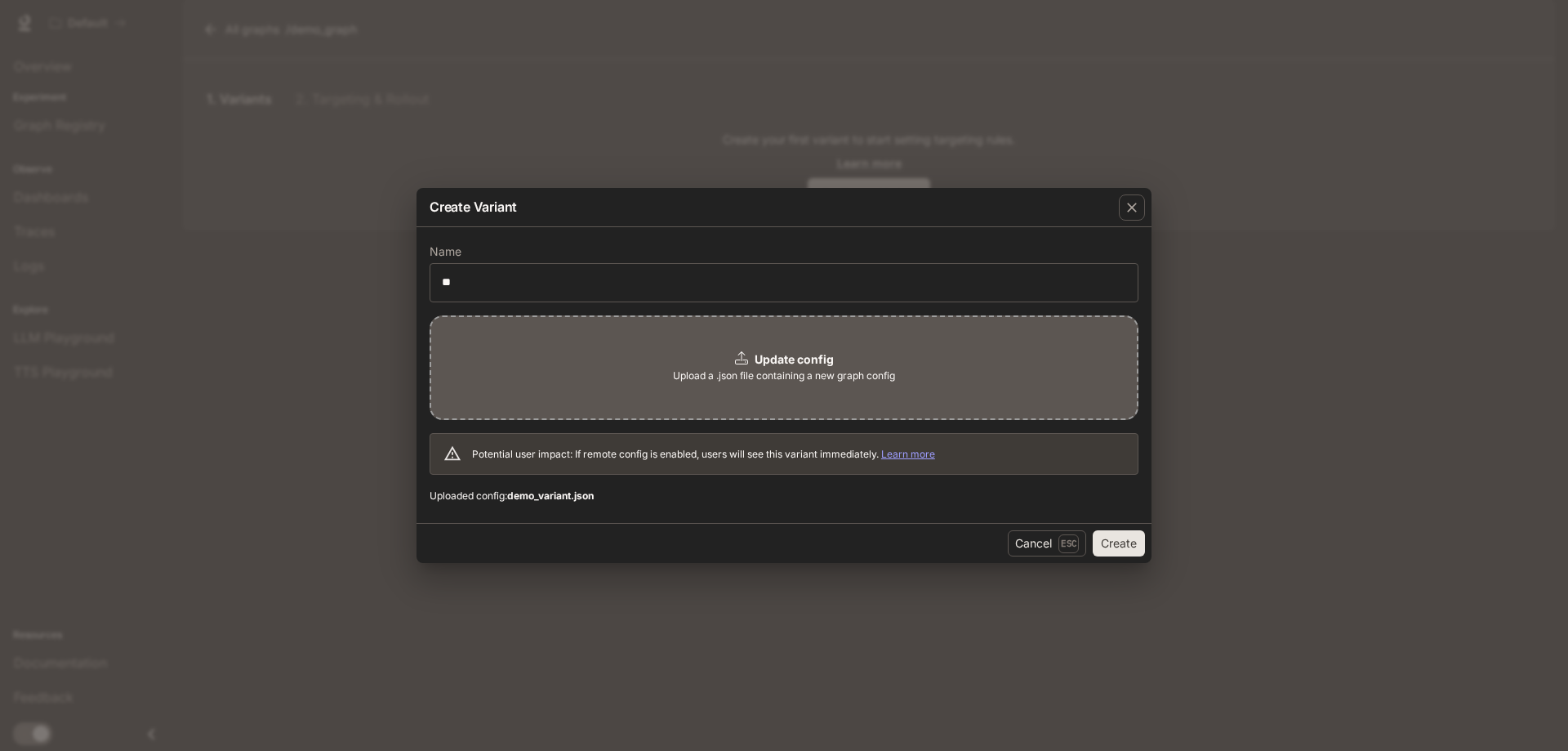
click at [1111, 540] on button "Create" at bounding box center [1119, 544] width 52 height 27
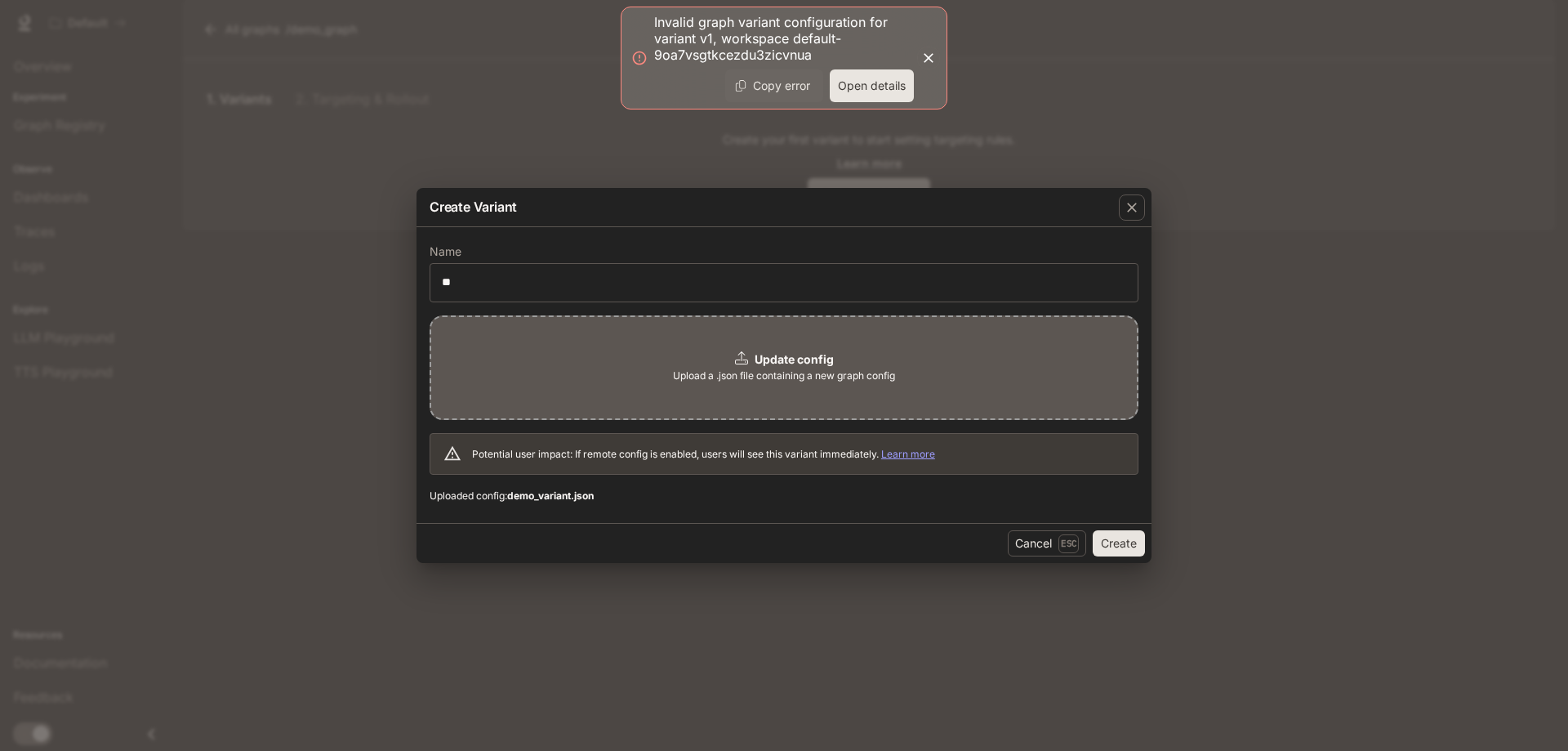
click at [883, 90] on button "Open details" at bounding box center [872, 85] width 85 height 32
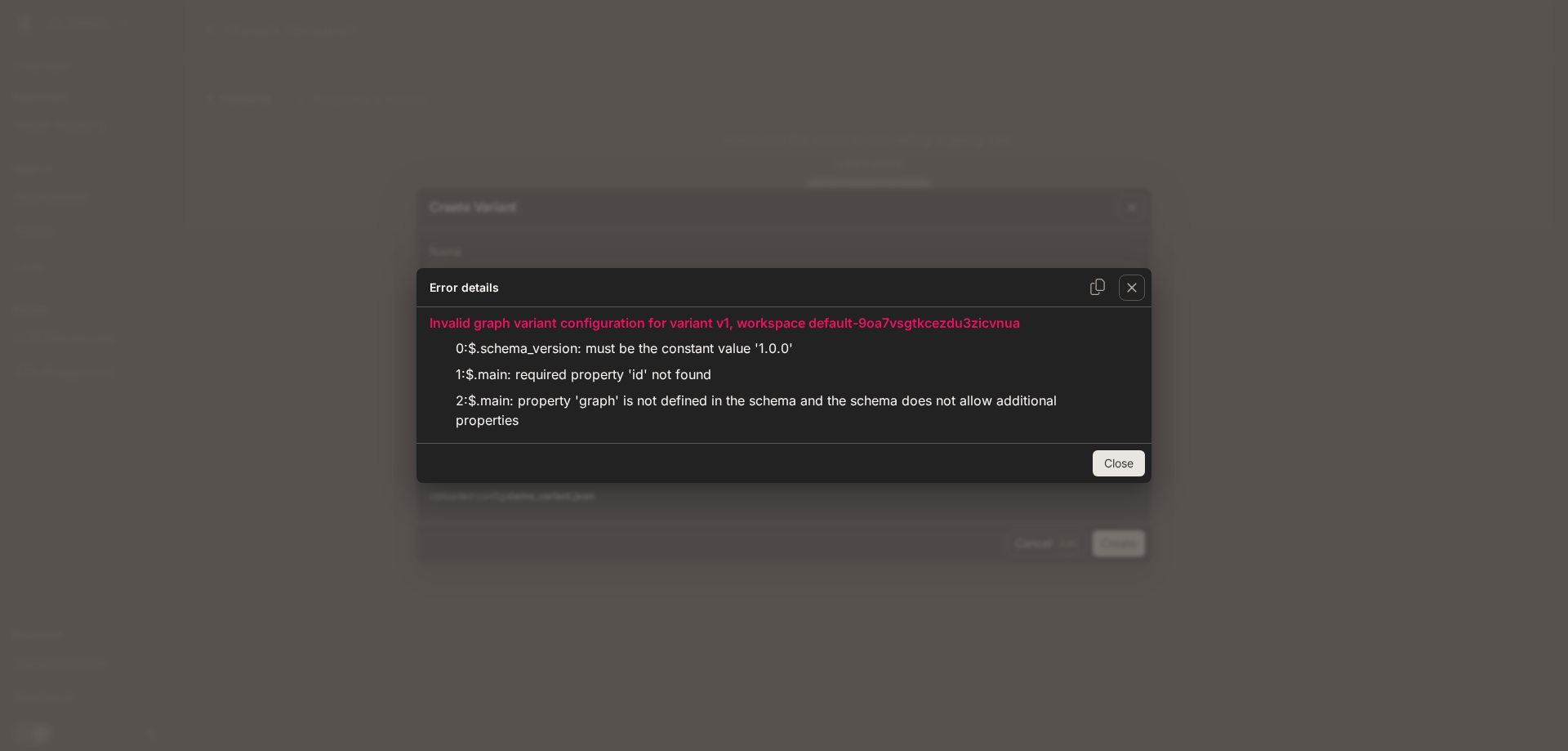
click at [1116, 466] on button "Close" at bounding box center [1119, 463] width 52 height 27
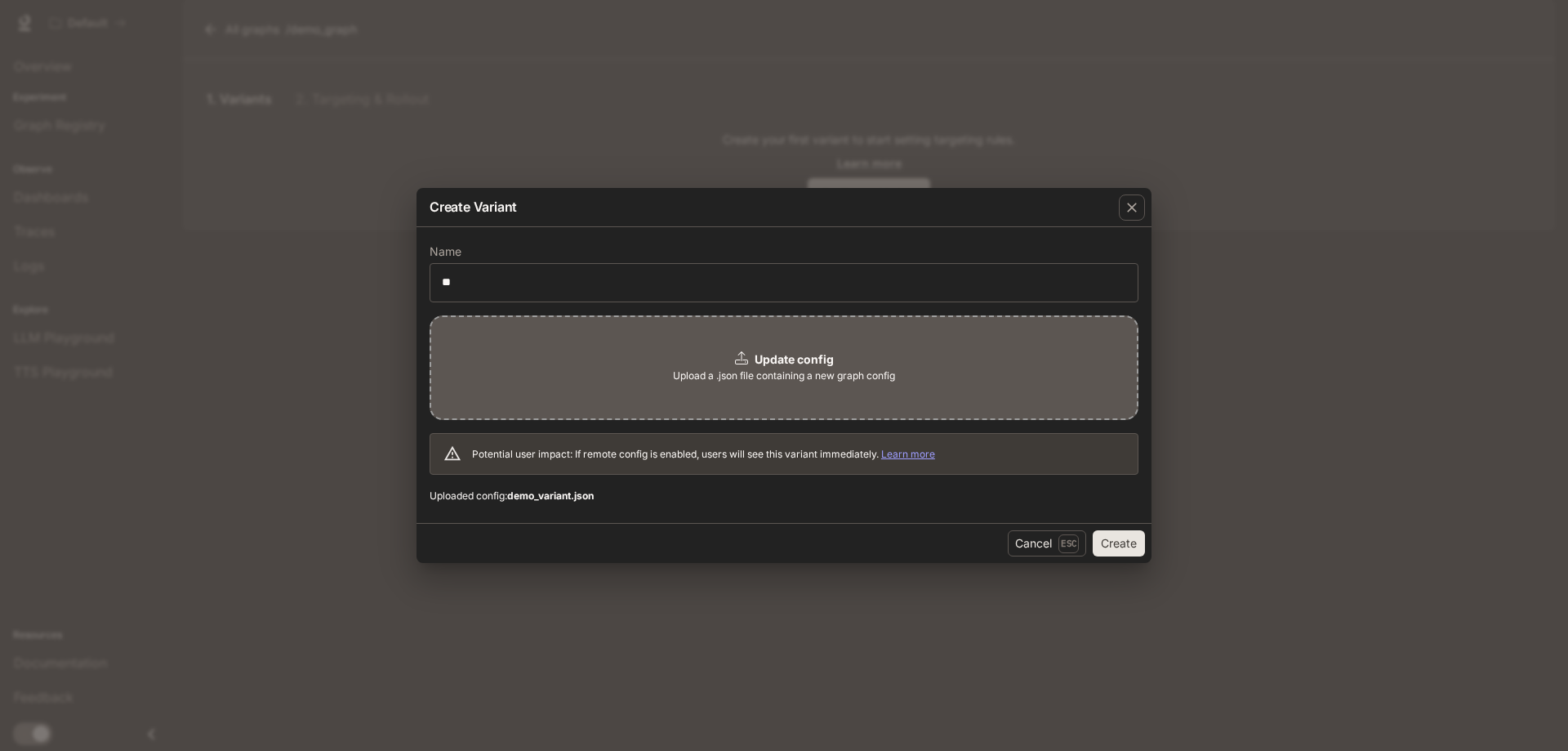
click at [670, 385] on div "Update config Upload a .json file containing a new graph config" at bounding box center [784, 367] width 709 height 104
click at [1128, 542] on button "Create" at bounding box center [1119, 544] width 52 height 27
click at [623, 362] on div "Update config Upload a .json file containing a new graph config" at bounding box center [784, 367] width 709 height 104
click at [1108, 542] on button "Create" at bounding box center [1119, 544] width 52 height 27
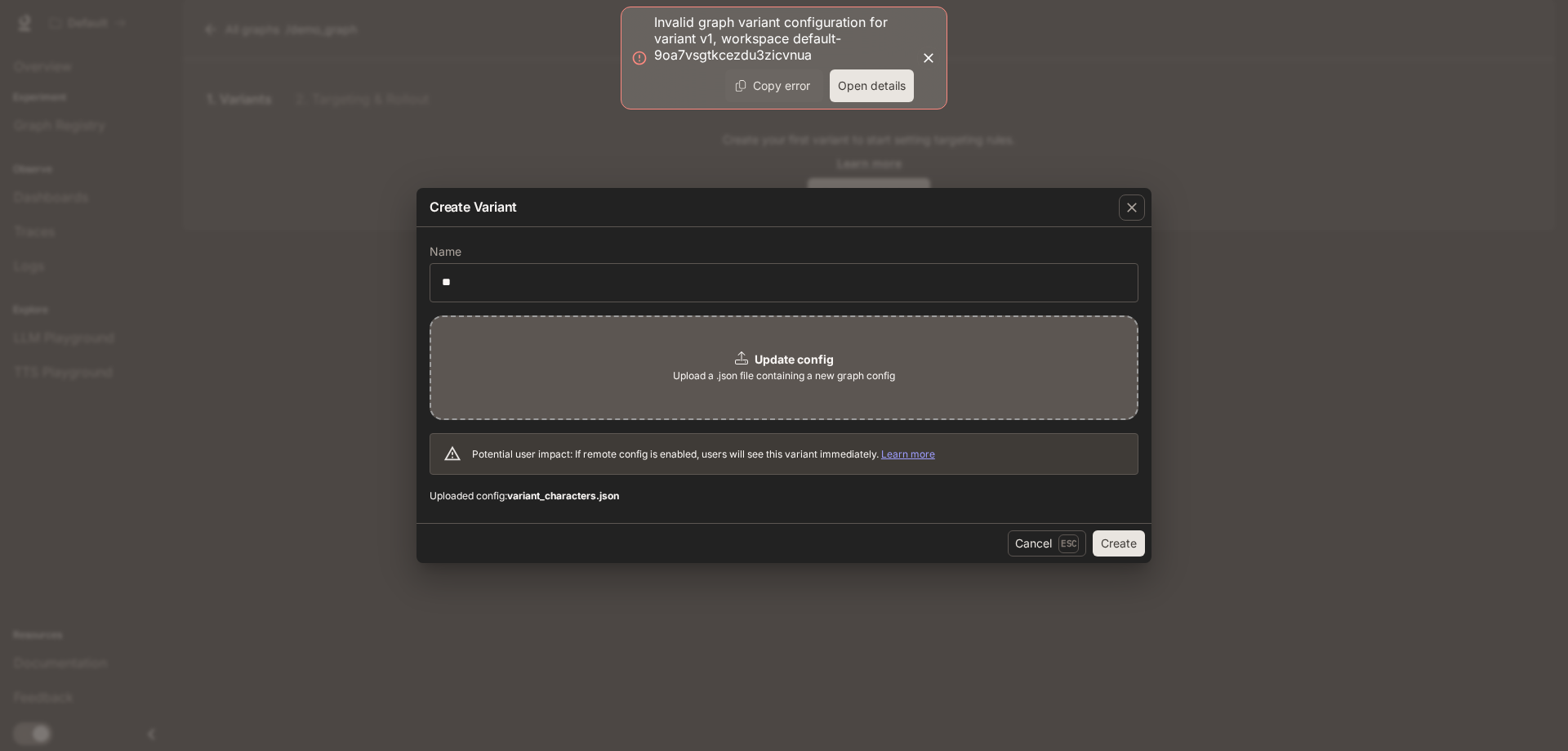
click at [876, 84] on button "Open details" at bounding box center [872, 85] width 85 height 32
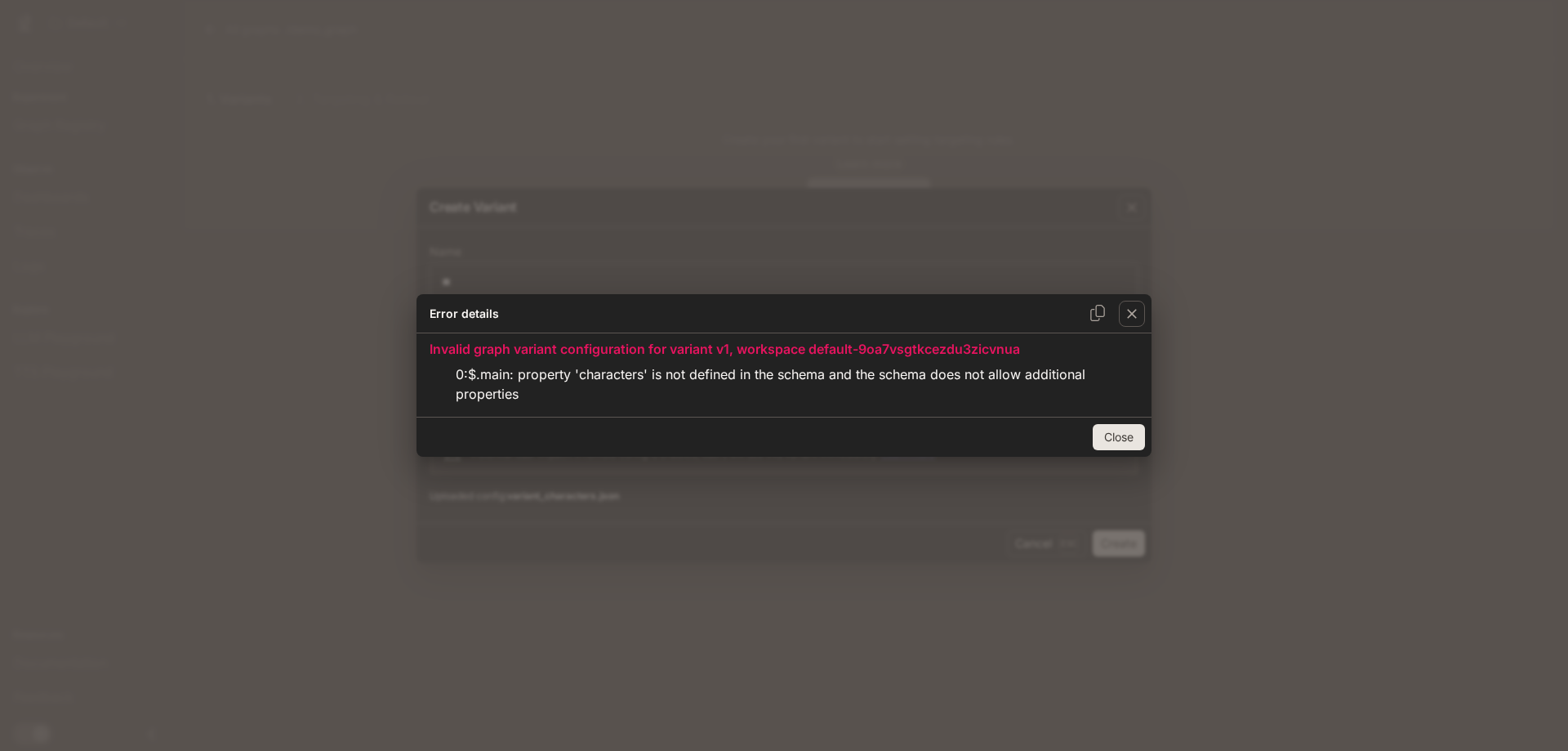
click at [1133, 430] on button "Close" at bounding box center [1119, 438] width 52 height 27
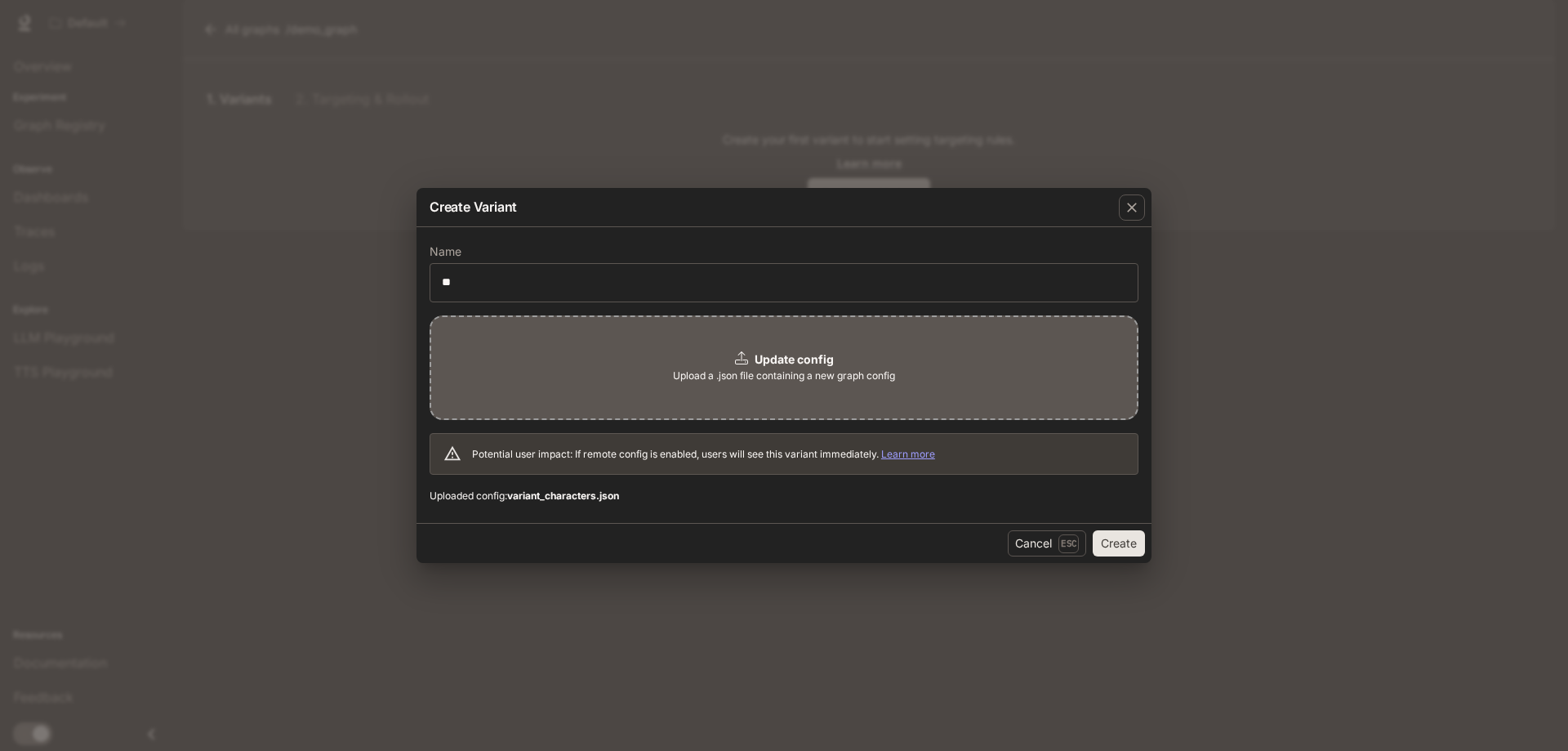
click at [728, 369] on span "Upload a .json file containing a new graph config" at bounding box center [784, 376] width 222 height 17
click at [1117, 538] on button "Create" at bounding box center [1119, 544] width 52 height 27
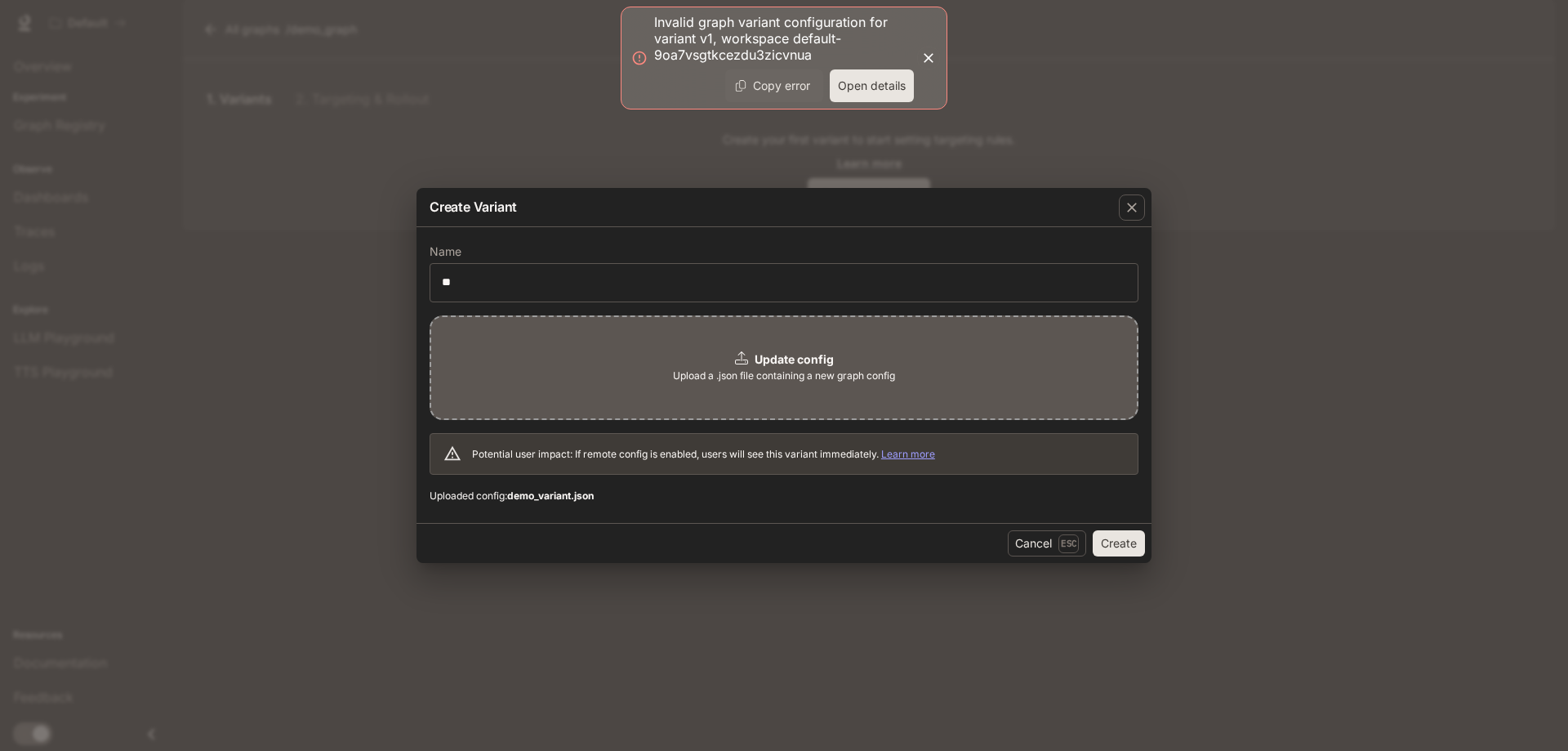
click at [890, 90] on button "Open details" at bounding box center [872, 85] width 85 height 32
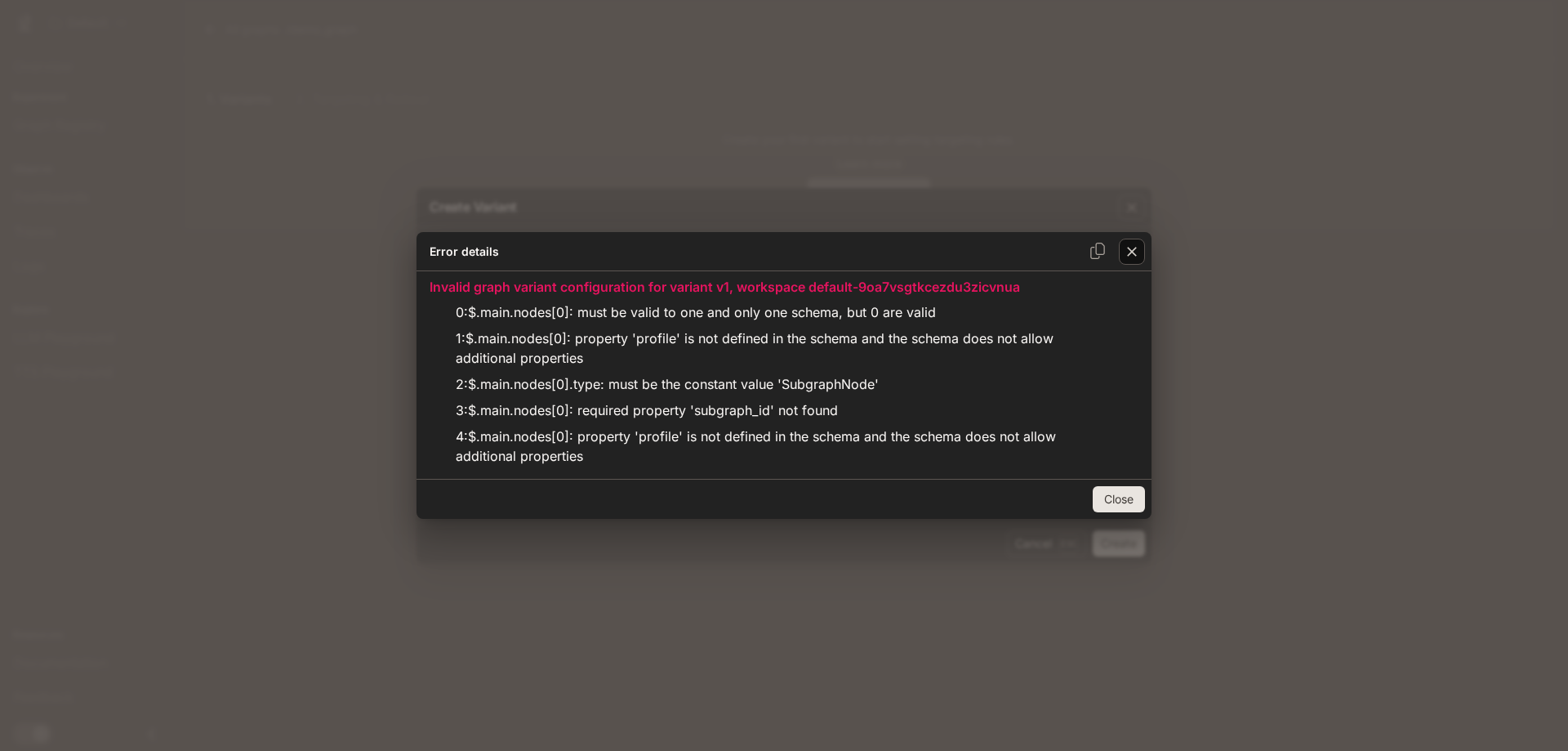
click at [1130, 244] on icon "button" at bounding box center [1132, 252] width 17 height 17
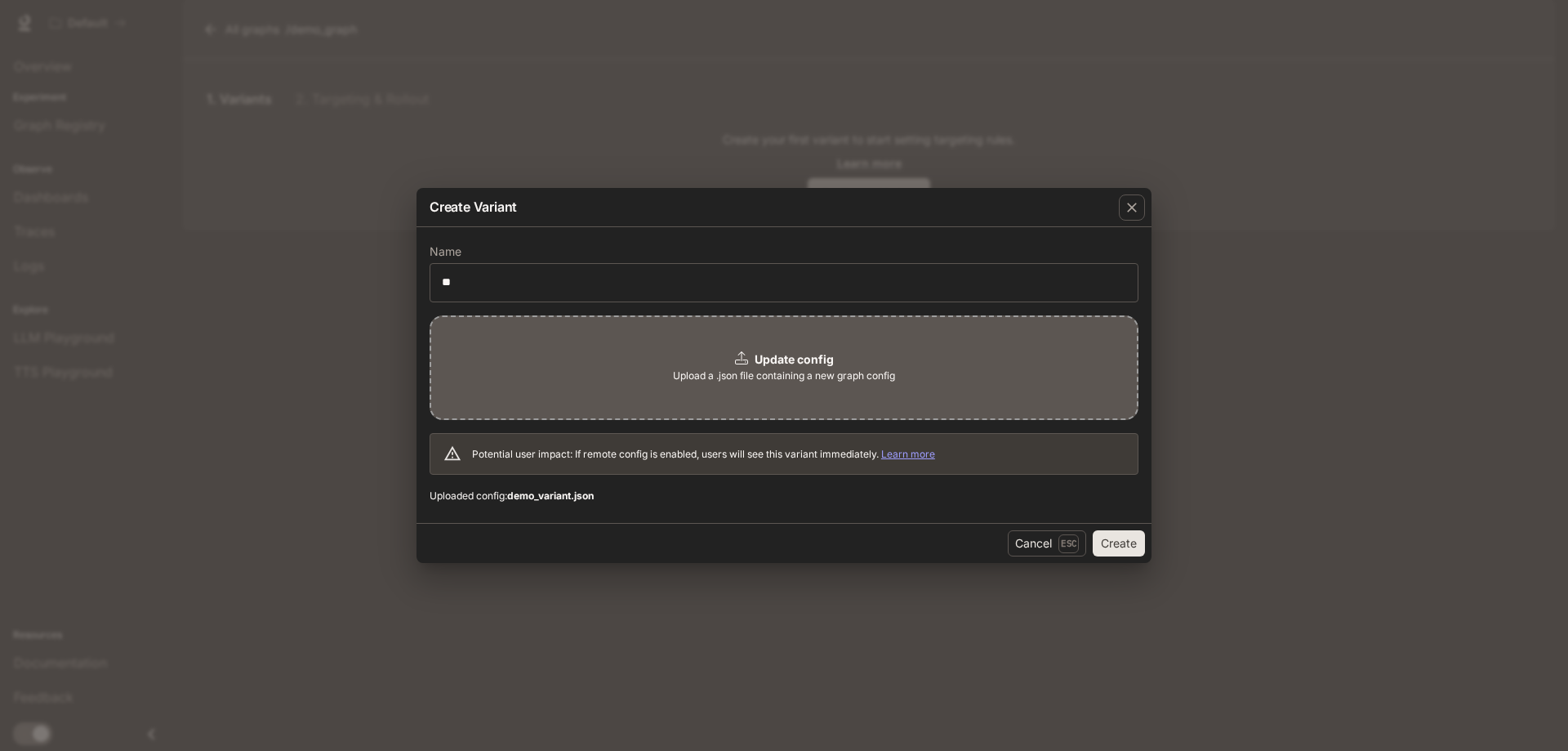
click at [750, 374] on span "Upload a .json file containing a new graph config" at bounding box center [784, 376] width 222 height 17
click at [1115, 547] on button "Create" at bounding box center [1119, 544] width 52 height 27
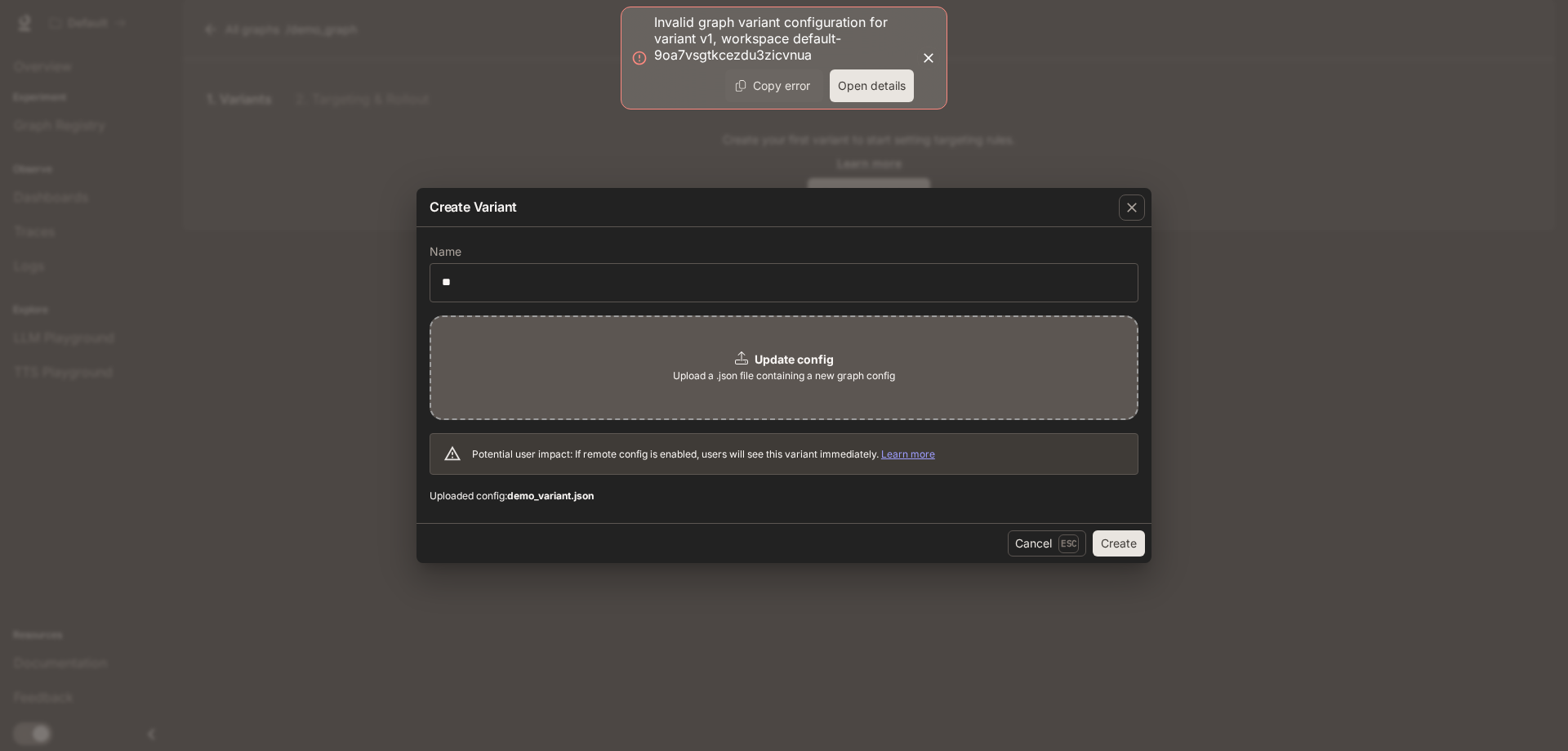
click at [883, 76] on button "Open details" at bounding box center [872, 85] width 85 height 32
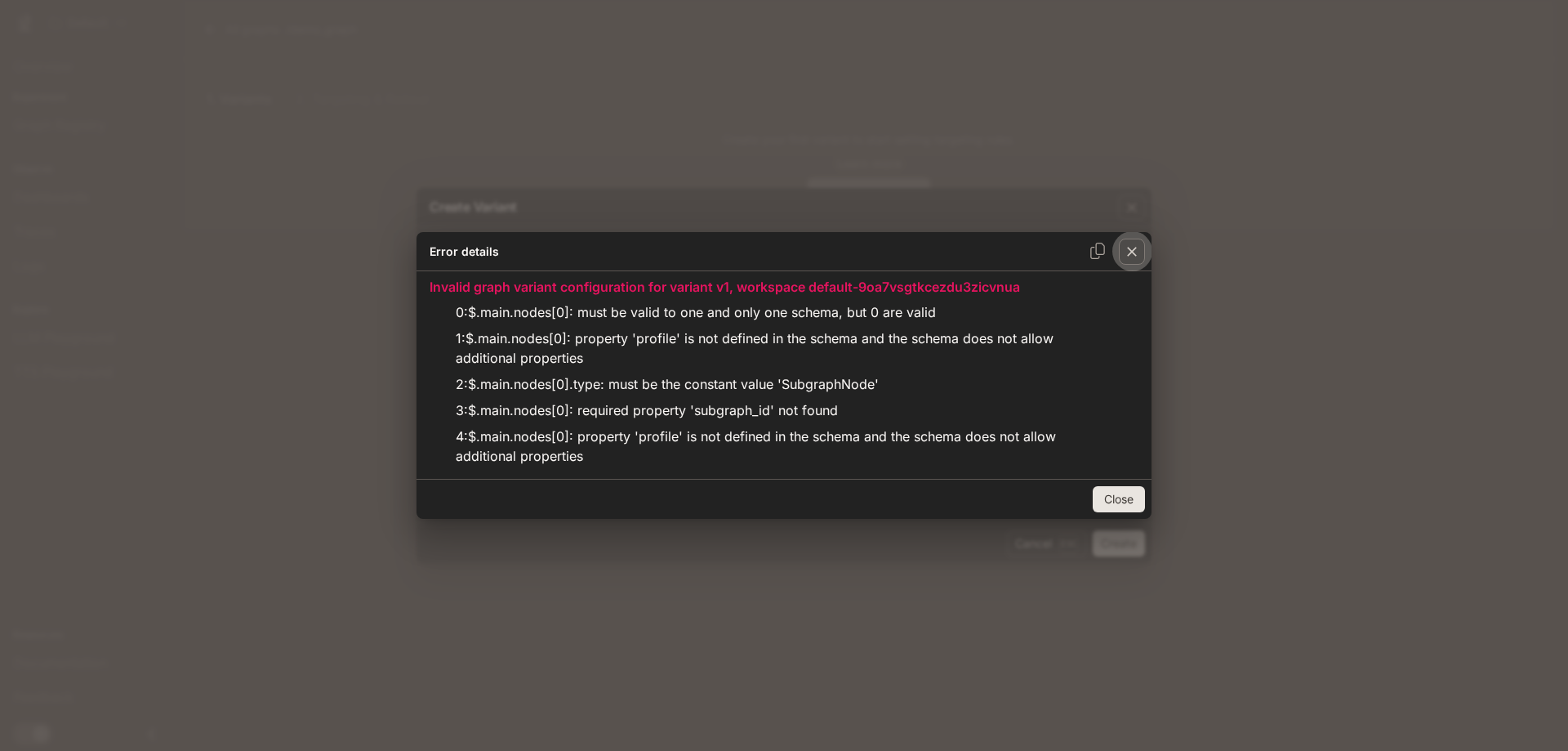
click at [1139, 244] on icon "button" at bounding box center [1132, 252] width 17 height 17
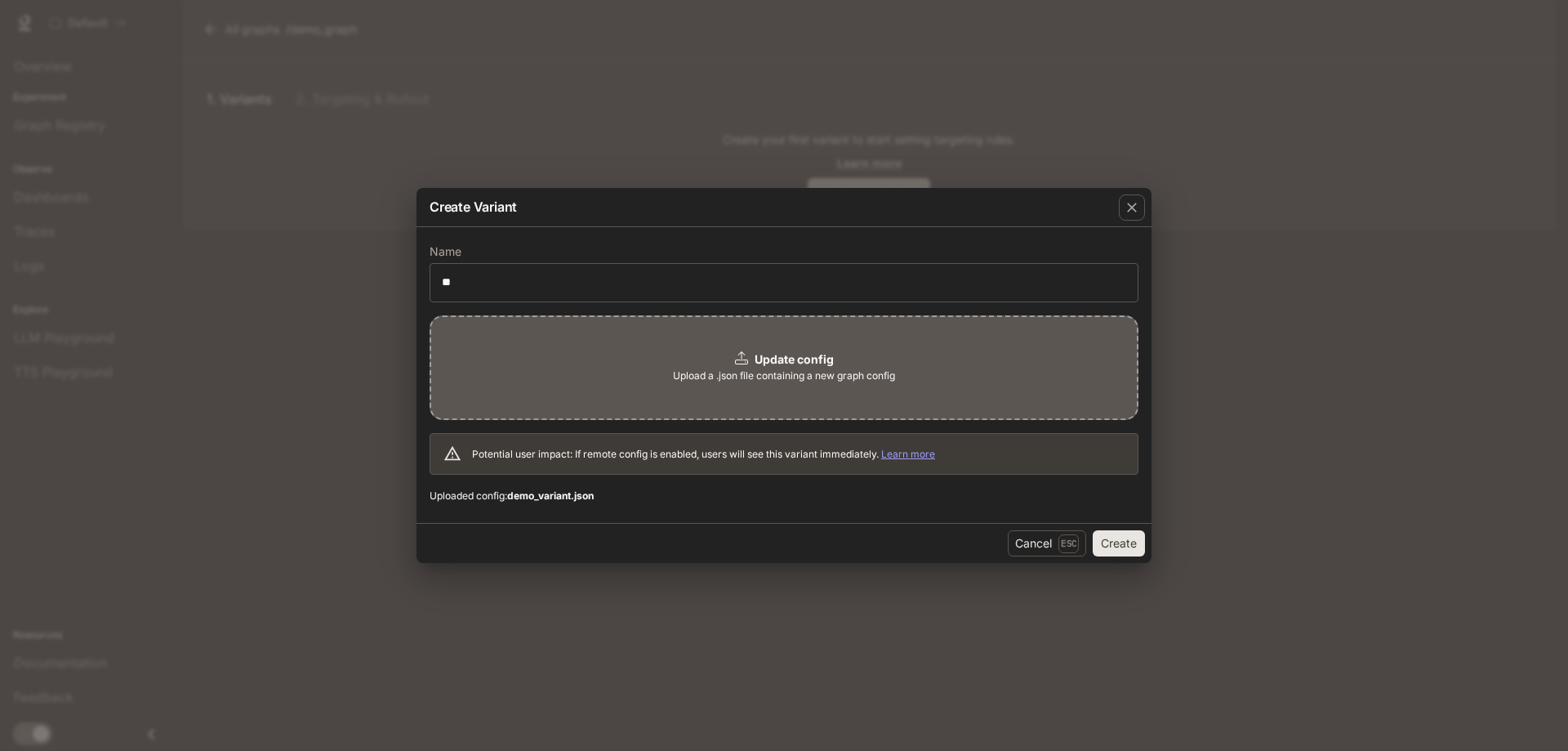
click at [875, 354] on div "Update config Upload a .json file containing a new graph config" at bounding box center [784, 367] width 709 height 104
click at [1129, 540] on button "Create" at bounding box center [1119, 544] width 52 height 27
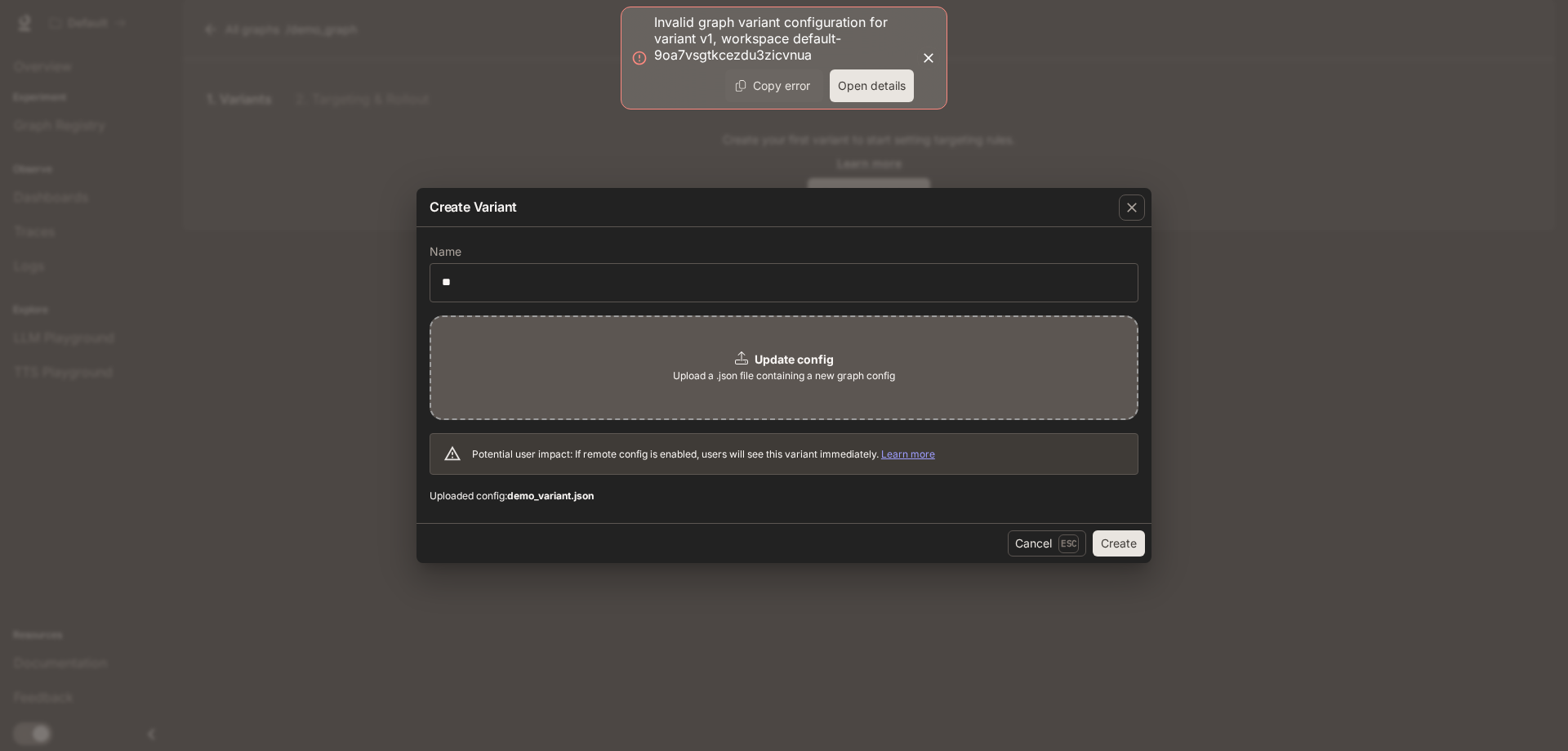
click at [867, 98] on button "Open details" at bounding box center [872, 85] width 85 height 32
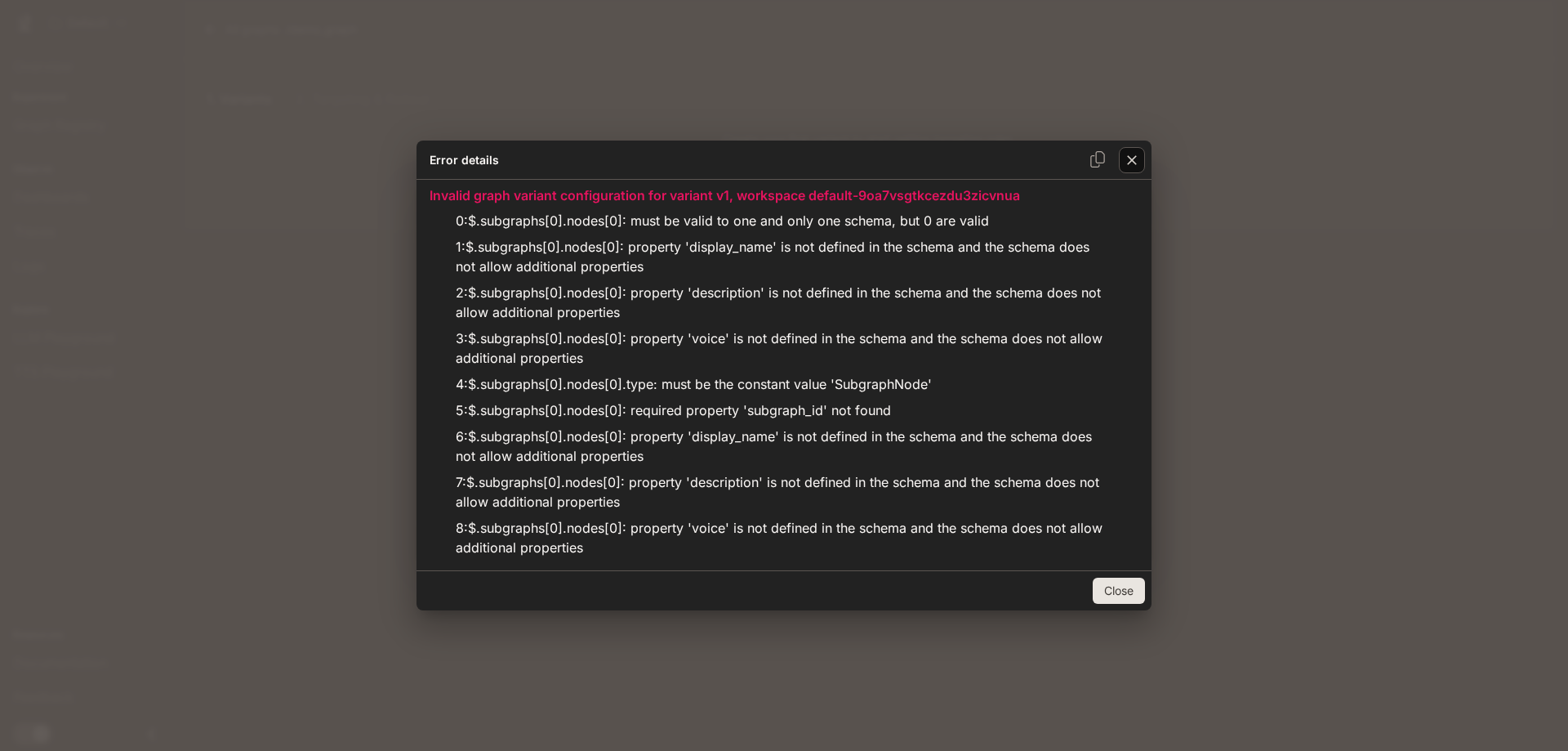
click at [1133, 154] on icon "button" at bounding box center [1132, 160] width 17 height 17
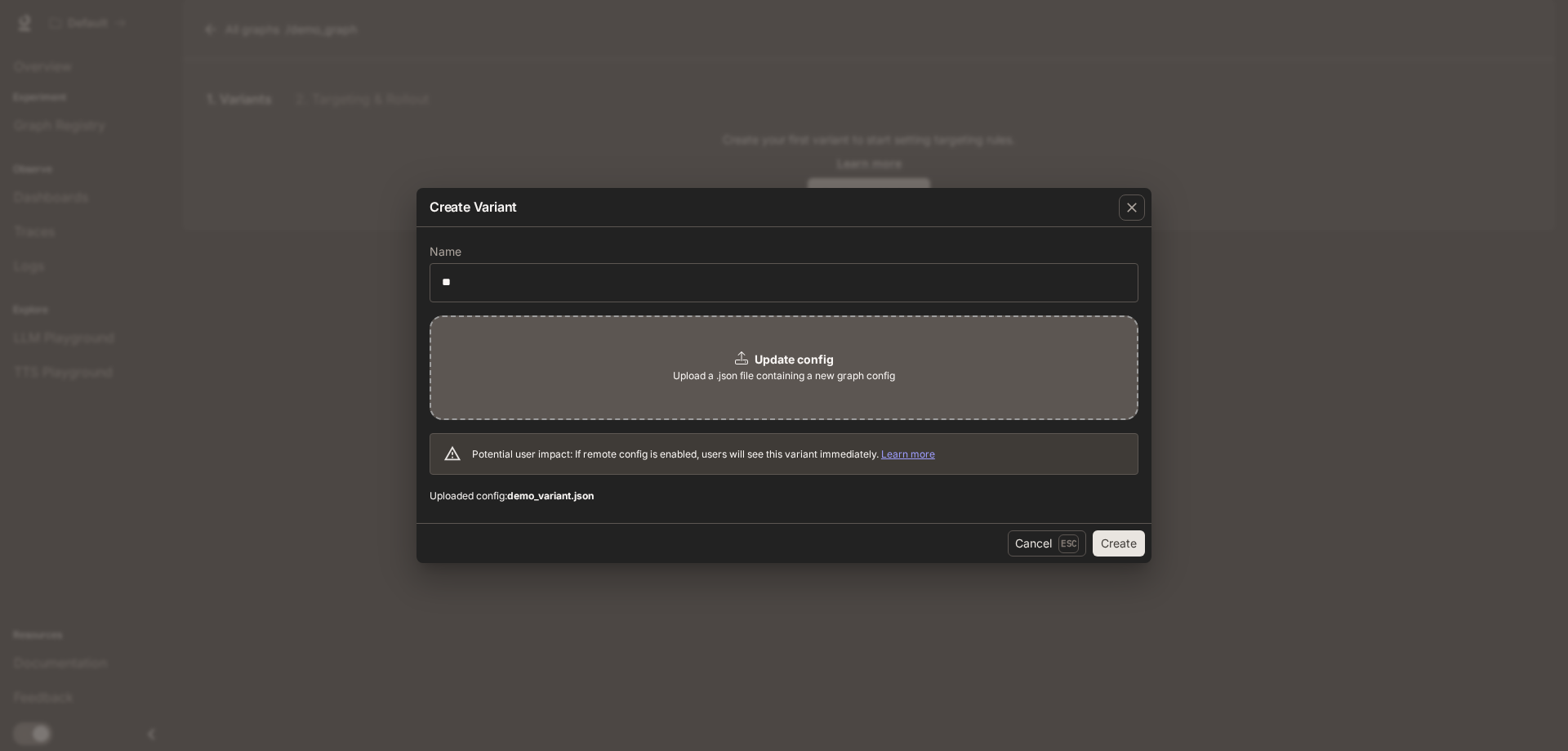
click at [811, 364] on b "Update config" at bounding box center [795, 359] width 80 height 14
click at [1129, 542] on button "Create" at bounding box center [1119, 544] width 52 height 27
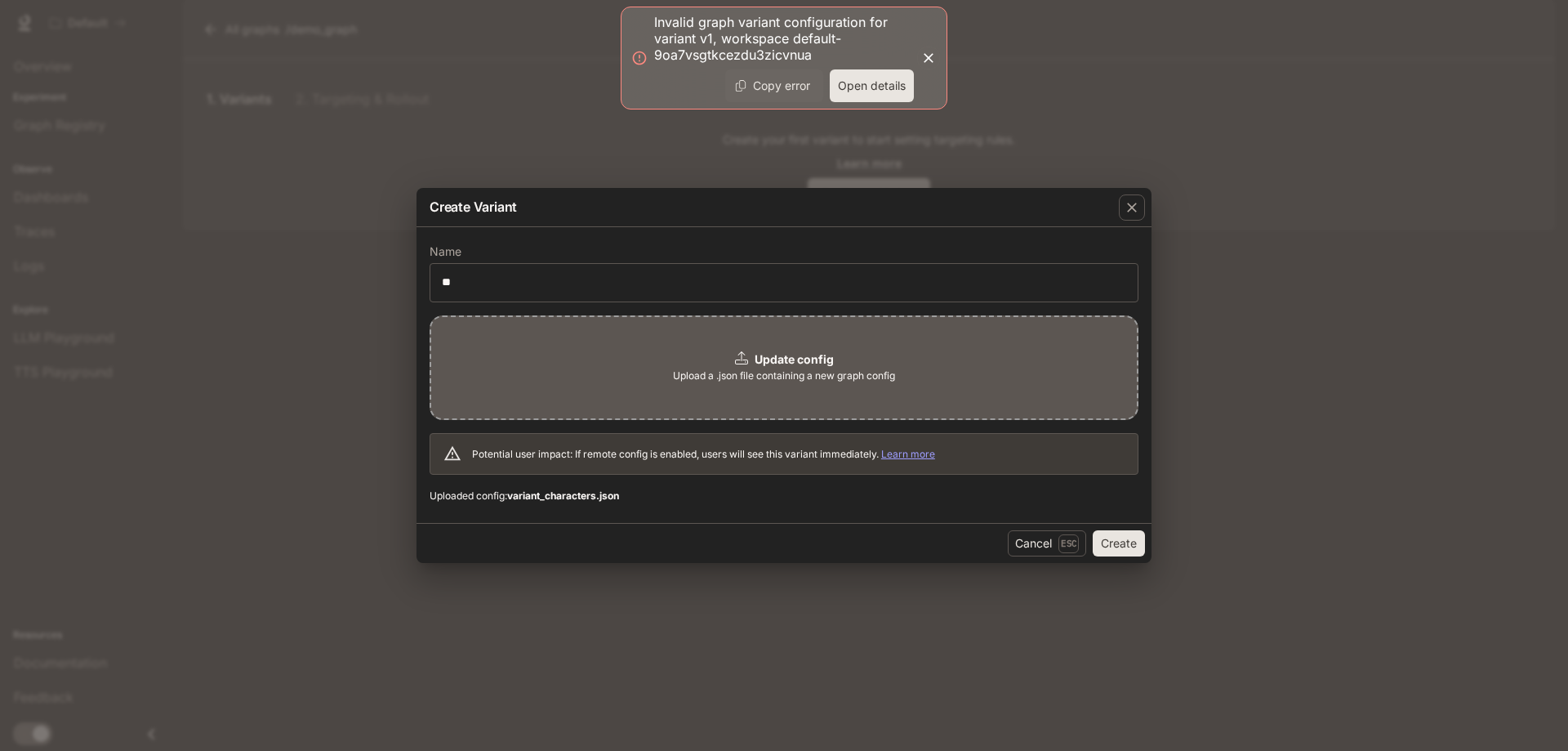
click at [869, 79] on button "Open details" at bounding box center [872, 85] width 85 height 32
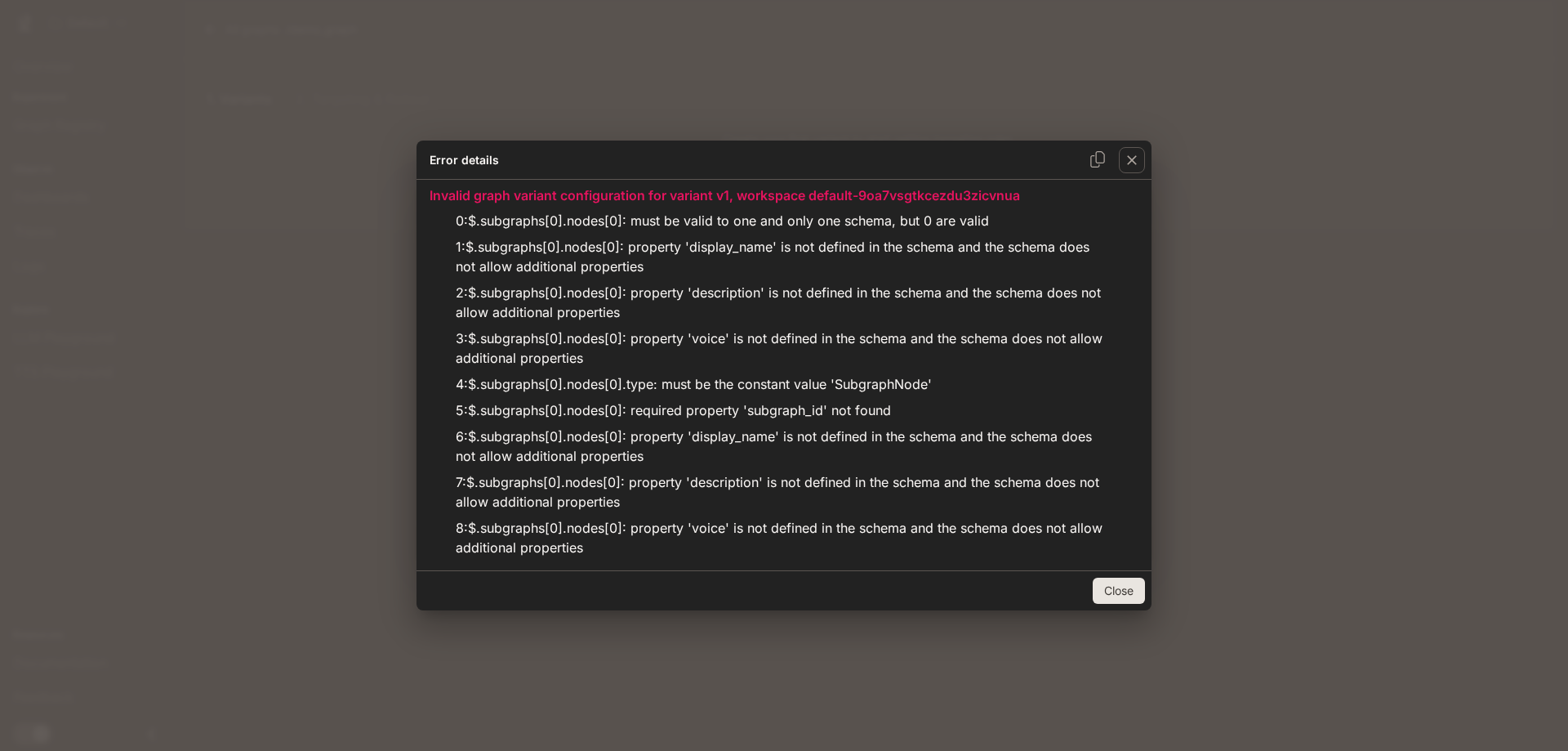
click at [1134, 600] on button "Close" at bounding box center [1119, 591] width 52 height 27
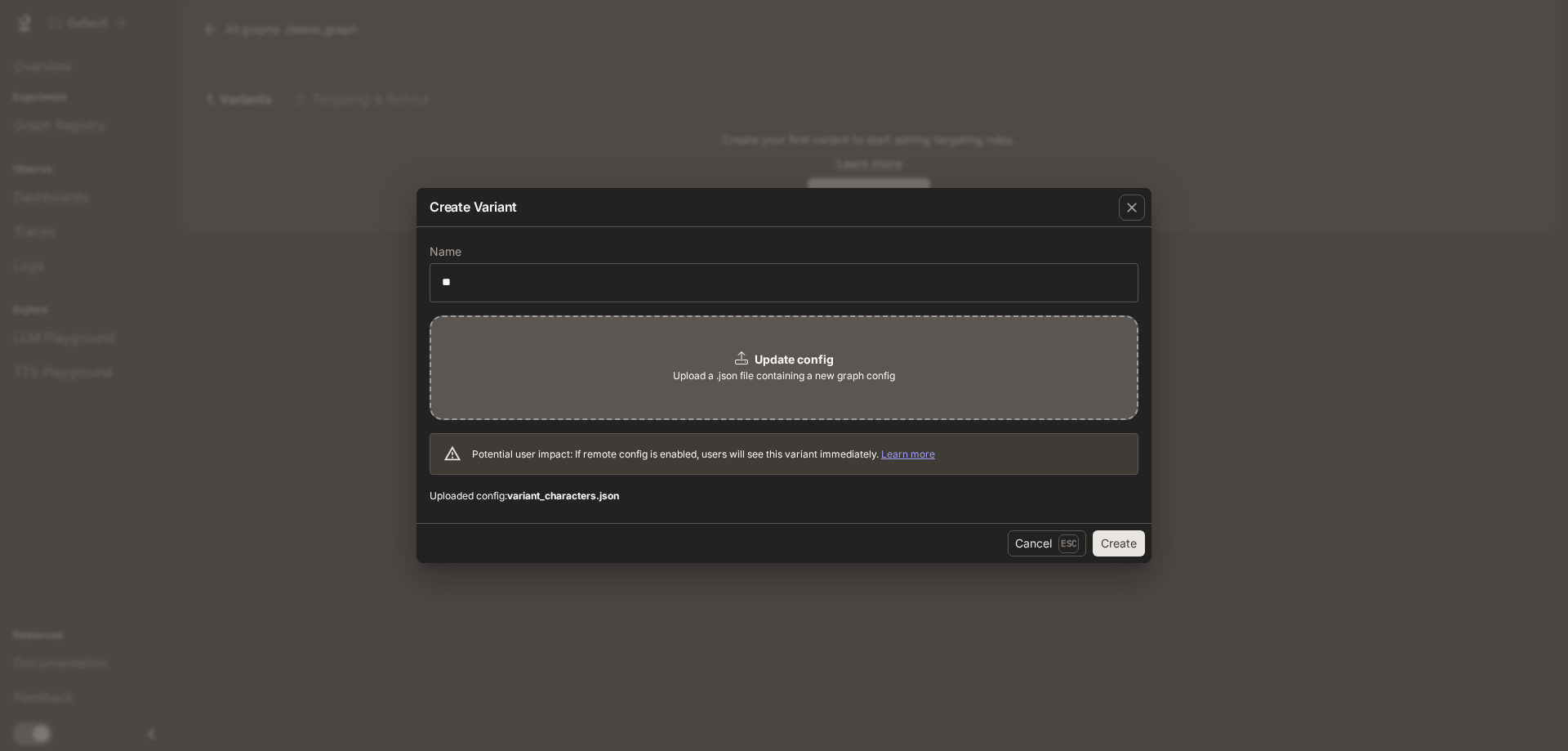
click at [871, 372] on span "Upload a .json file containing a new graph config" at bounding box center [784, 376] width 222 height 17
click at [1114, 542] on button "Create" at bounding box center [1119, 544] width 52 height 27
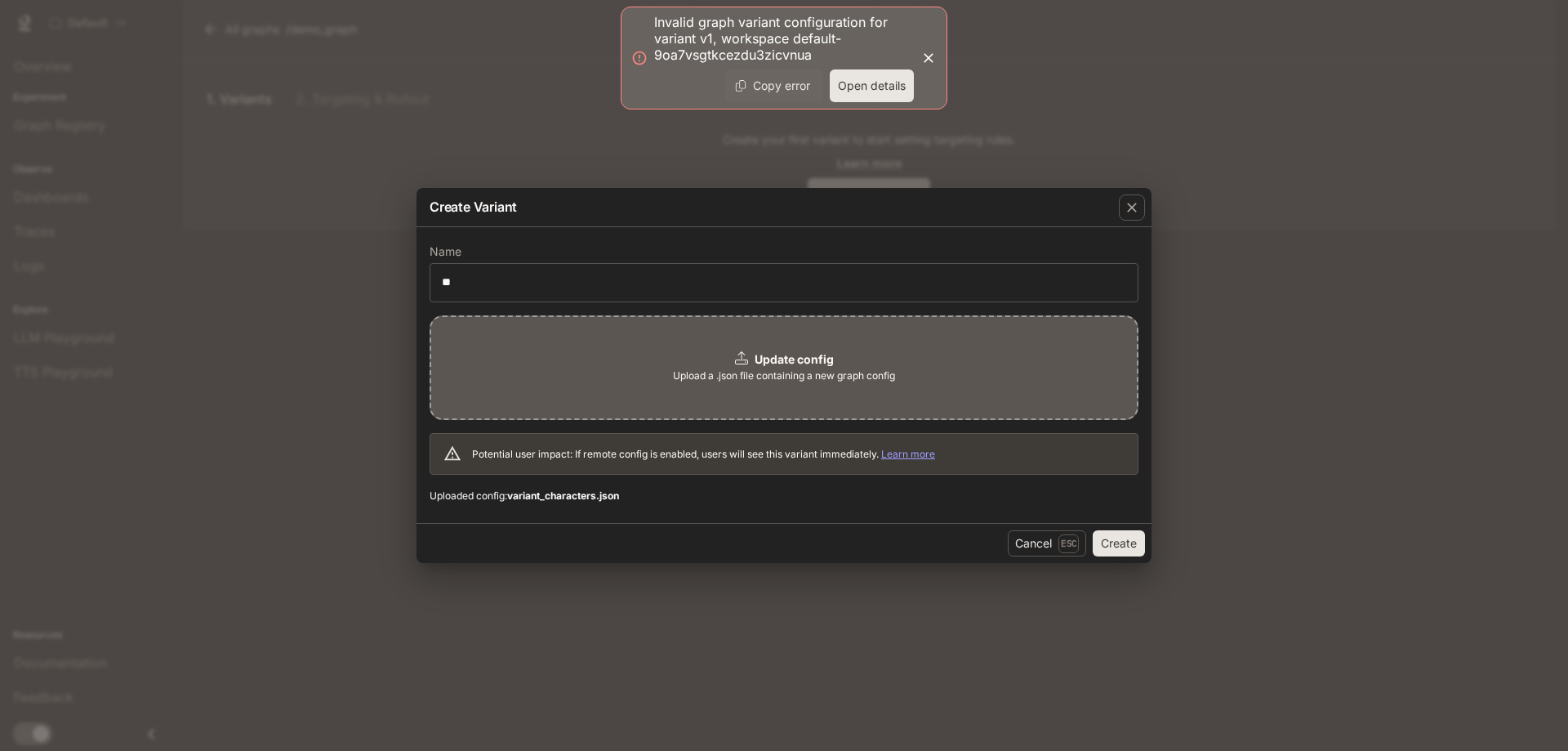
click at [869, 88] on button "Open details" at bounding box center [872, 85] width 85 height 32
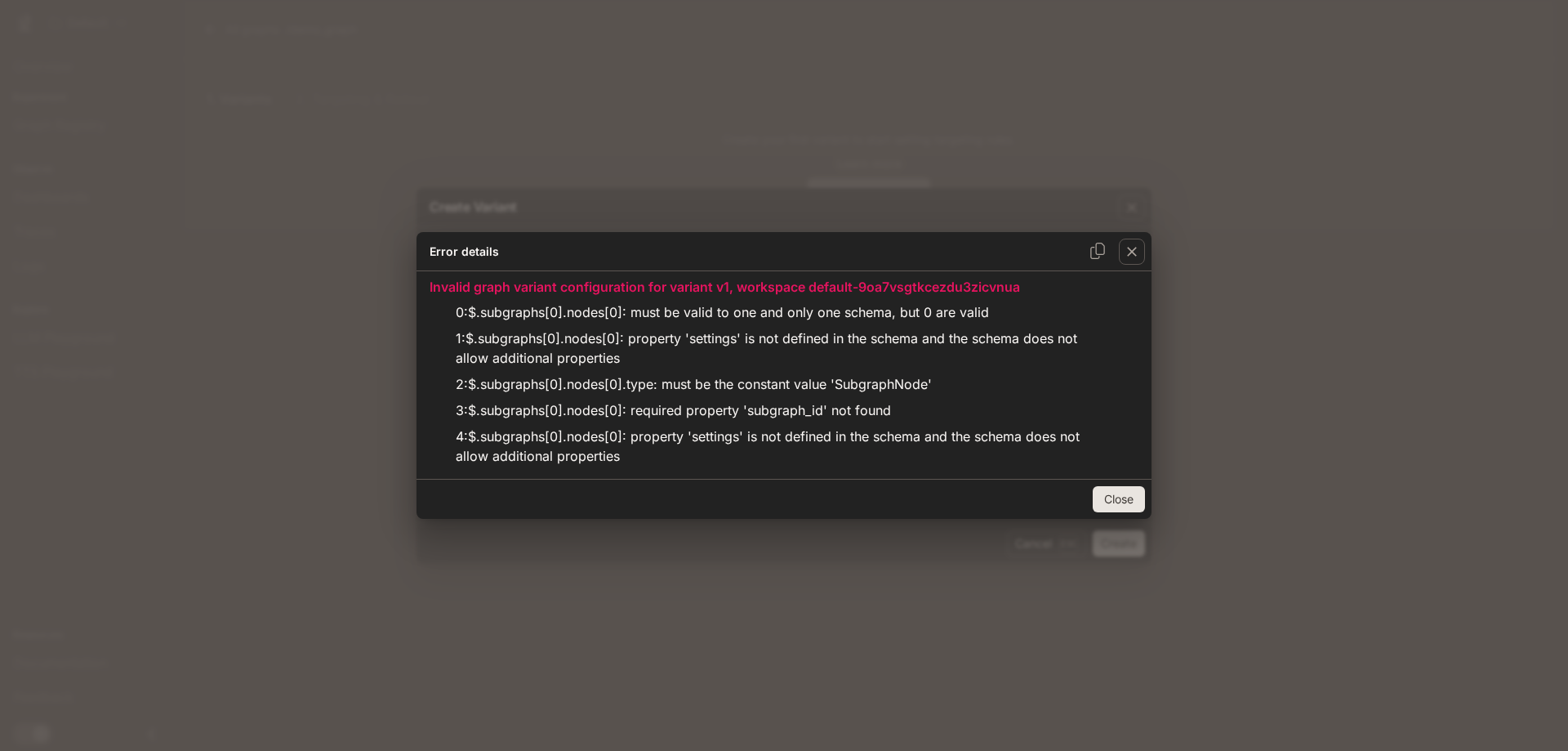
click at [1157, 256] on div "Error details Invalid graph variant configuration for variant v1, workspace def…" at bounding box center [784, 376] width 1568 height 751
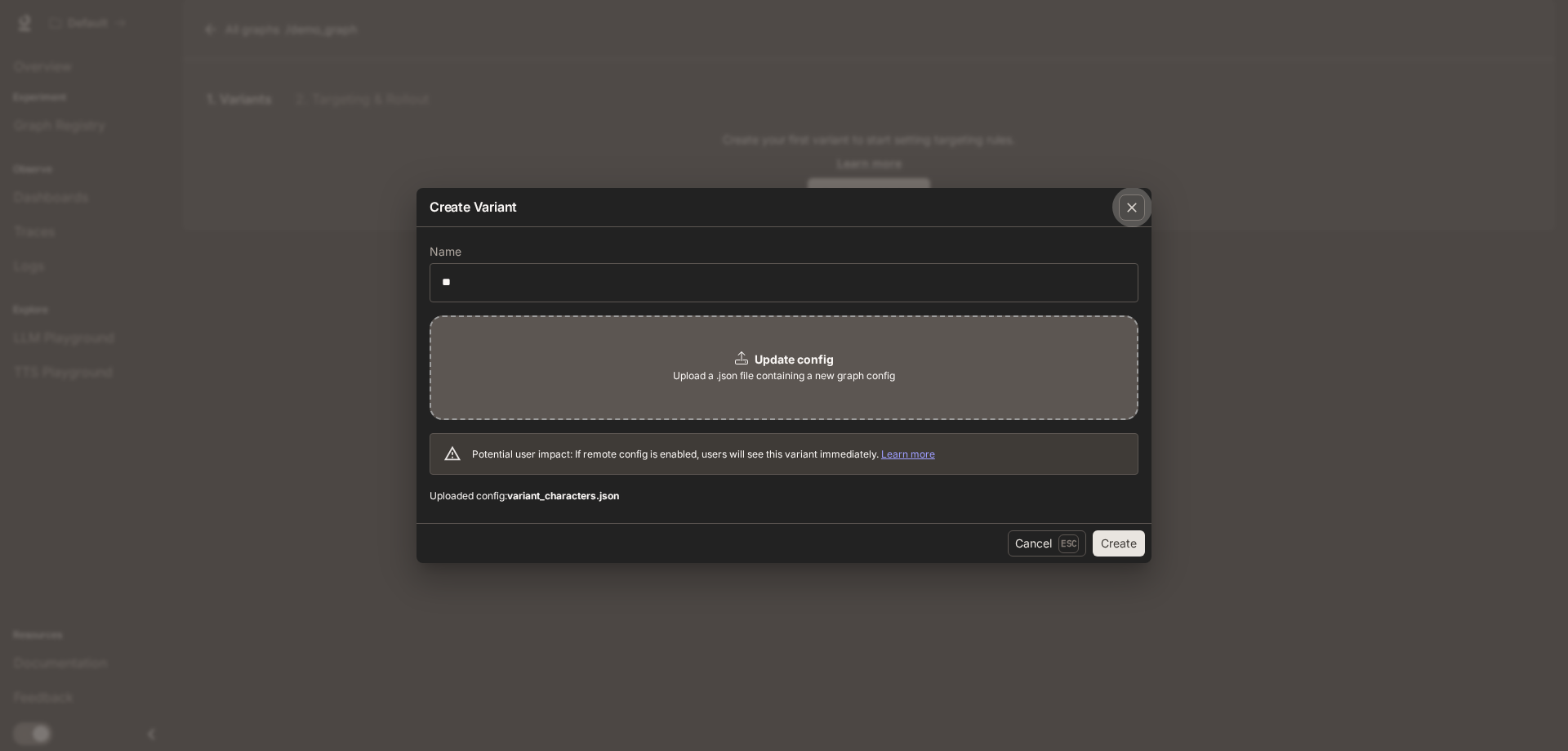
click at [1138, 191] on button "button" at bounding box center [1131, 207] width 39 height 39
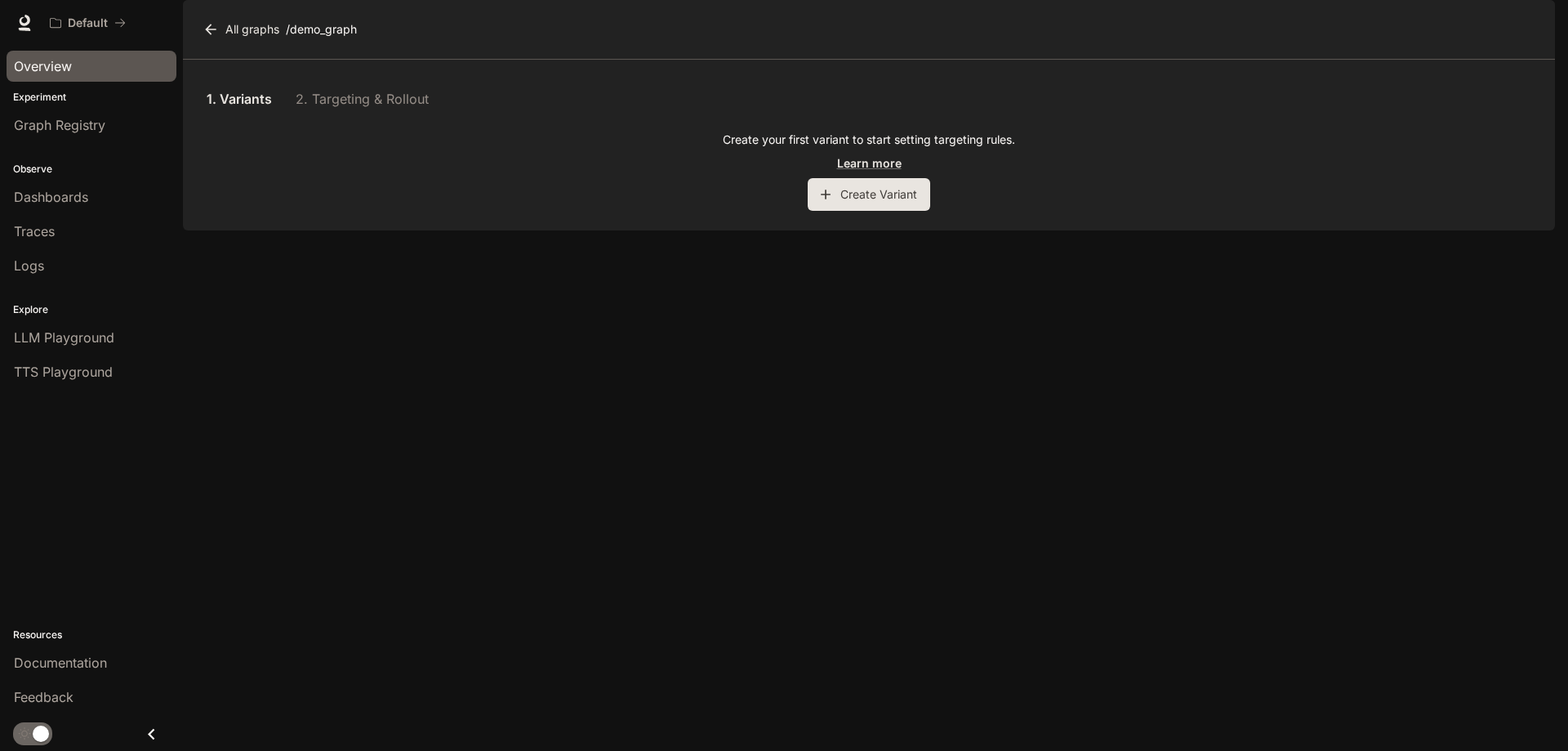
click at [56, 51] on link "Overview" at bounding box center [91, 65] width 170 height 31
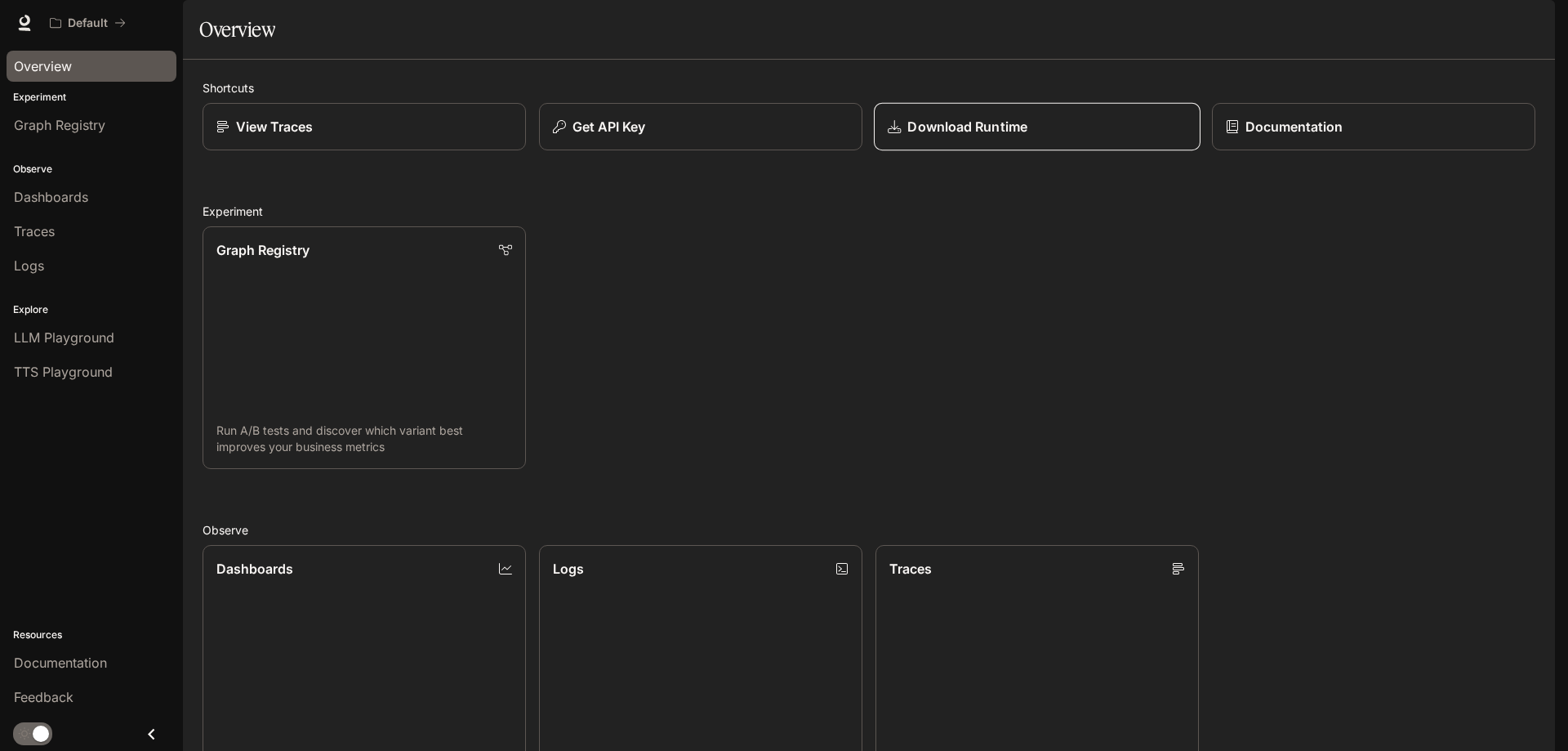
click at [1010, 137] on p "Download Runtime" at bounding box center [967, 127] width 119 height 20
click at [738, 137] on div "Get API Key" at bounding box center [700, 127] width 299 height 20
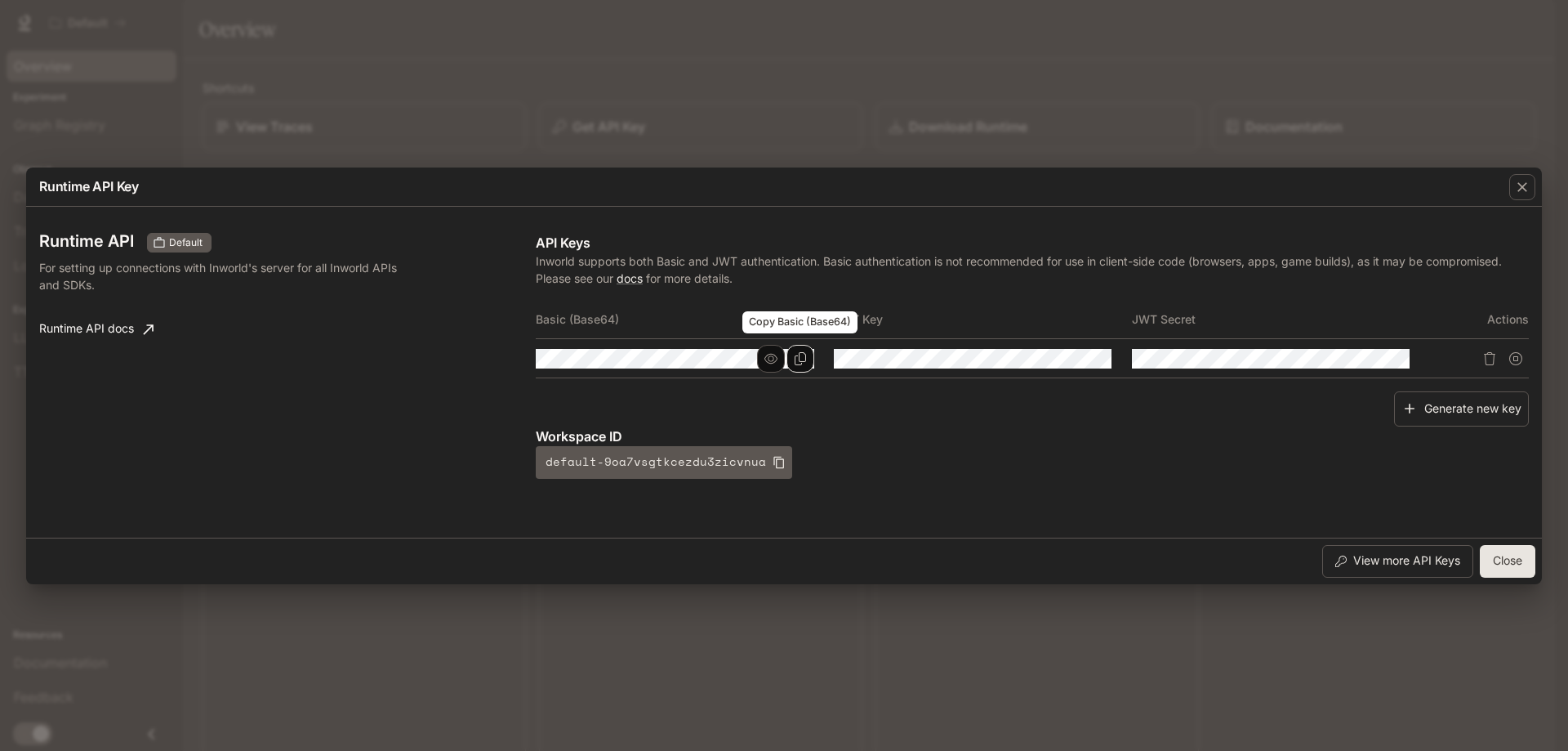
click at [807, 358] on button "Copy Basic (Base64)" at bounding box center [801, 359] width 28 height 28
click at [1096, 360] on icon "Copy Key" at bounding box center [1099, 359] width 13 height 13
click at [1097, 357] on icon "Copy Key" at bounding box center [1099, 359] width 12 height 13
click at [799, 359] on icon "Copy Basic (Base64)" at bounding box center [801, 359] width 12 height 13
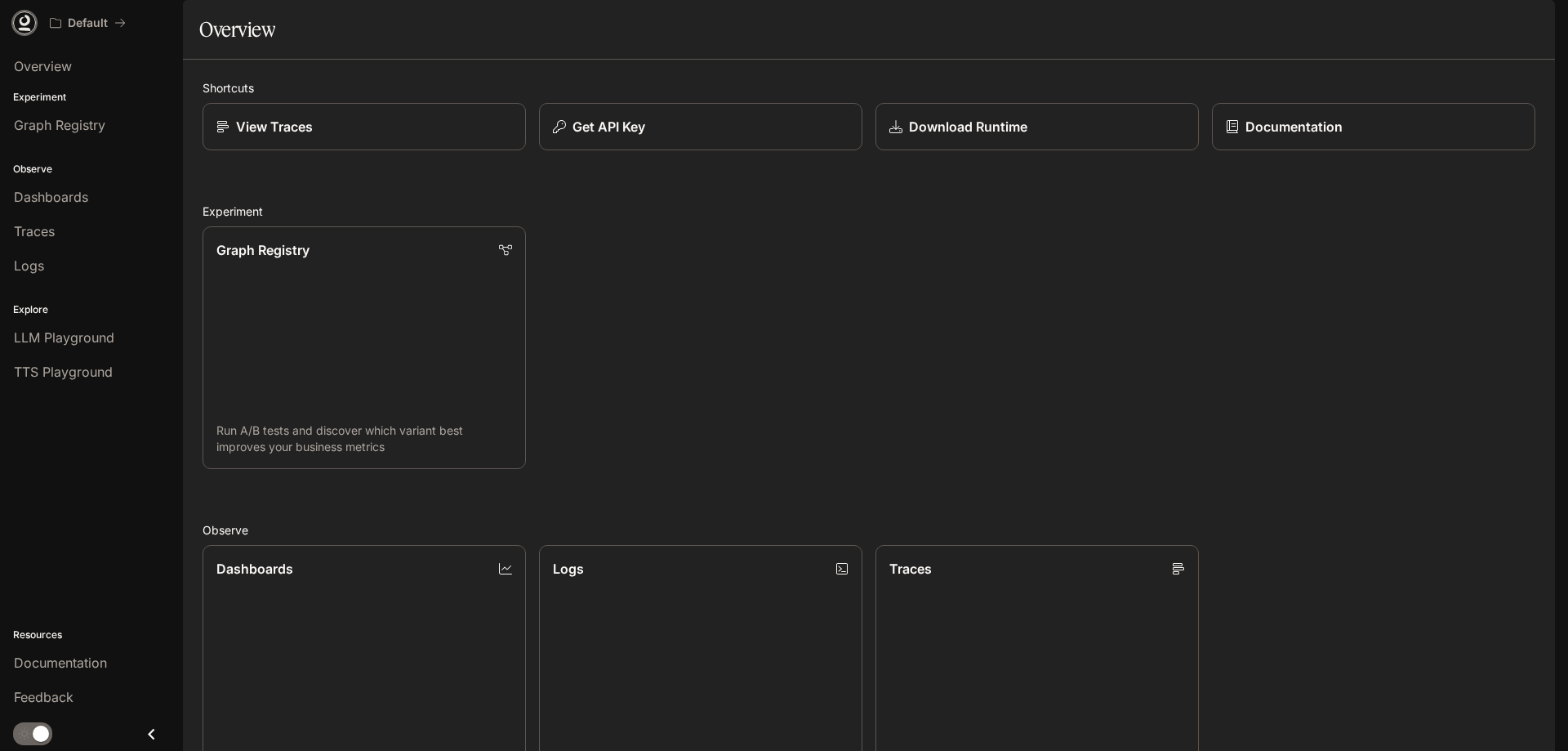
click at [24, 22] on icon at bounding box center [25, 23] width 17 height 17
